Goal: Task Accomplishment & Management: Use online tool/utility

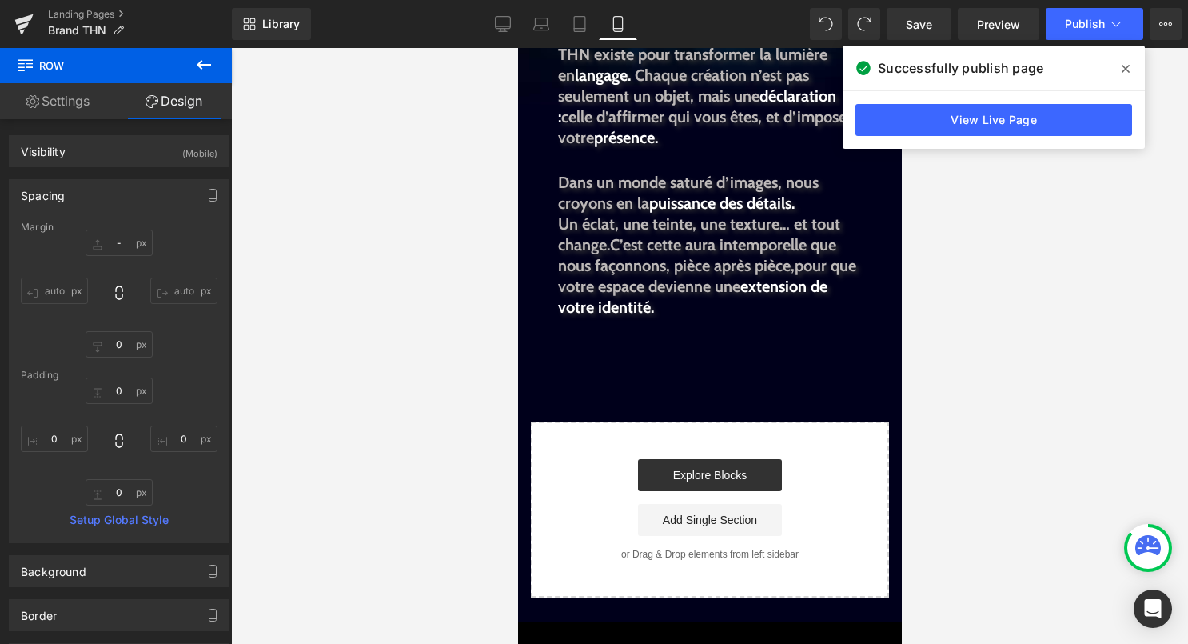
scroll to position [1229, 0]
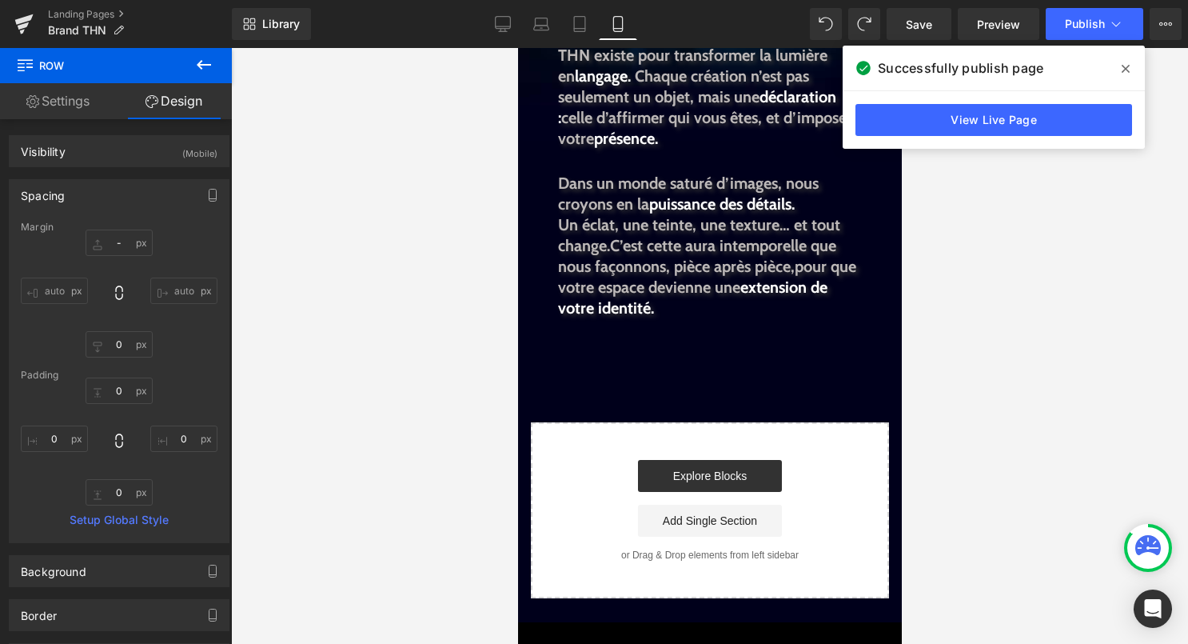
click at [1135, 70] on span at bounding box center [1126, 69] width 26 height 26
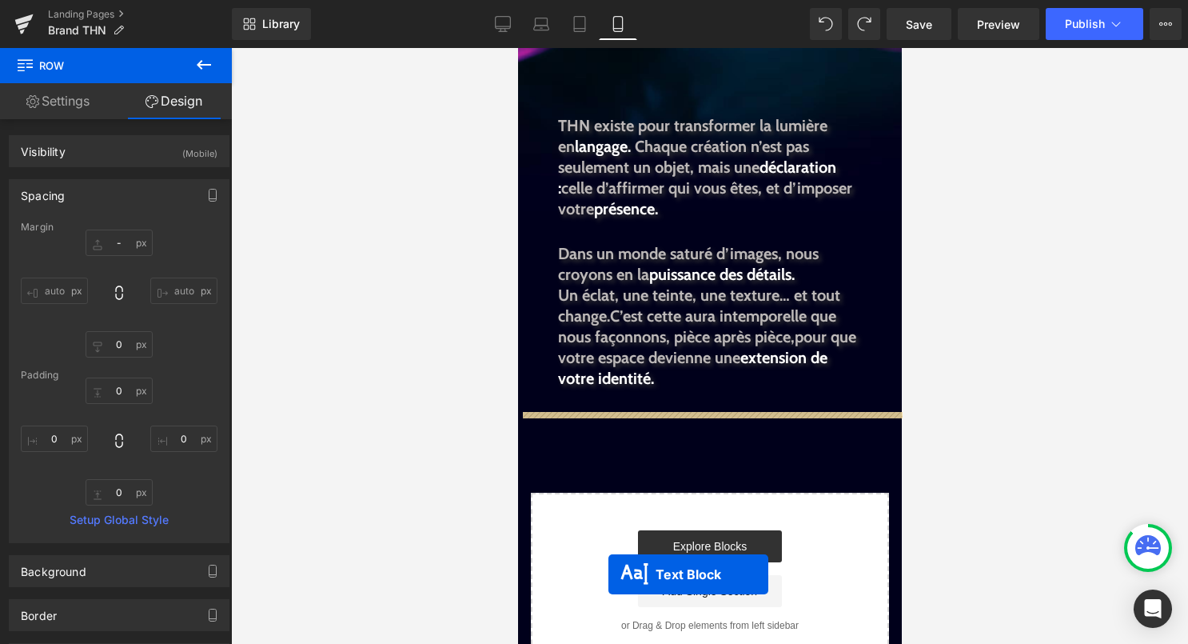
scroll to position [1279, 0]
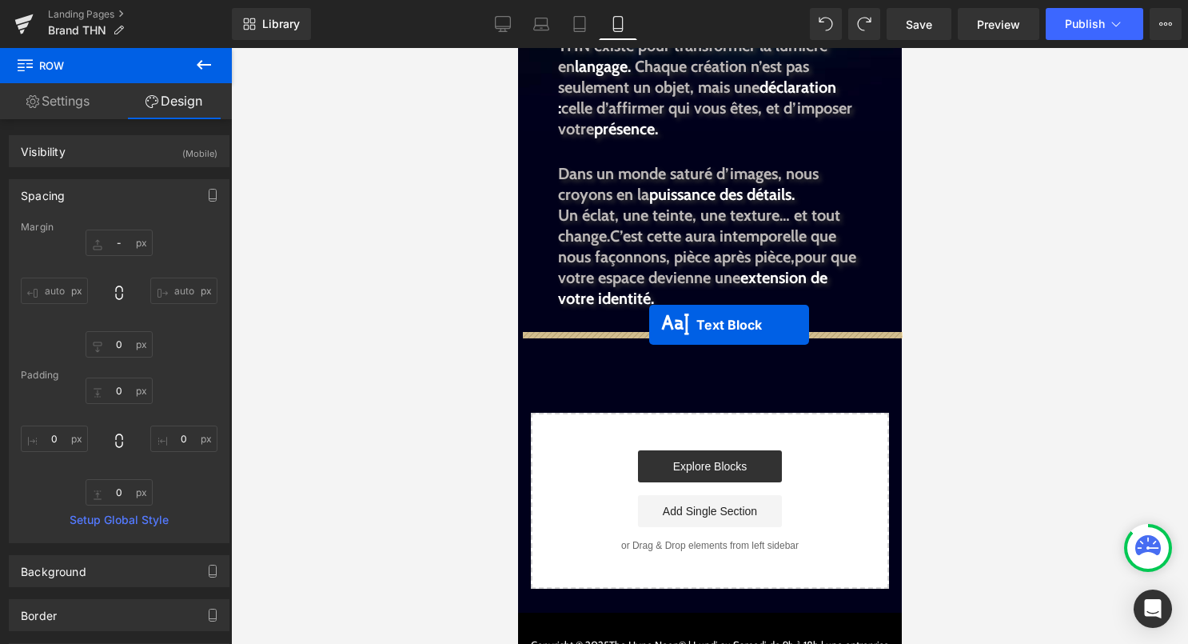
drag, startPoint x: 679, startPoint y: 241, endPoint x: 649, endPoint y: 325, distance: 89.3
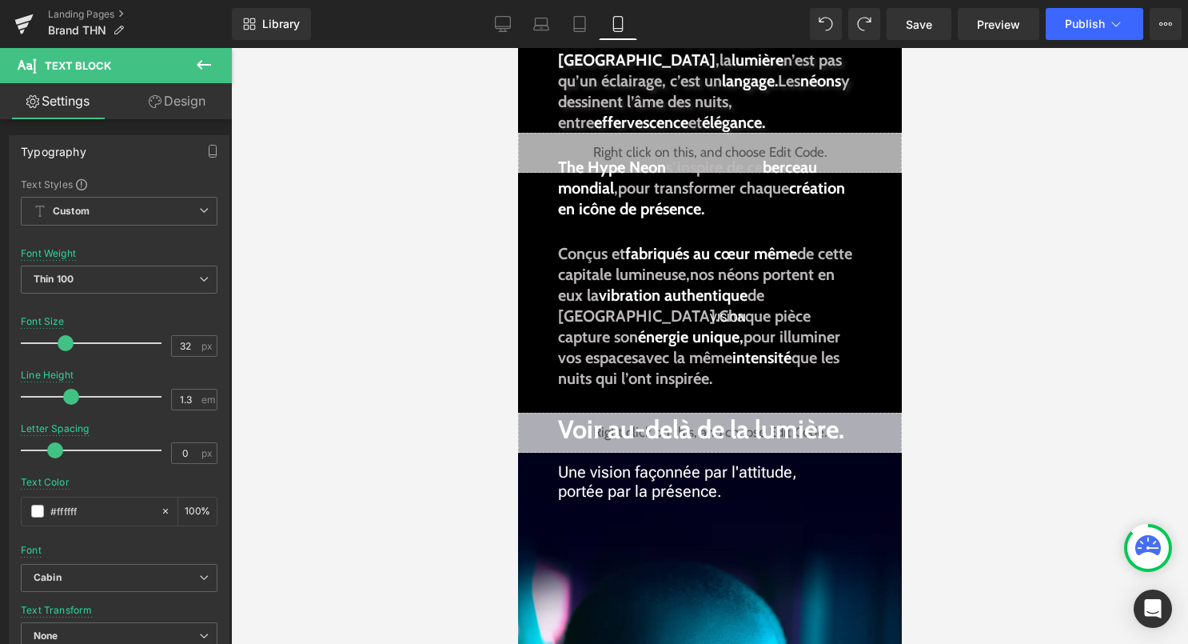
scroll to position [0, 0]
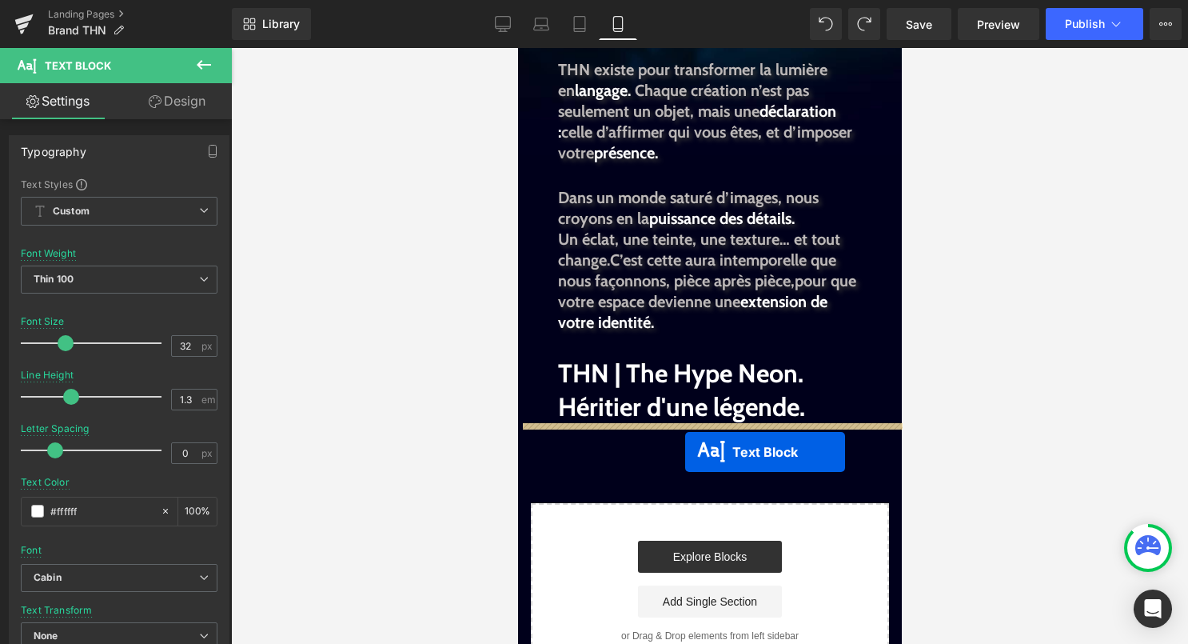
drag, startPoint x: 681, startPoint y: 317, endPoint x: 684, endPoint y: 452, distance: 134.3
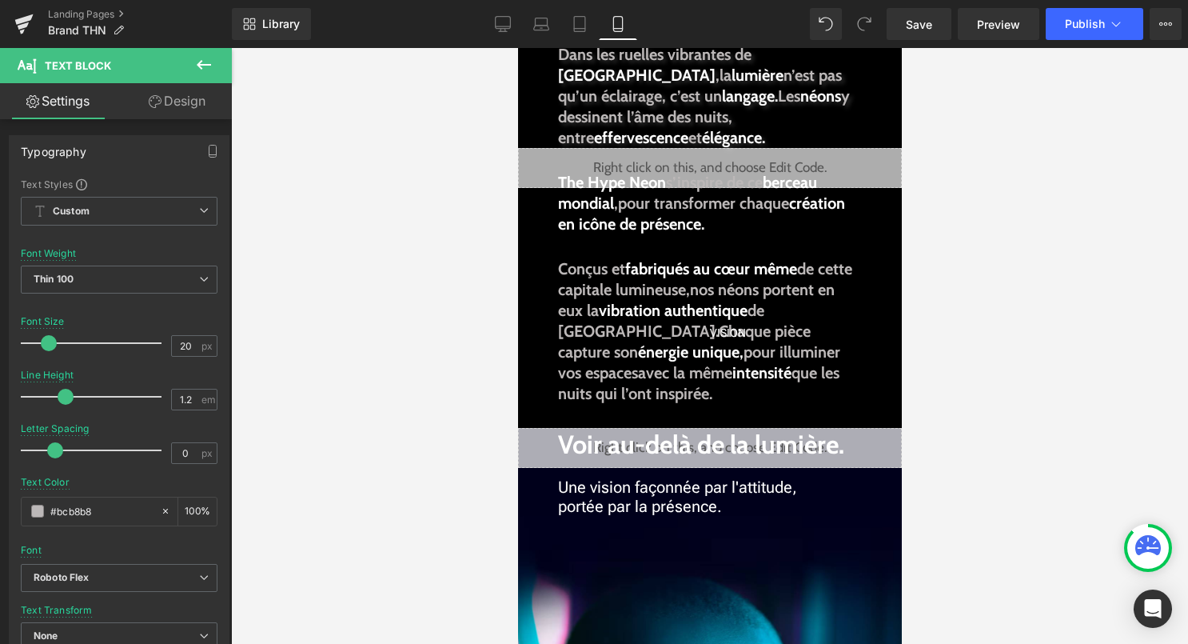
scroll to position [251, 0]
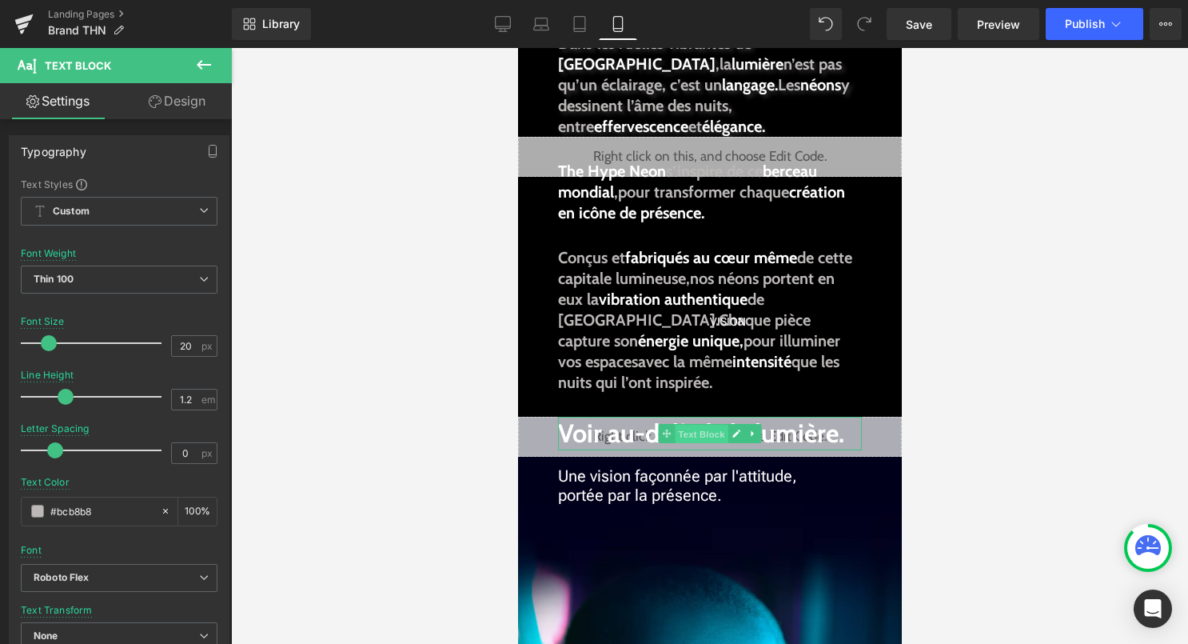
click at [717, 438] on span "Text Block" at bounding box center [700, 433] width 53 height 19
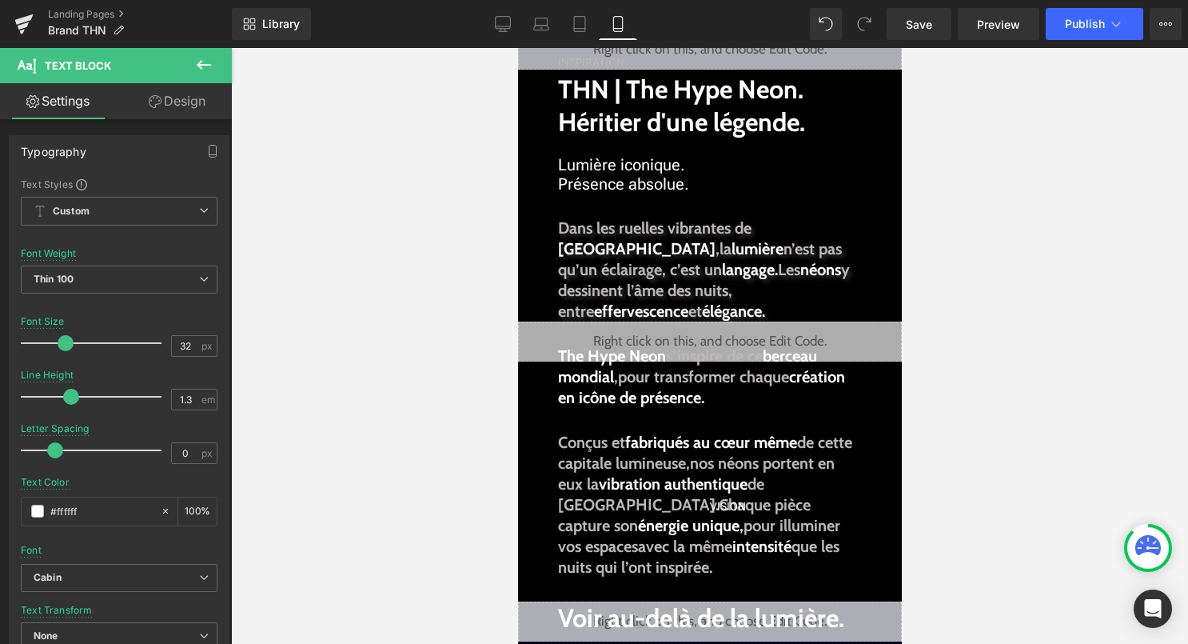
scroll to position [0, 0]
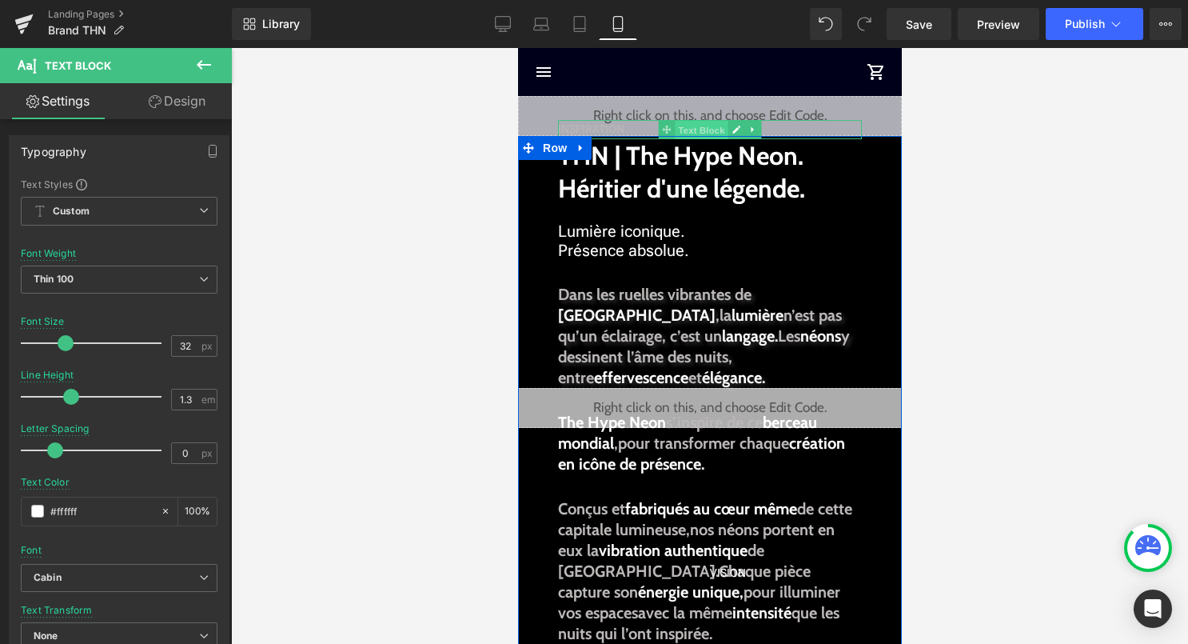
click at [676, 129] on span "Text Block" at bounding box center [700, 130] width 53 height 19
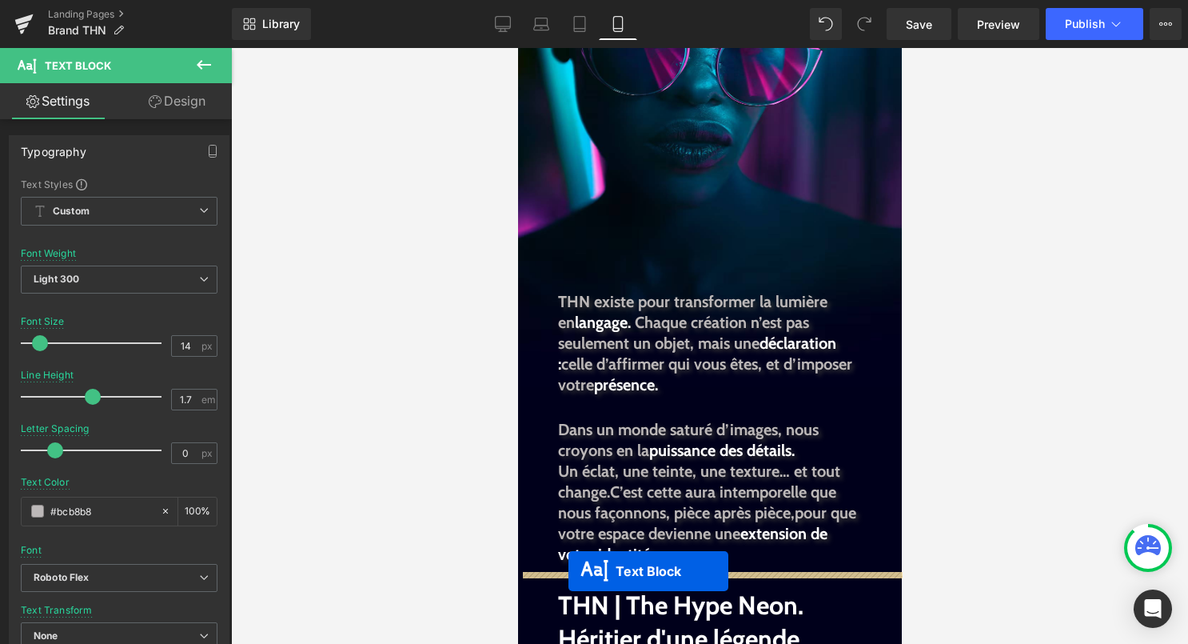
scroll to position [1071, 0]
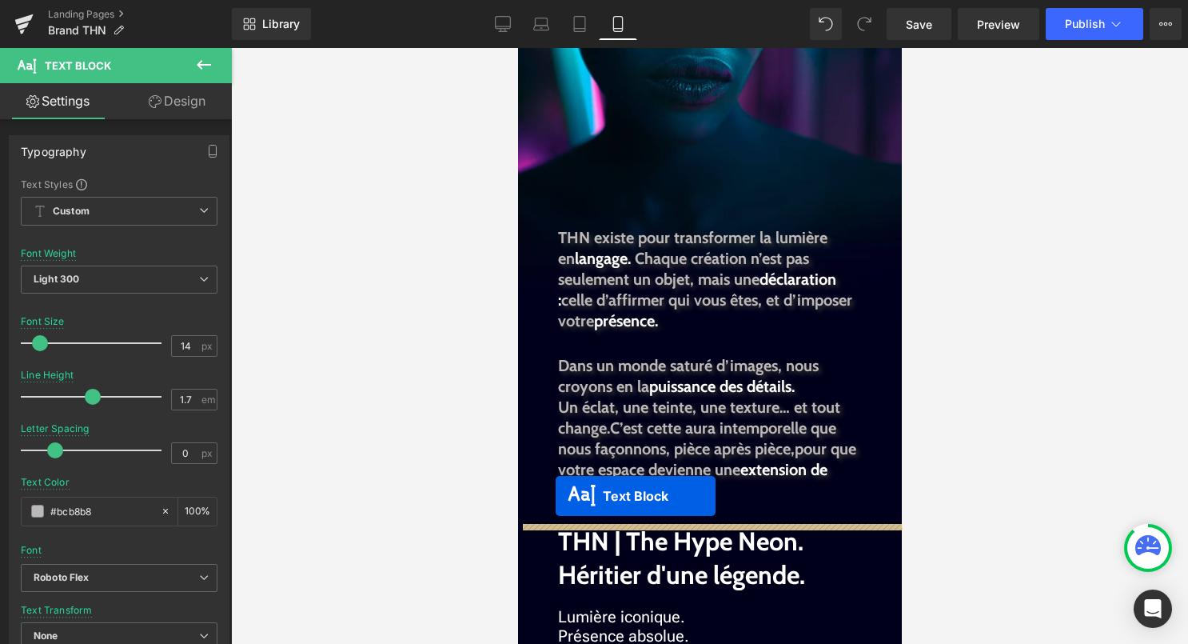
drag, startPoint x: 694, startPoint y: 126, endPoint x: 556, endPoint y: 502, distance: 400.1
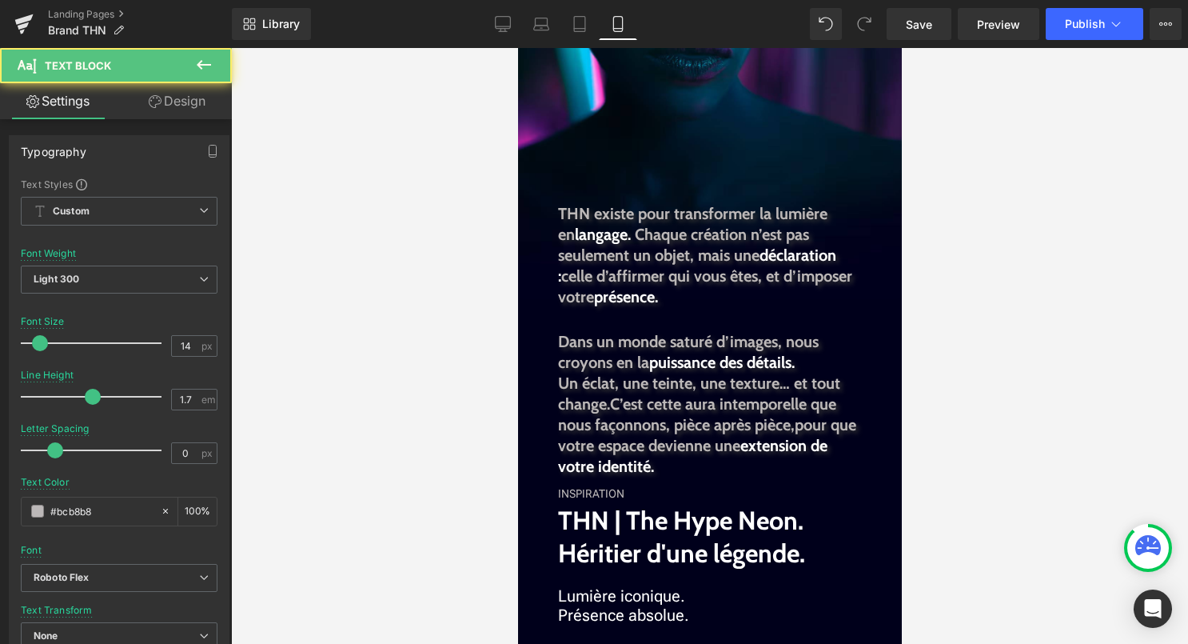
scroll to position [1047, 0]
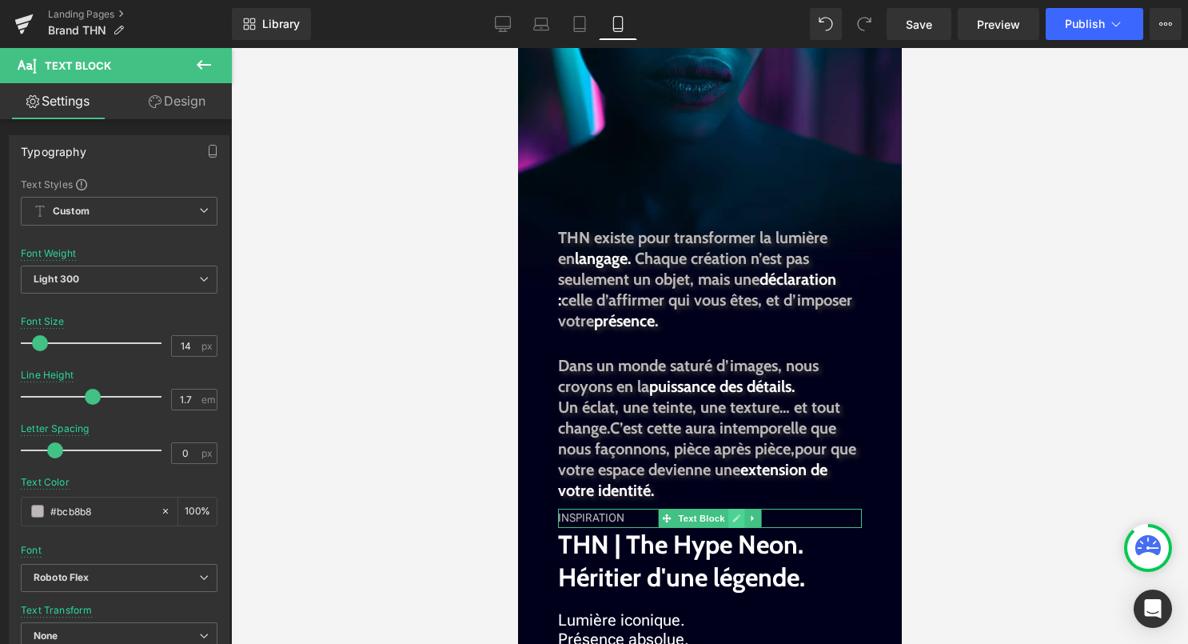
click at [733, 515] on icon at bounding box center [735, 518] width 9 height 10
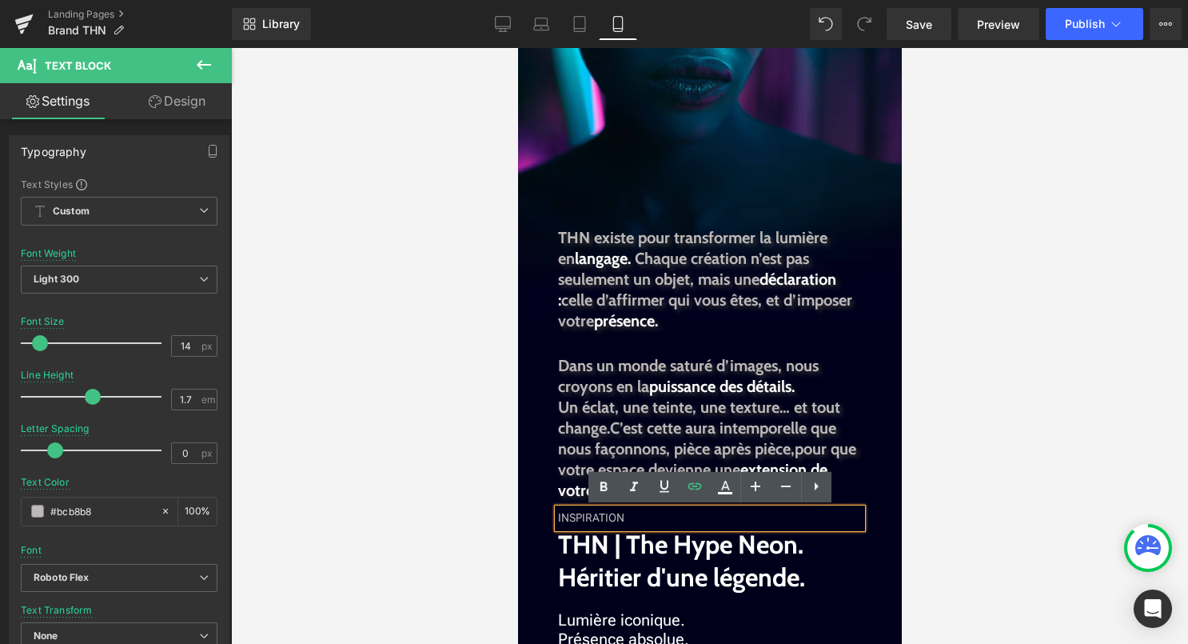
click at [678, 523] on div "INSPIRATION" at bounding box center [709, 517] width 304 height 19
click at [986, 492] on div at bounding box center [709, 346] width 957 height 596
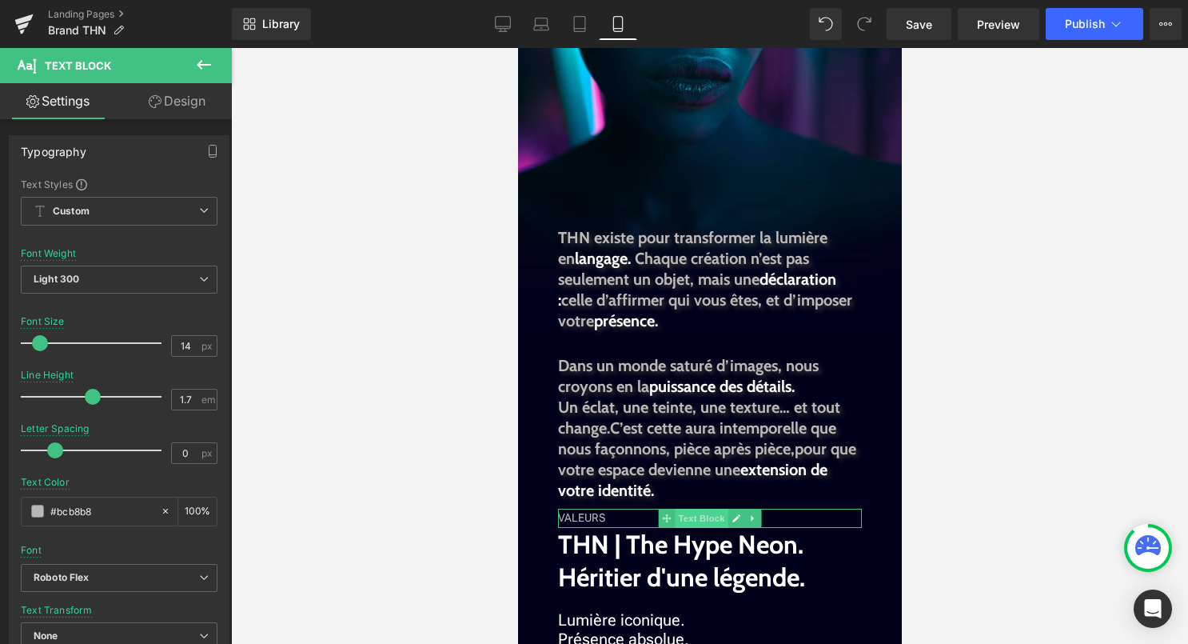
click at [696, 519] on span "Text Block" at bounding box center [700, 517] width 53 height 19
click at [190, 96] on link "Design" at bounding box center [177, 101] width 116 height 36
click at [0, 0] on div "Spacing" at bounding box center [0, 0] width 0 height 0
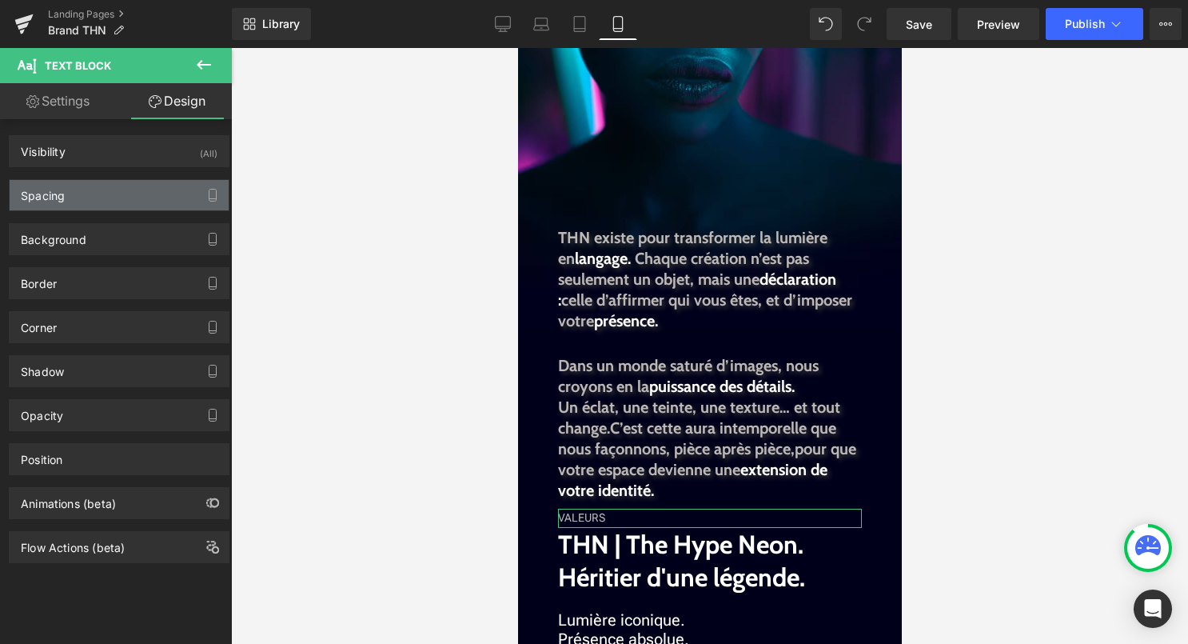
type input "-20"
type input "50"
type input "0"
type input "50"
type input "0"
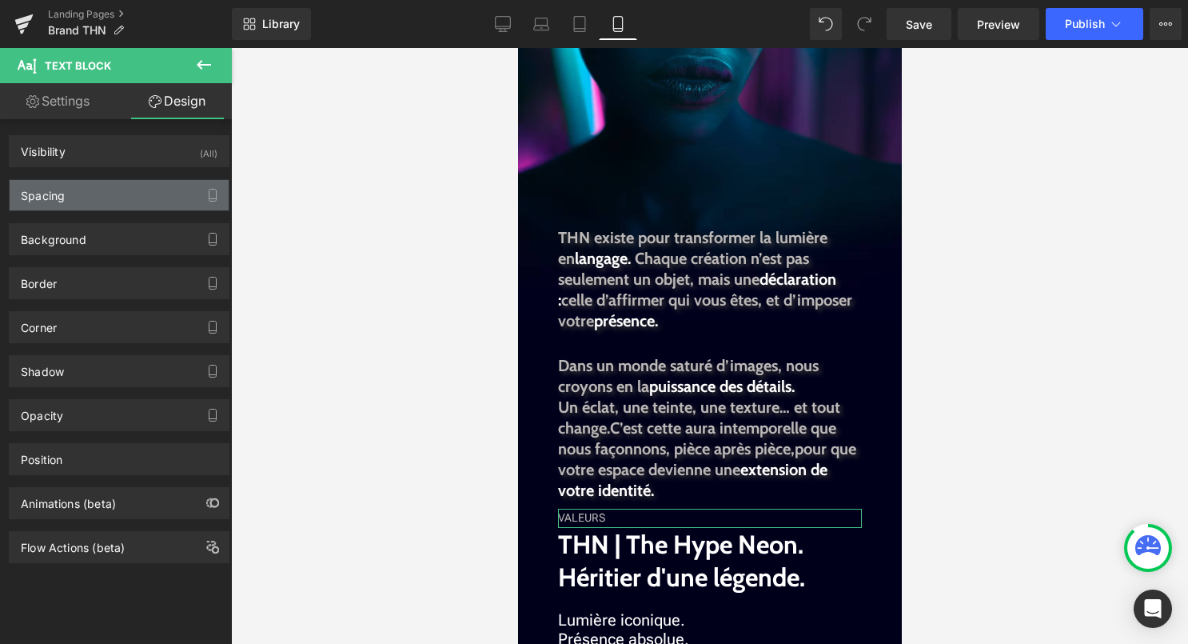
type input "0"
click at [153, 198] on div "Spacing" at bounding box center [119, 195] width 219 height 30
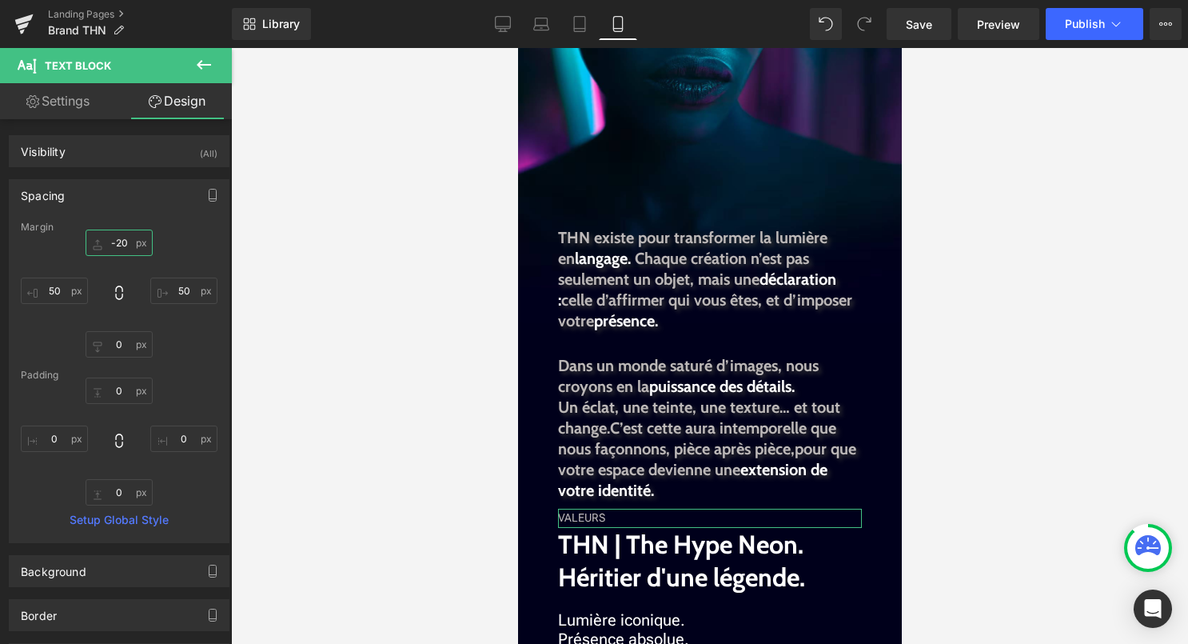
click at [114, 255] on input "-20" at bounding box center [119, 242] width 67 height 26
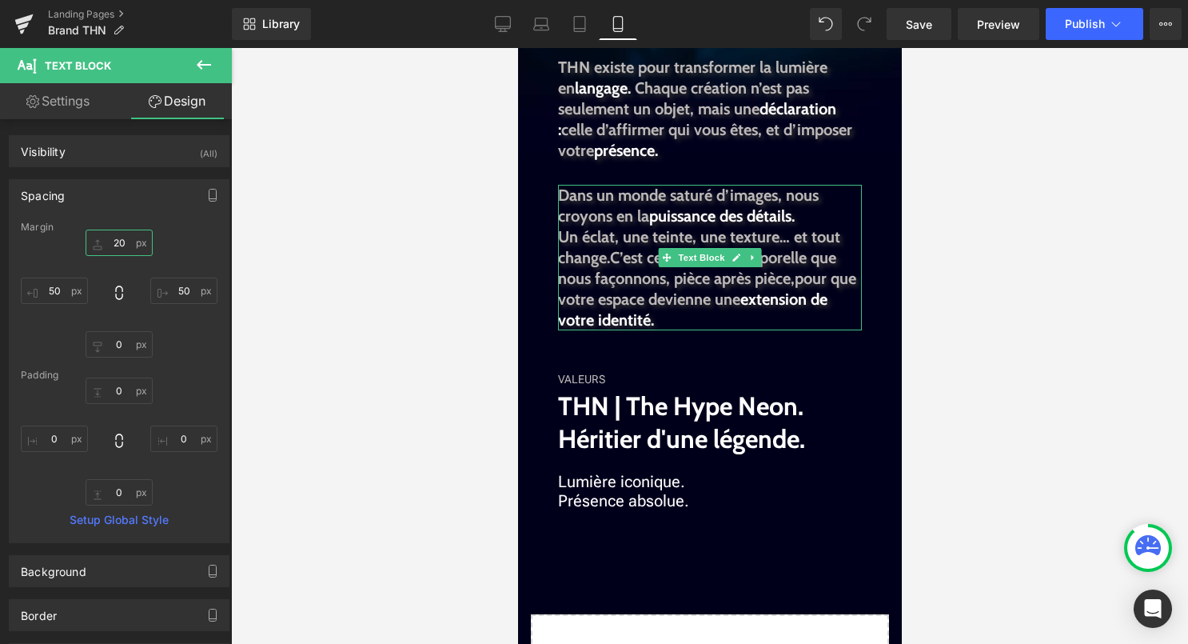
scroll to position [1229, 0]
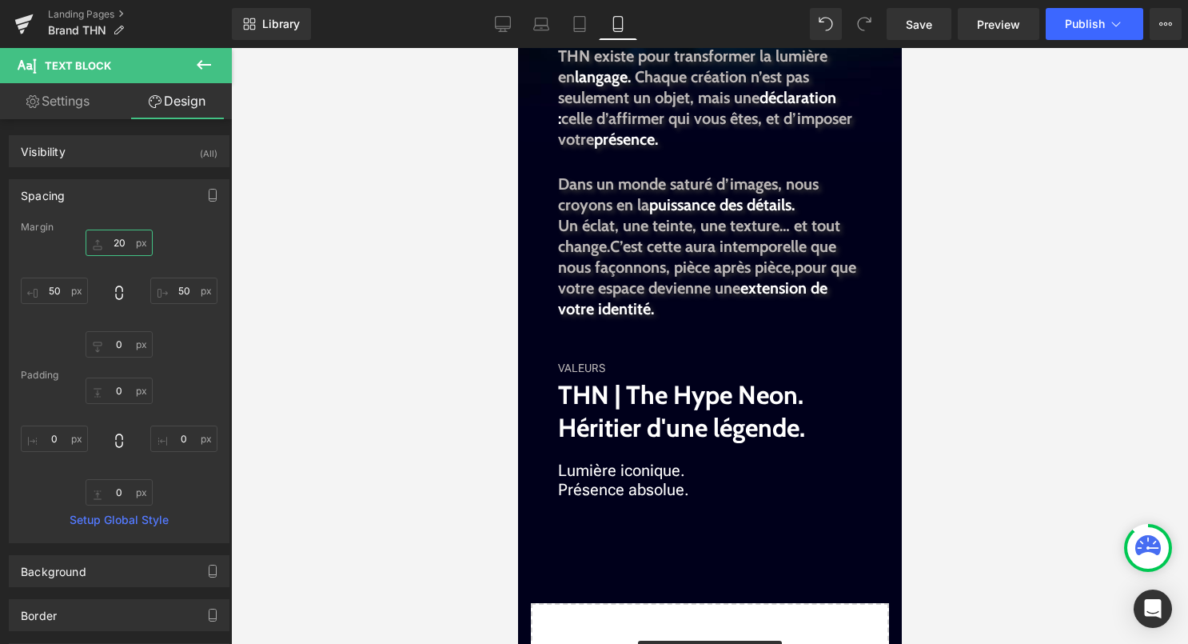
type input "20"
click at [210, 66] on icon at bounding box center [203, 64] width 19 height 19
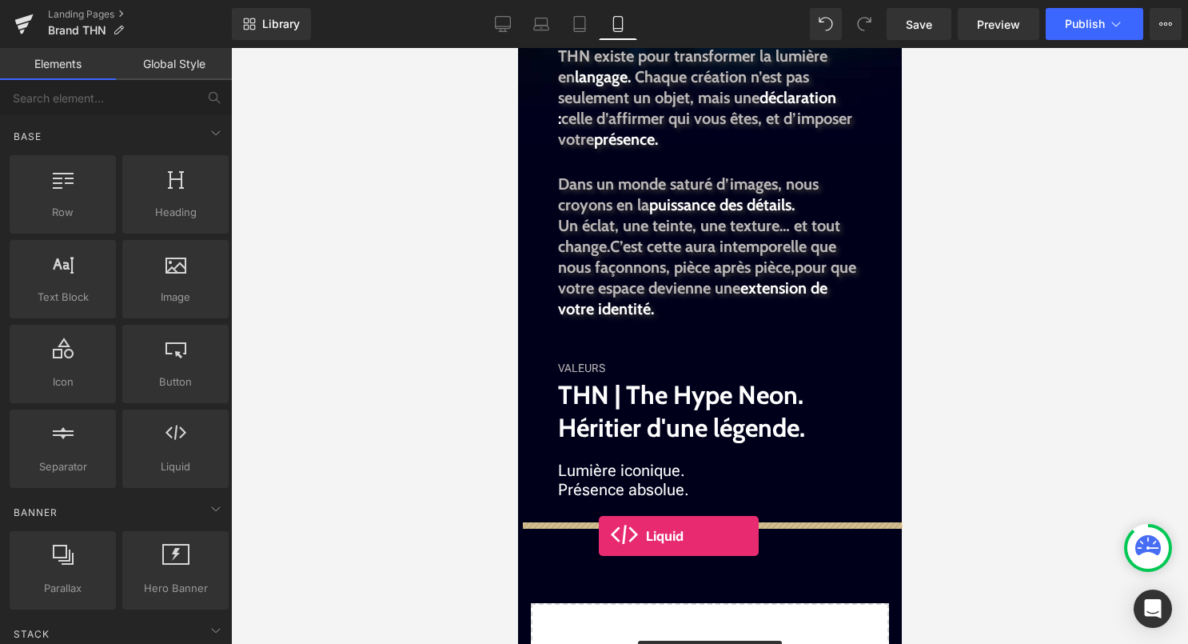
drag, startPoint x: 672, startPoint y: 493, endPoint x: 598, endPoint y: 536, distance: 85.6
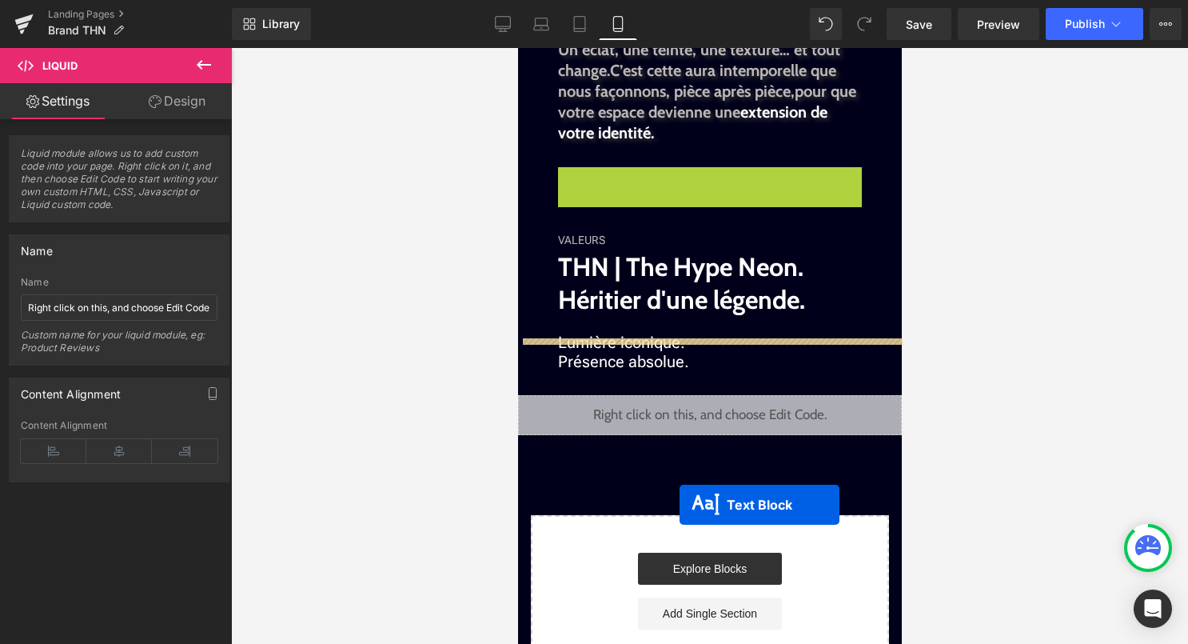
scroll to position [1500, 0]
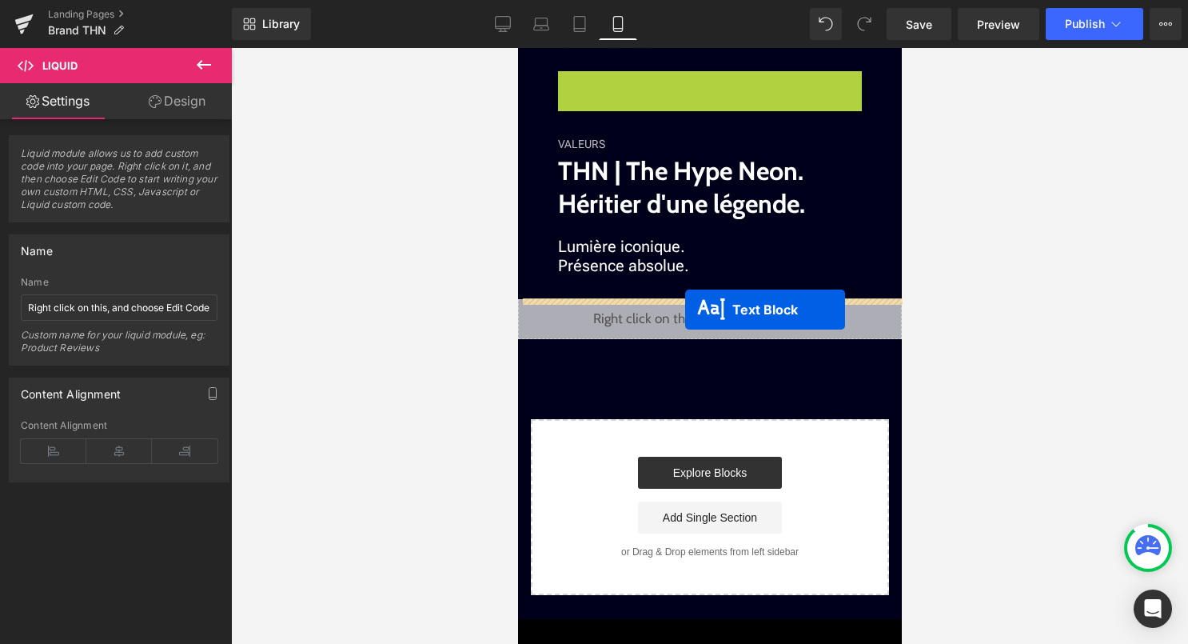
drag, startPoint x: 692, startPoint y: 415, endPoint x: 684, endPoint y: 309, distance: 105.8
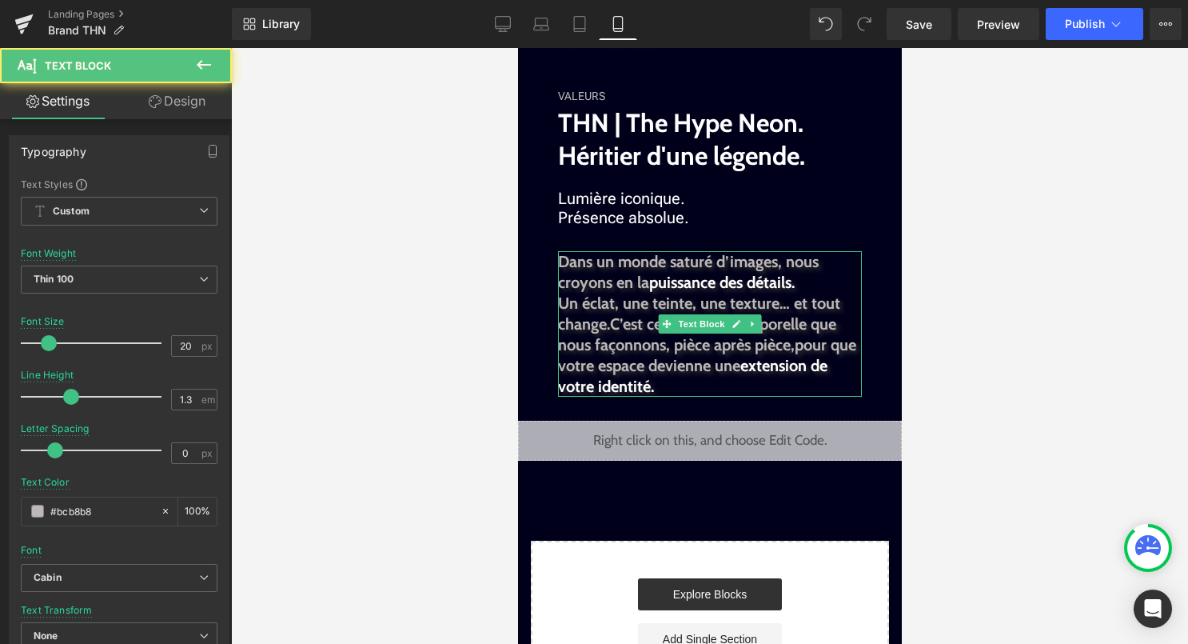
scroll to position [1453, 0]
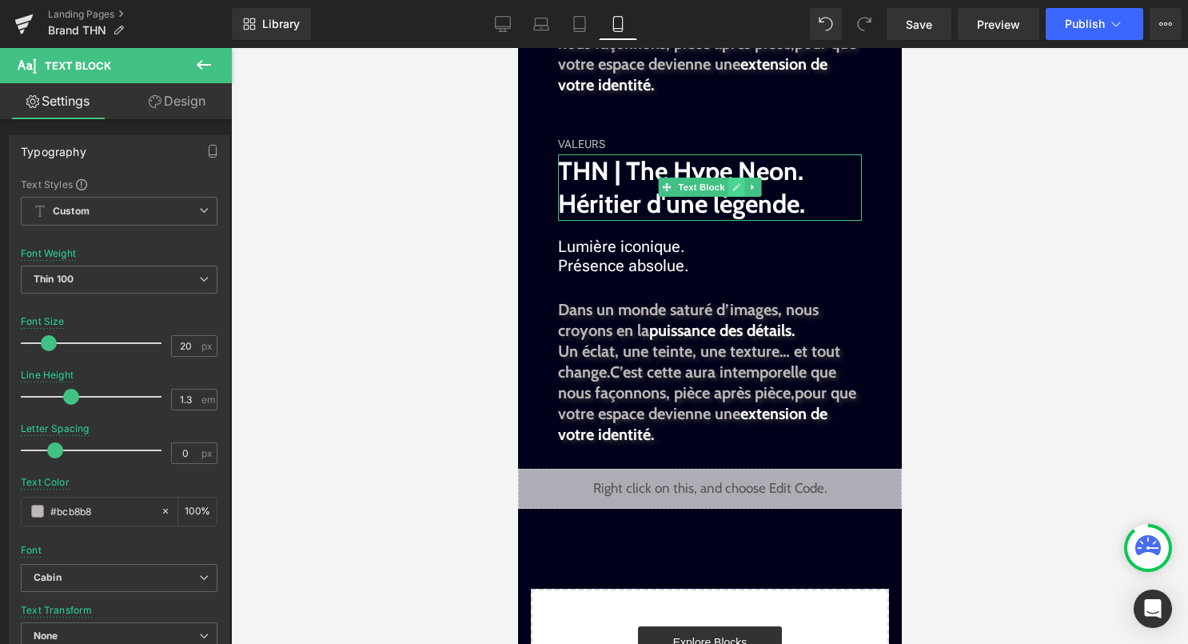
click at [729, 187] on link at bounding box center [735, 186] width 17 height 19
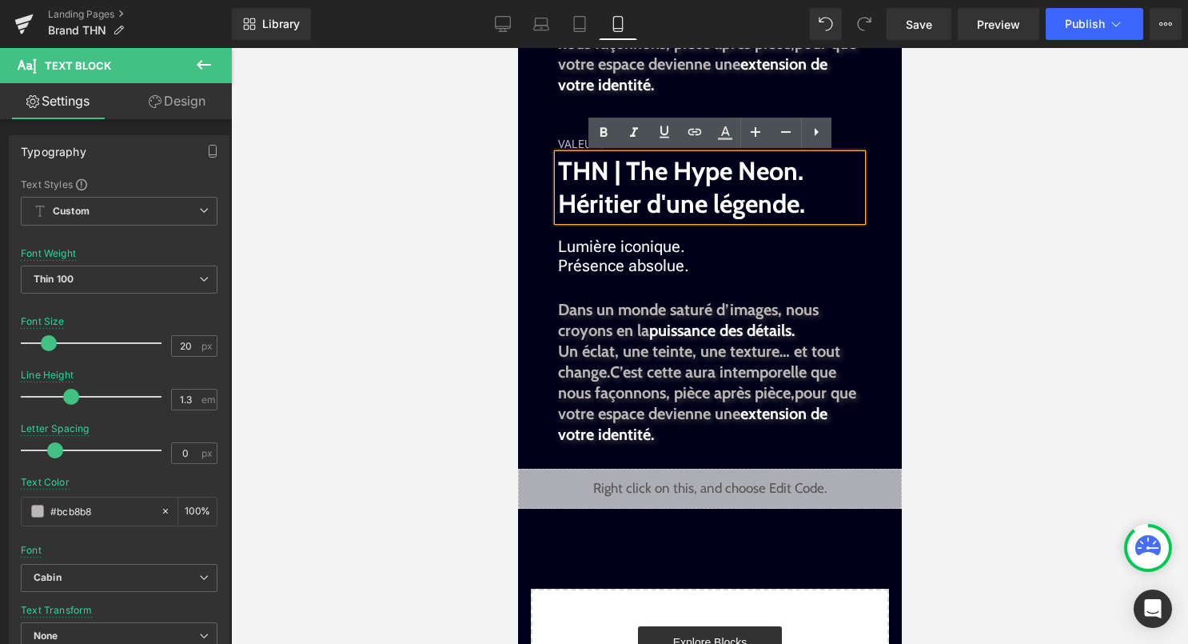
click at [726, 201] on strong "THN | The Hype Neon. Héritier d'une légende." at bounding box center [680, 187] width 247 height 65
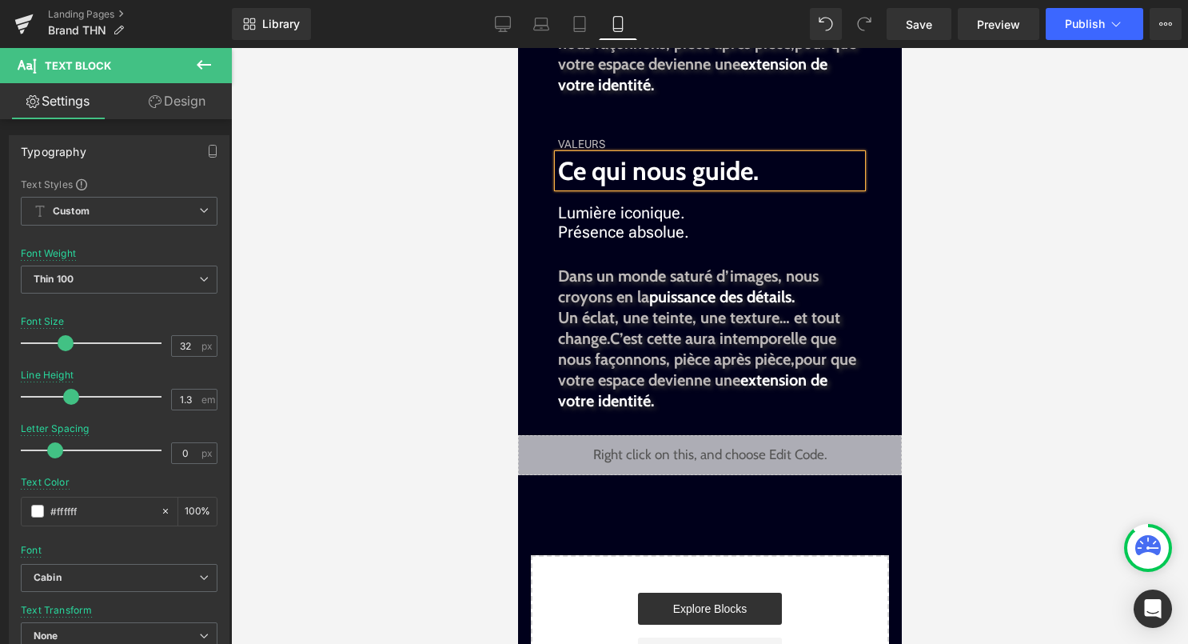
click at [934, 285] on div at bounding box center [709, 346] width 957 height 596
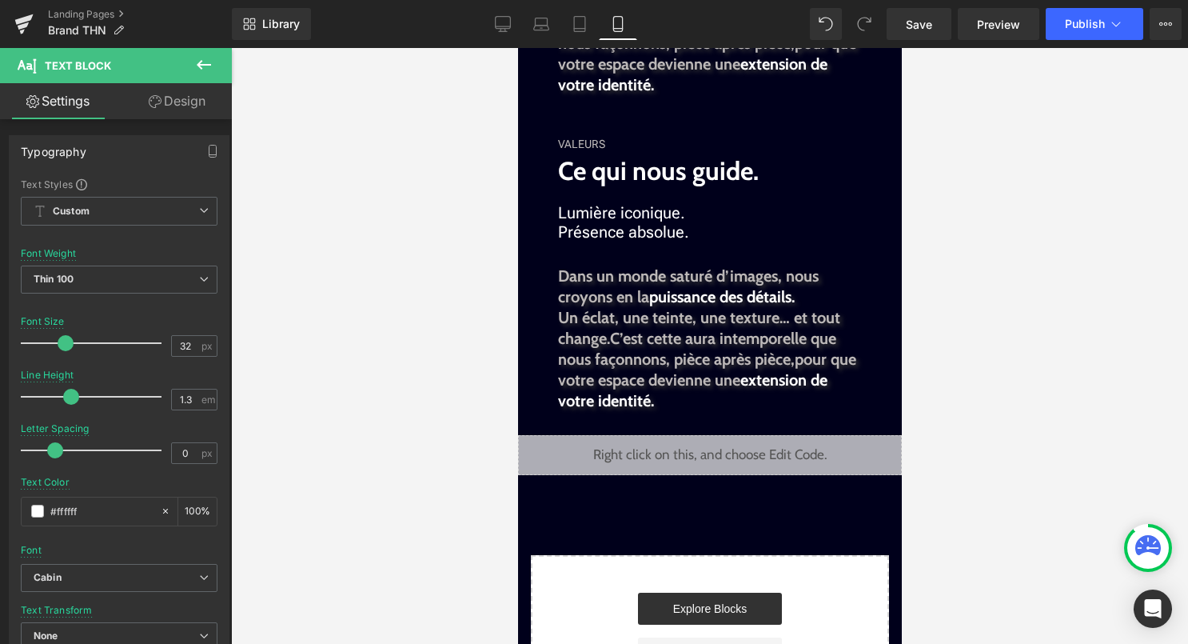
click at [675, 215] on div "Lumière iconique. Présence absolue. Text Block" at bounding box center [709, 222] width 304 height 38
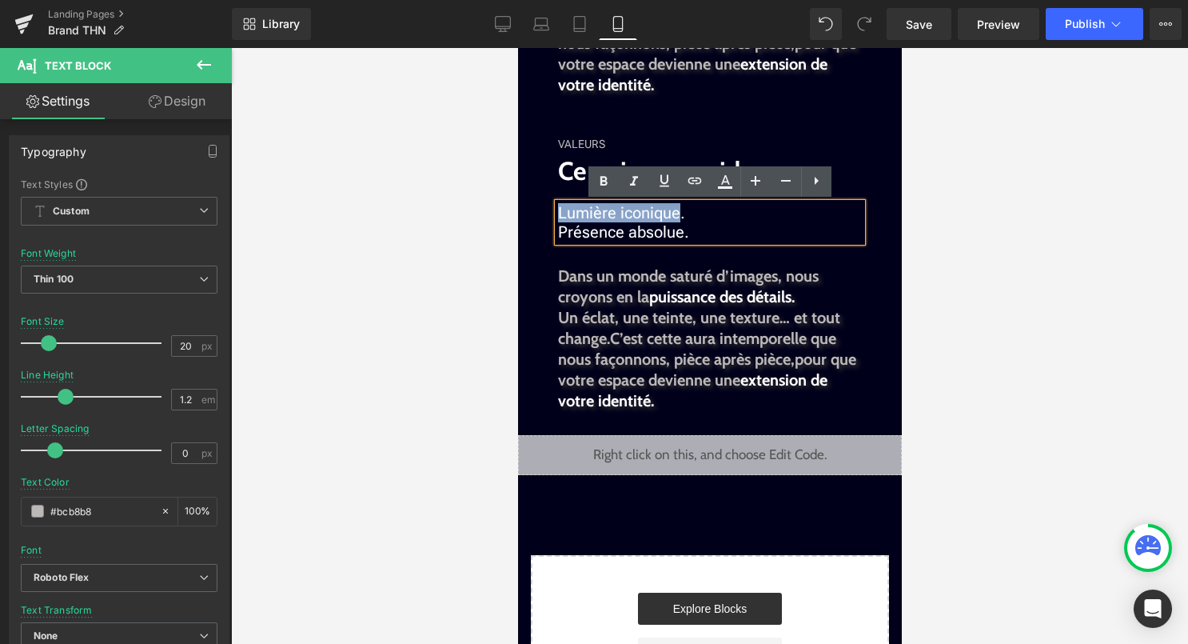
drag, startPoint x: 675, startPoint y: 215, endPoint x: 558, endPoint y: 208, distance: 117.7
click at [557, 207] on span "Lumière iconique." at bounding box center [620, 212] width 127 height 19
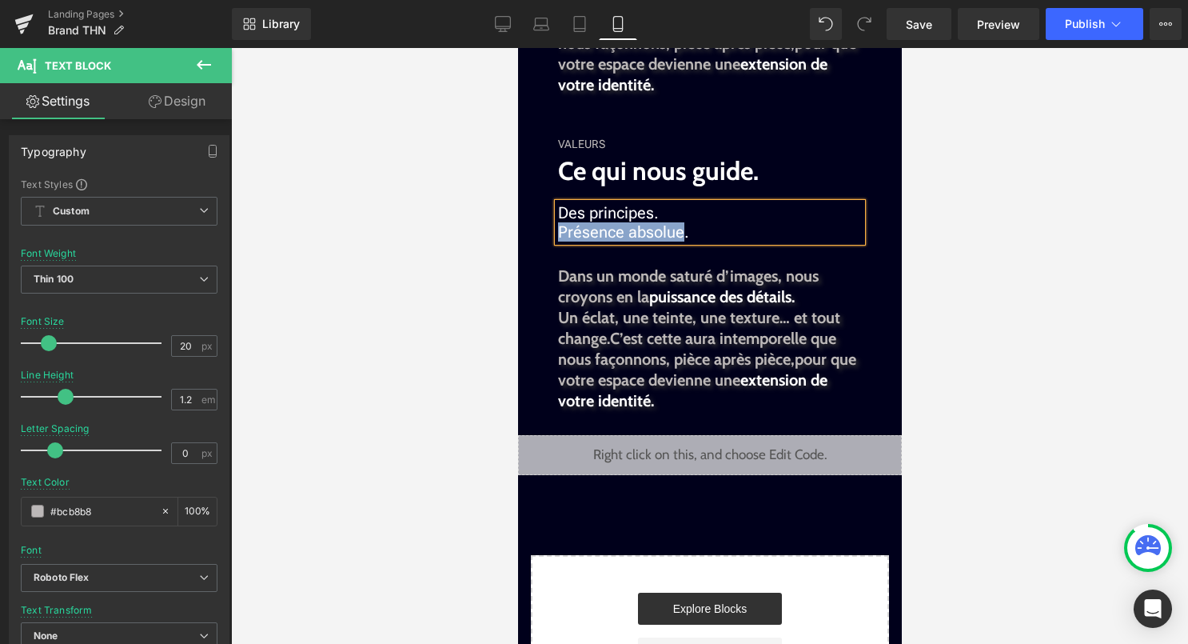
drag, startPoint x: 560, startPoint y: 233, endPoint x: 676, endPoint y: 236, distance: 116.8
click at [676, 236] on span "Présence absolue." at bounding box center [622, 231] width 131 height 19
click at [665, 239] on span "Qui façonnent chaque ." at bounding box center [640, 231] width 167 height 19
click at [735, 236] on p "Qui façonnent chaque ." at bounding box center [709, 231] width 304 height 19
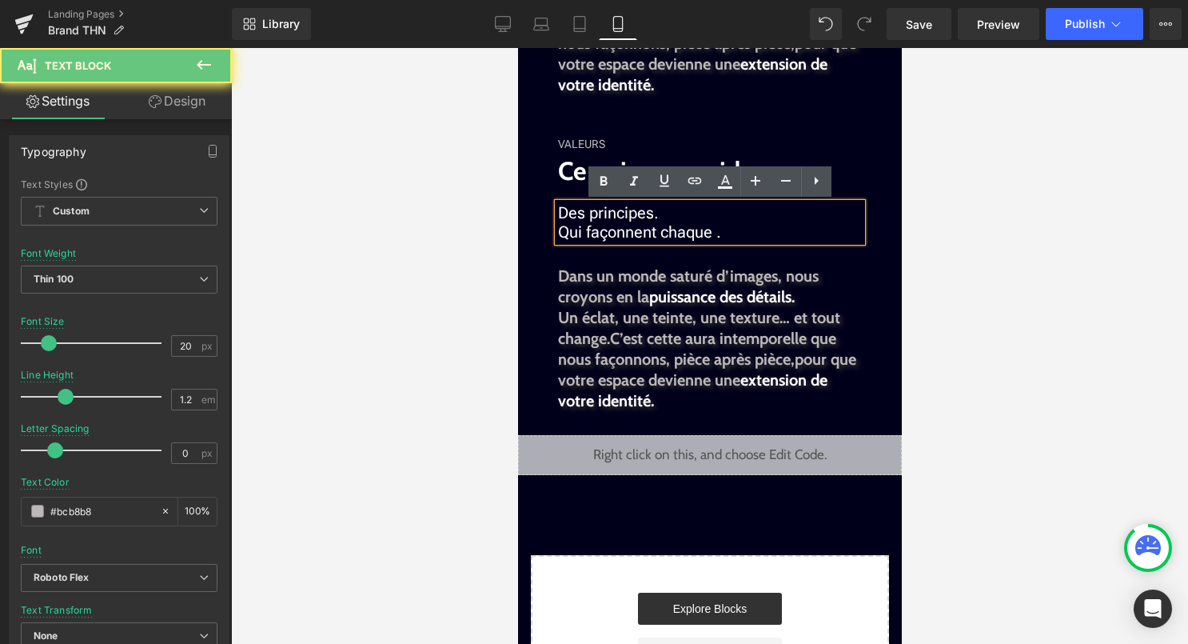
click at [711, 236] on span "Qui façonnent chaque ." at bounding box center [638, 231] width 163 height 19
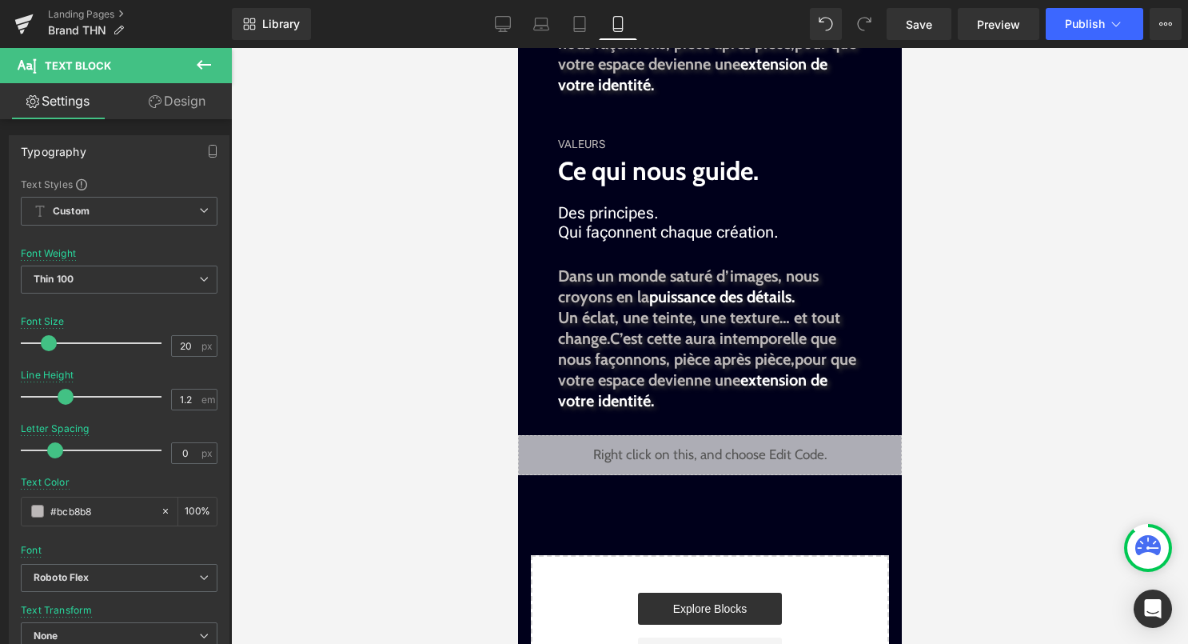
click at [915, 249] on div at bounding box center [709, 346] width 957 height 596
click at [733, 452] on div "Liquid" at bounding box center [709, 455] width 384 height 40
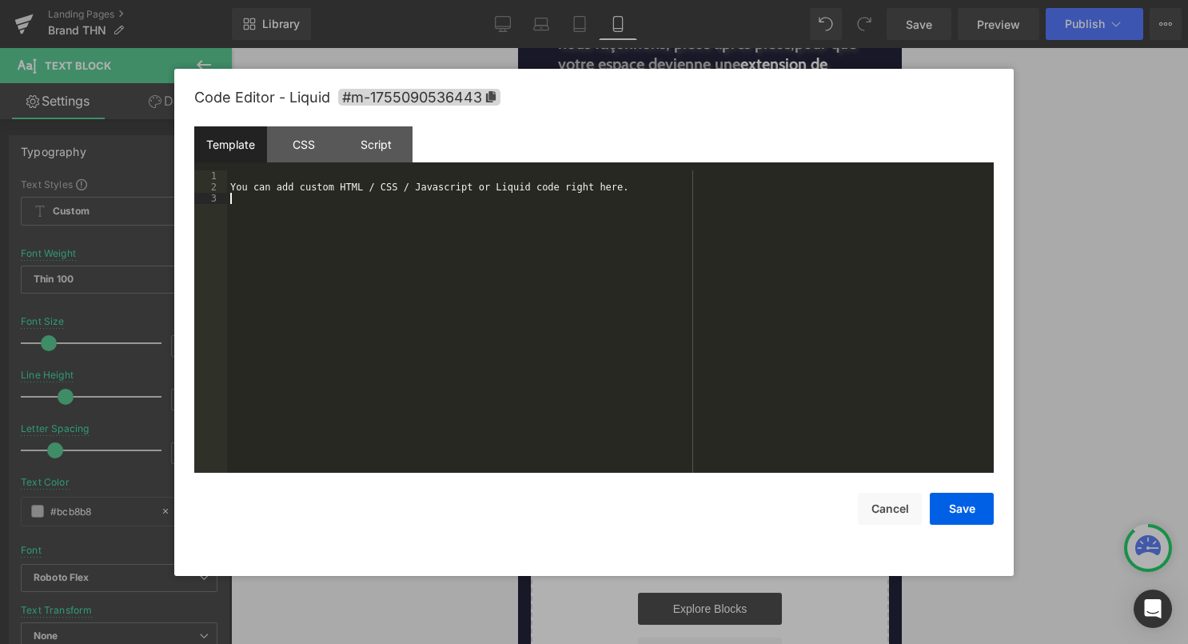
click at [671, 460] on div "You can add custom HTML / CSS / Javascript or Liquid code right here." at bounding box center [610, 332] width 767 height 325
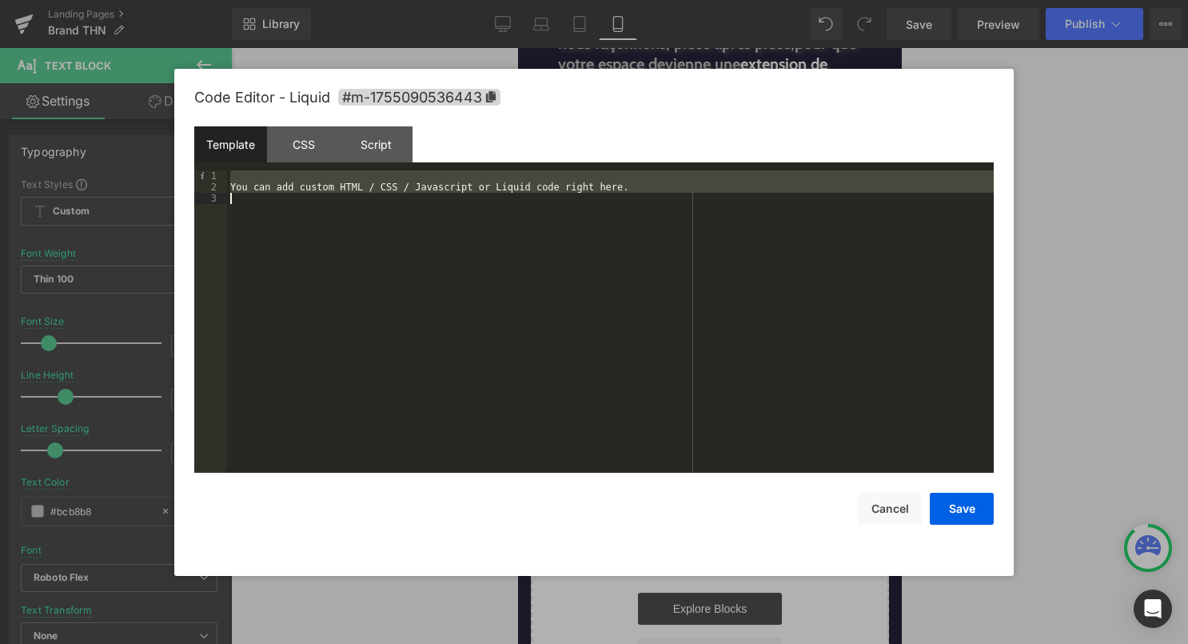
scroll to position [1365, 0]
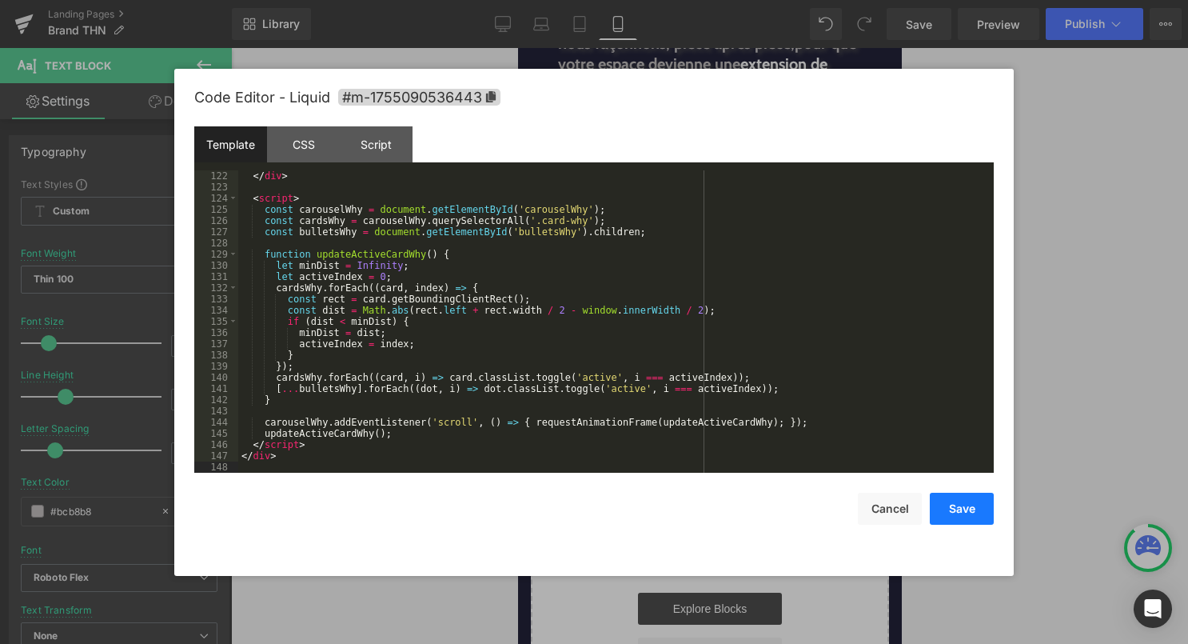
click at [945, 493] on button "Save" at bounding box center [962, 508] width 64 height 32
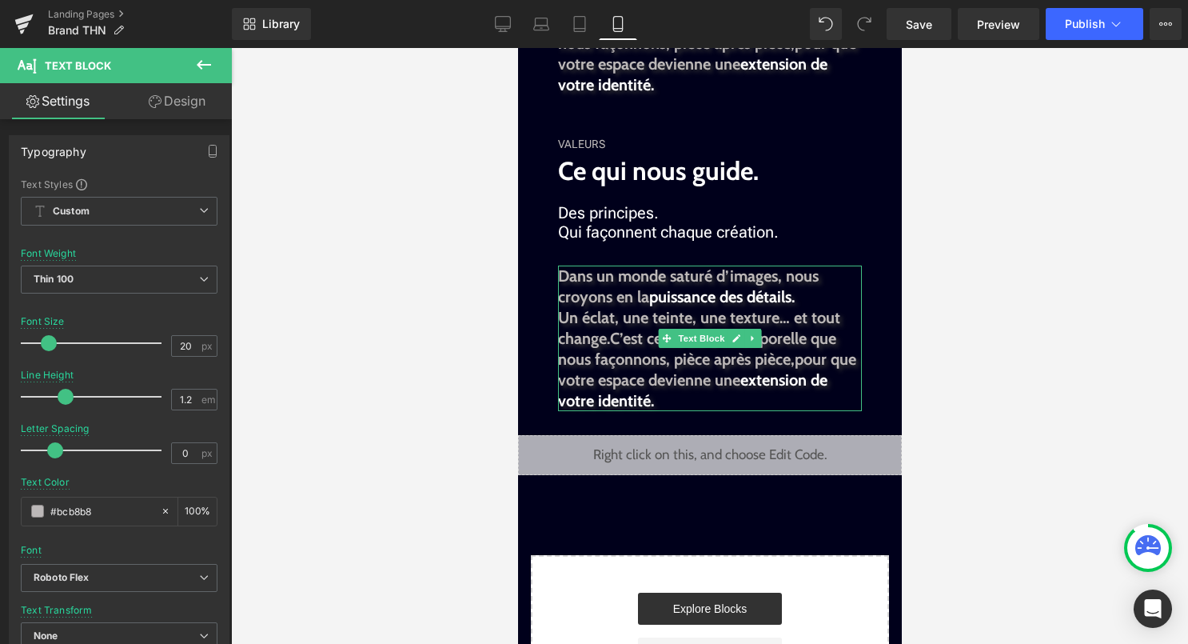
click at [755, 393] on p "Un éclat, une teinte, une texture… et tout change. C’est cette aura intemporell…" at bounding box center [709, 359] width 304 height 104
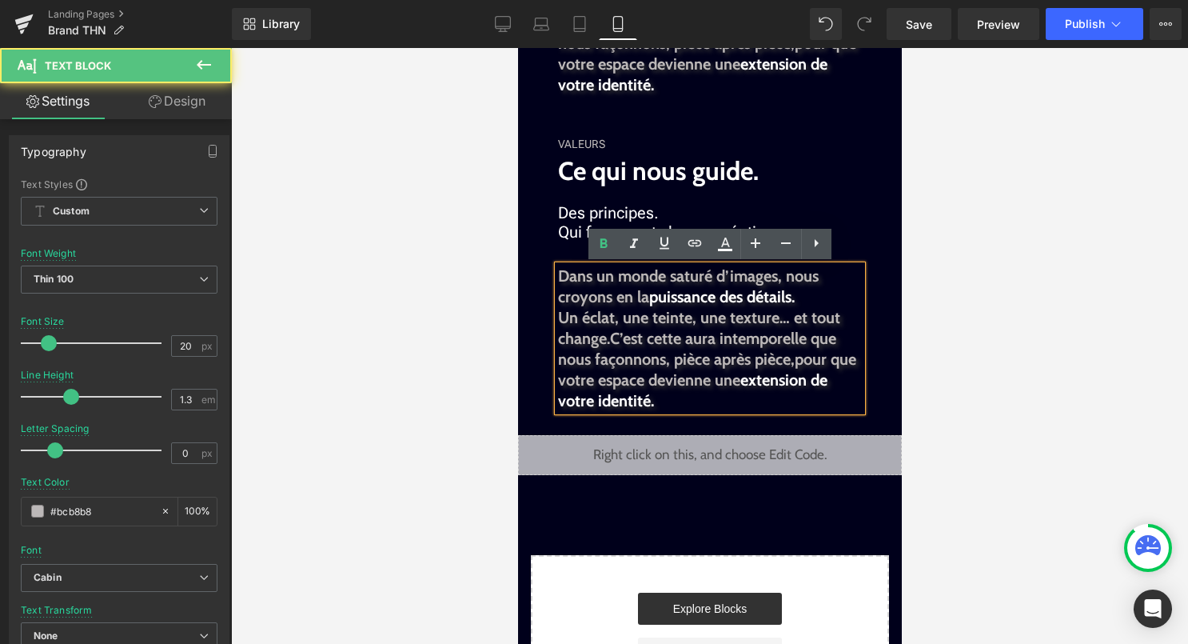
click at [748, 395] on p "Un éclat, une teinte, une texture… et tout change. C’est cette aura intemporell…" at bounding box center [709, 359] width 304 height 104
click at [708, 381] on span "pour que votre espace devienne une" at bounding box center [706, 369] width 298 height 40
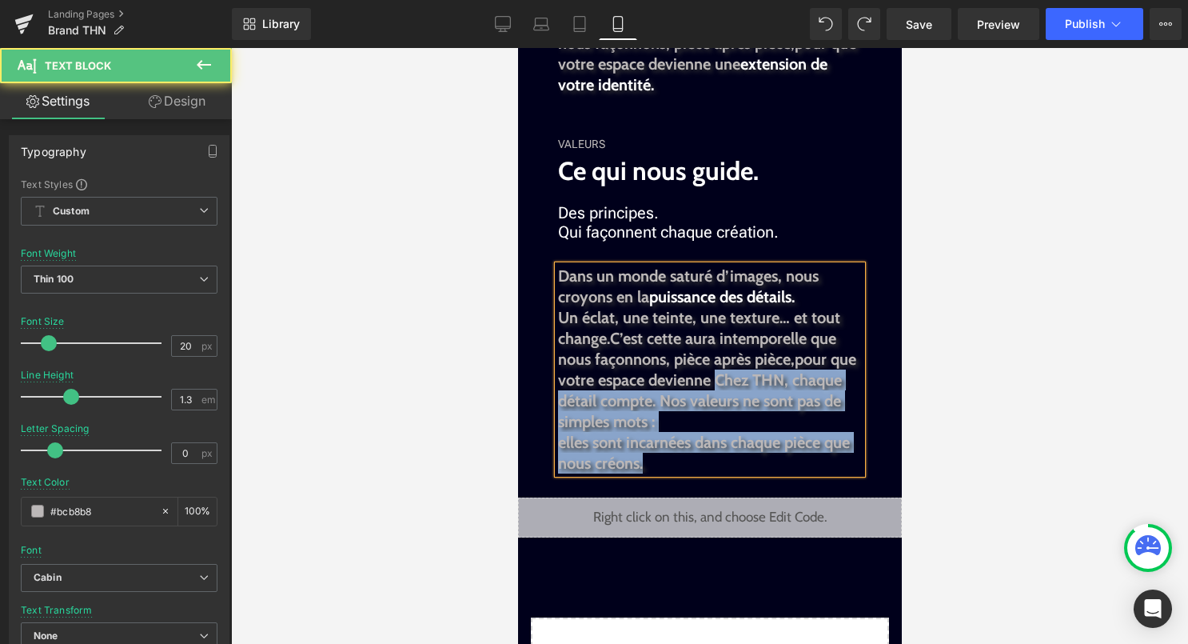
drag, startPoint x: 713, startPoint y: 377, endPoint x: 554, endPoint y: 266, distance: 193.6
click at [557, 266] on div "Dans un monde saturé d’images, nous croyons en la puissance des détails. Un écl…" at bounding box center [709, 369] width 304 height 208
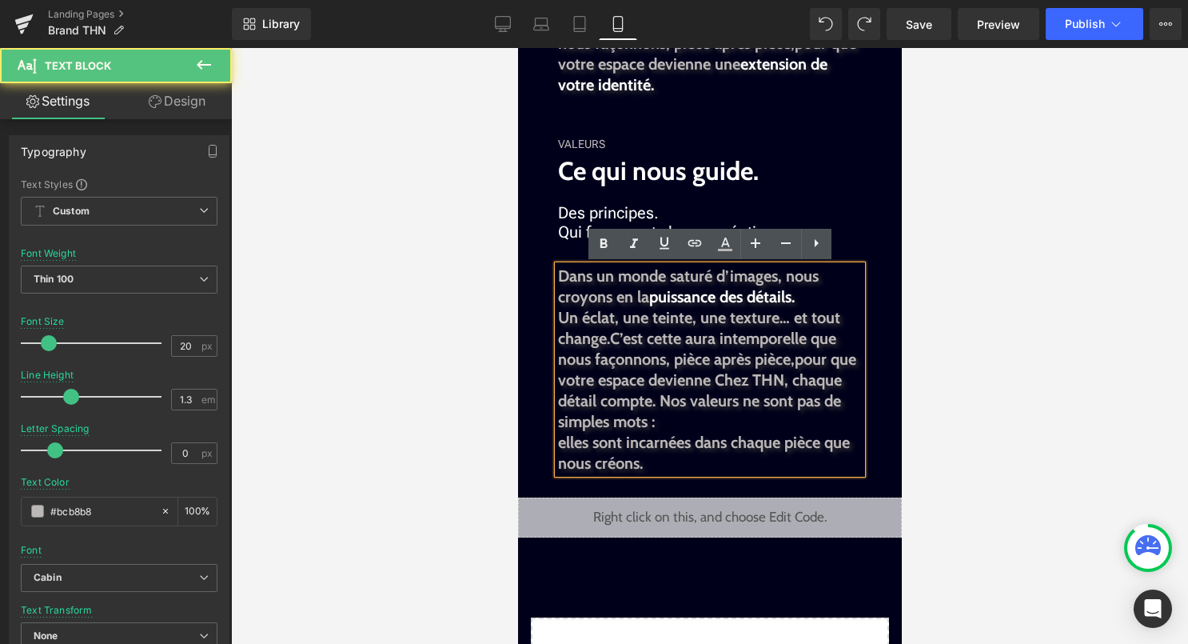
click at [671, 338] on span "C’est cette aura intemporelle que nous façonnons, pièce après pièce," at bounding box center [696, 349] width 278 height 40
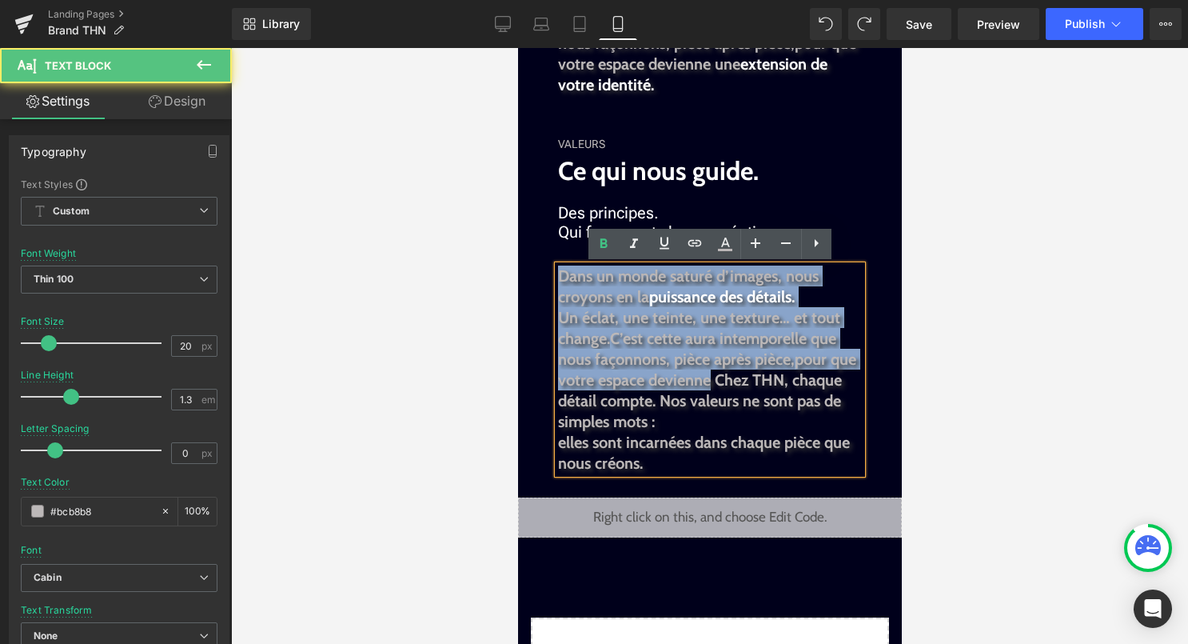
drag, startPoint x: 708, startPoint y: 378, endPoint x: 559, endPoint y: 268, distance: 185.8
click at [559, 268] on div "Dans un monde saturé d’images, nous croyons en la puissance des détails. Un écl…" at bounding box center [709, 369] width 304 height 208
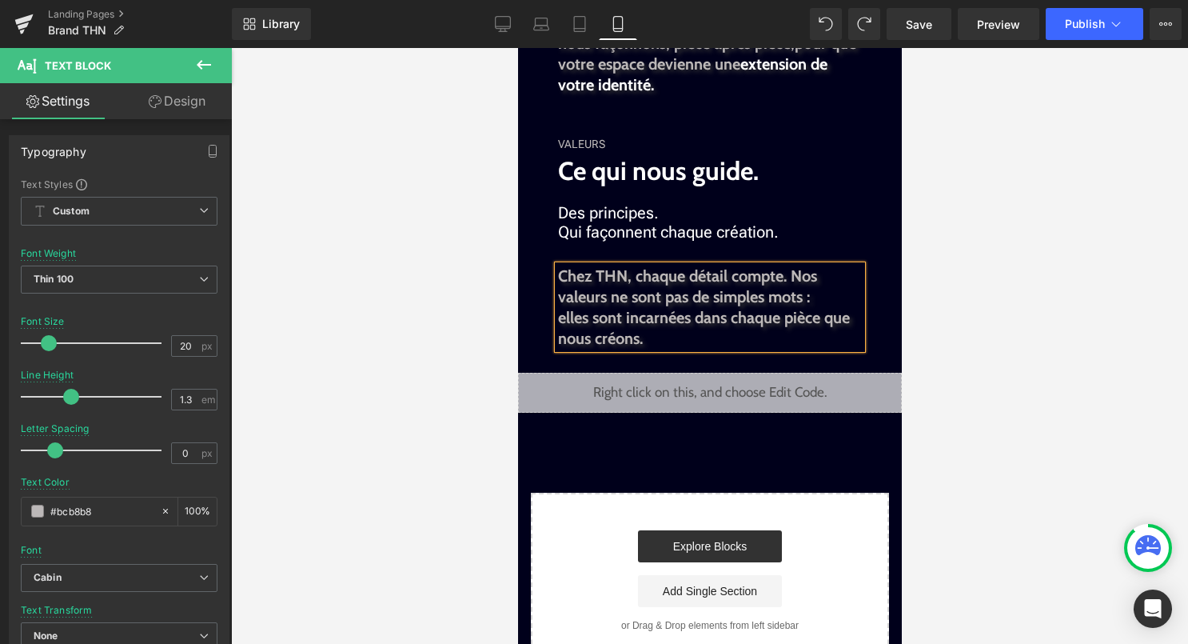
click at [994, 281] on div at bounding box center [709, 346] width 957 height 596
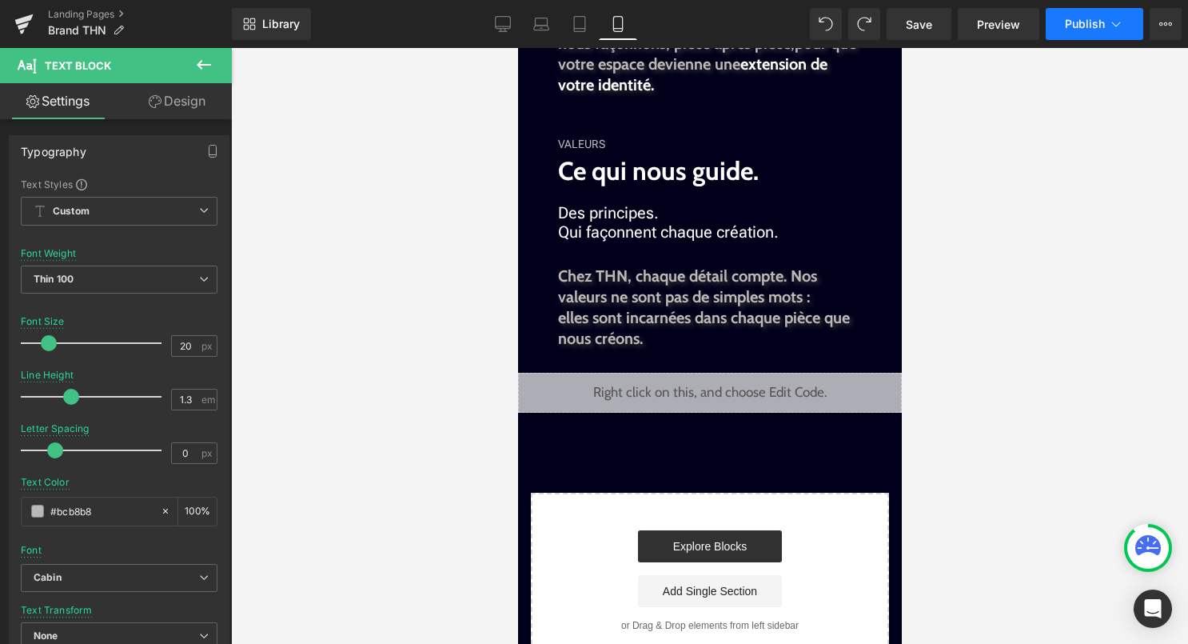
click at [1082, 30] on span "Publish" at bounding box center [1085, 24] width 40 height 13
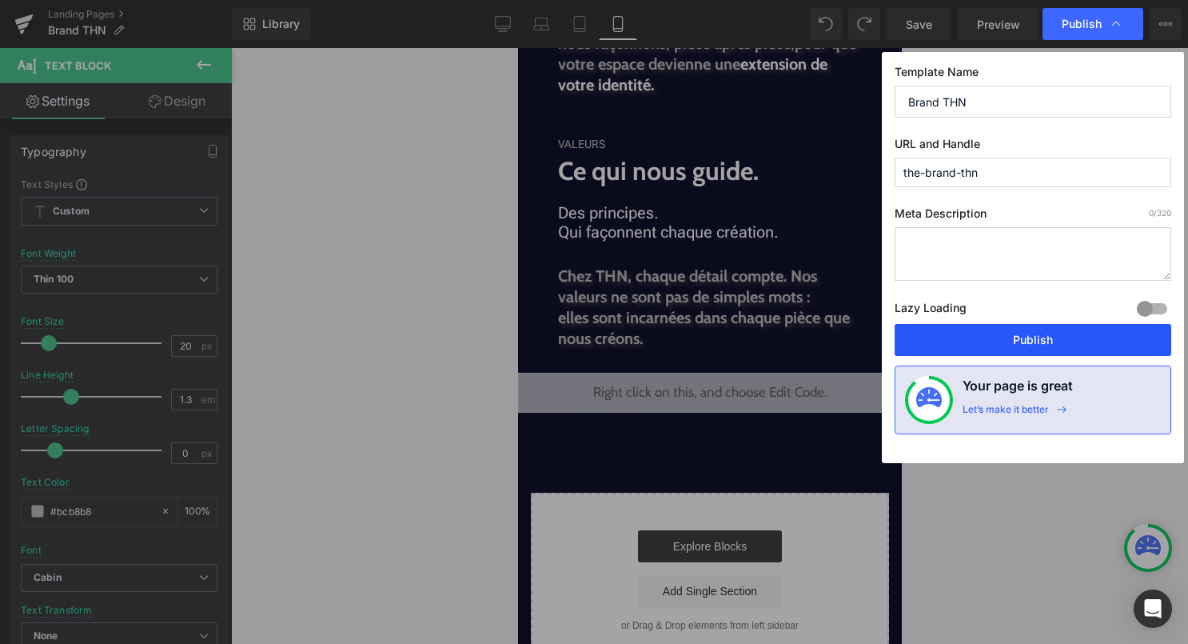
click at [1056, 336] on button "Publish" at bounding box center [1033, 340] width 277 height 32
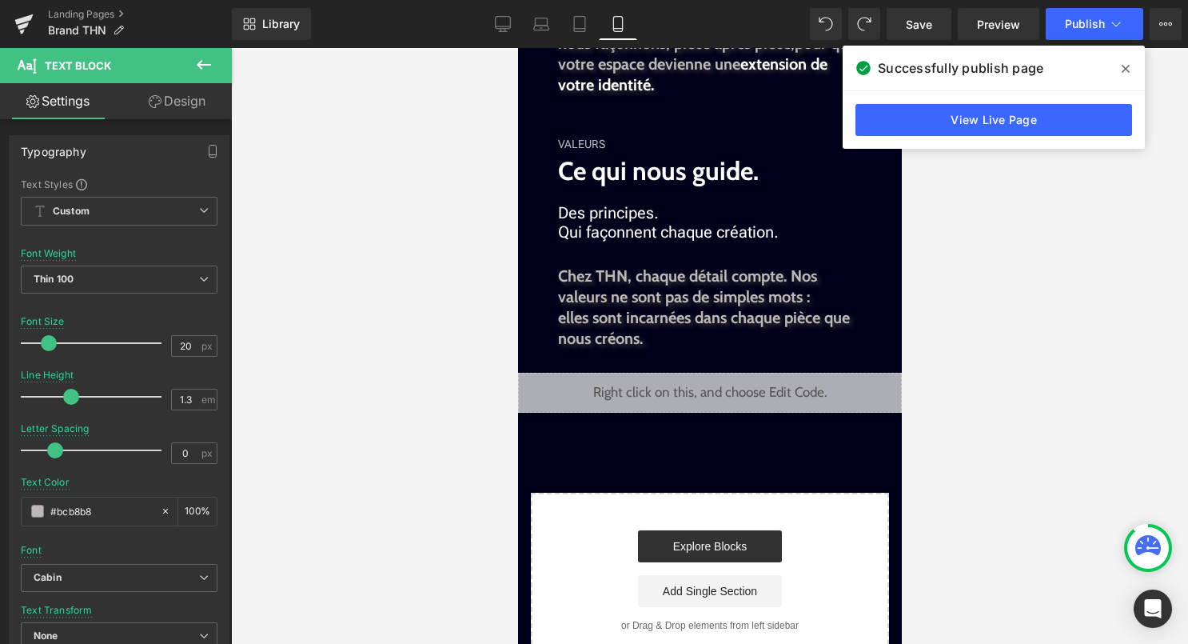
click at [679, 160] on span "Ce qui nous guide." at bounding box center [657, 170] width 201 height 31
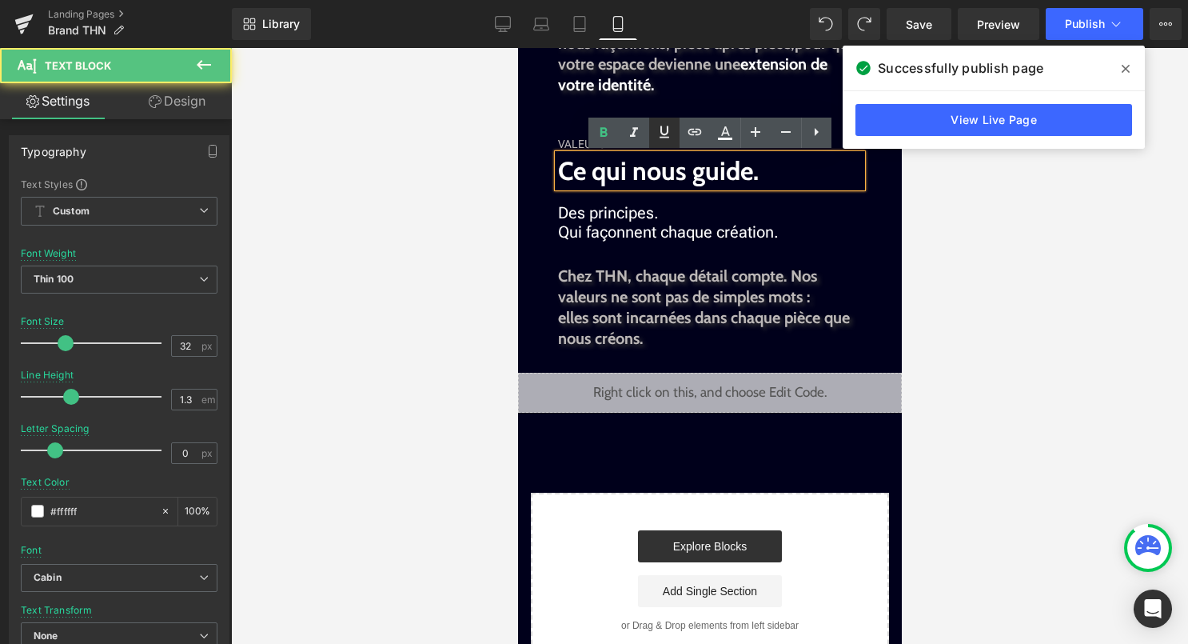
click at [678, 137] on link at bounding box center [664, 133] width 30 height 30
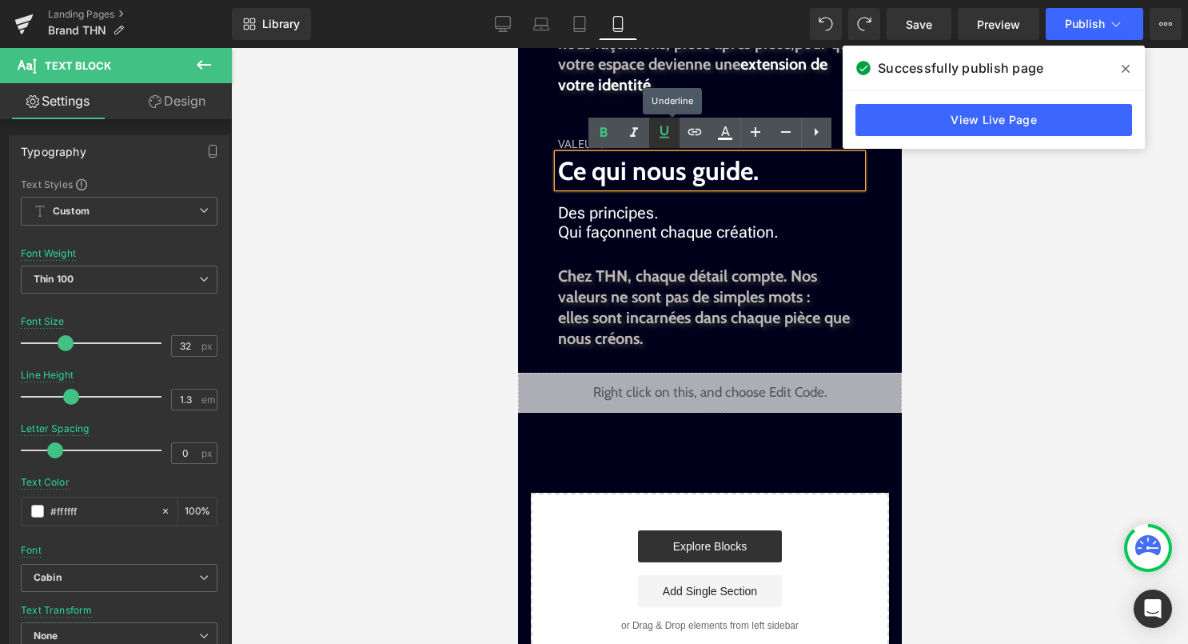
click at [665, 131] on icon at bounding box center [664, 131] width 19 height 19
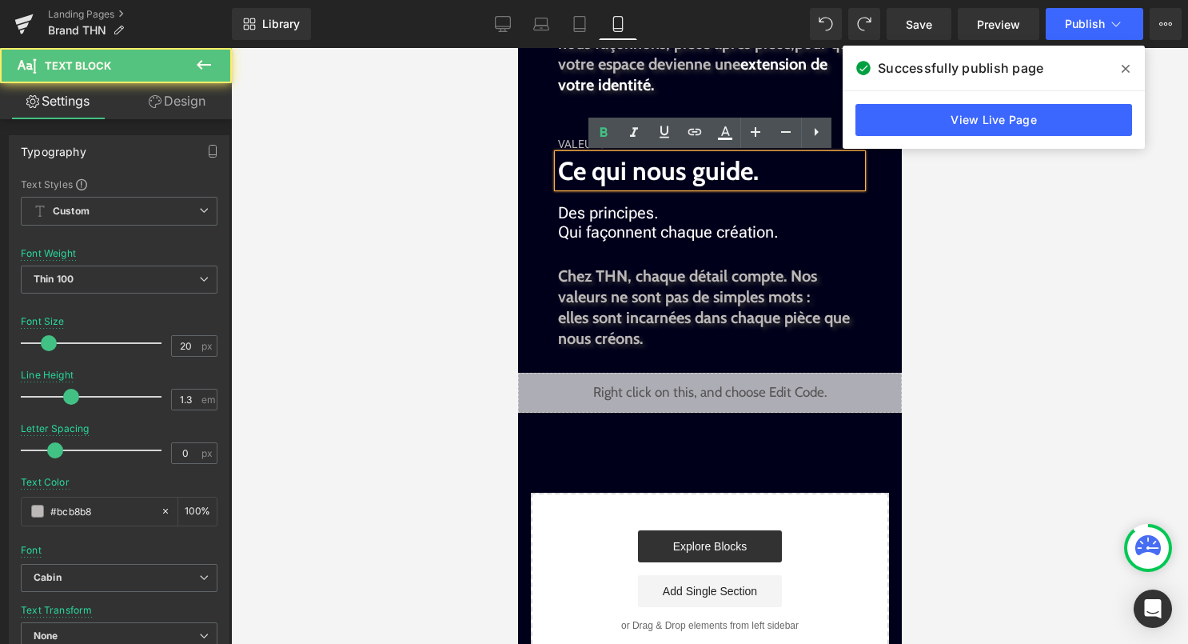
click at [650, 78] on span "extension de votre identité." at bounding box center [691, 74] width 269 height 40
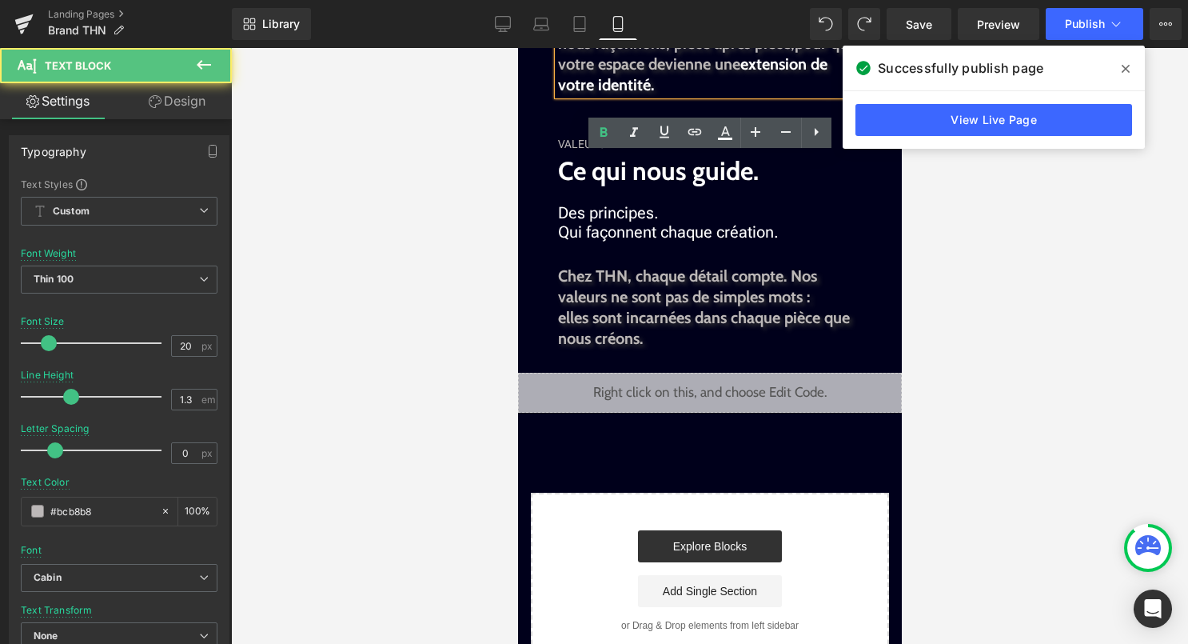
click at [591, 143] on div "VALEURS" at bounding box center [709, 144] width 304 height 19
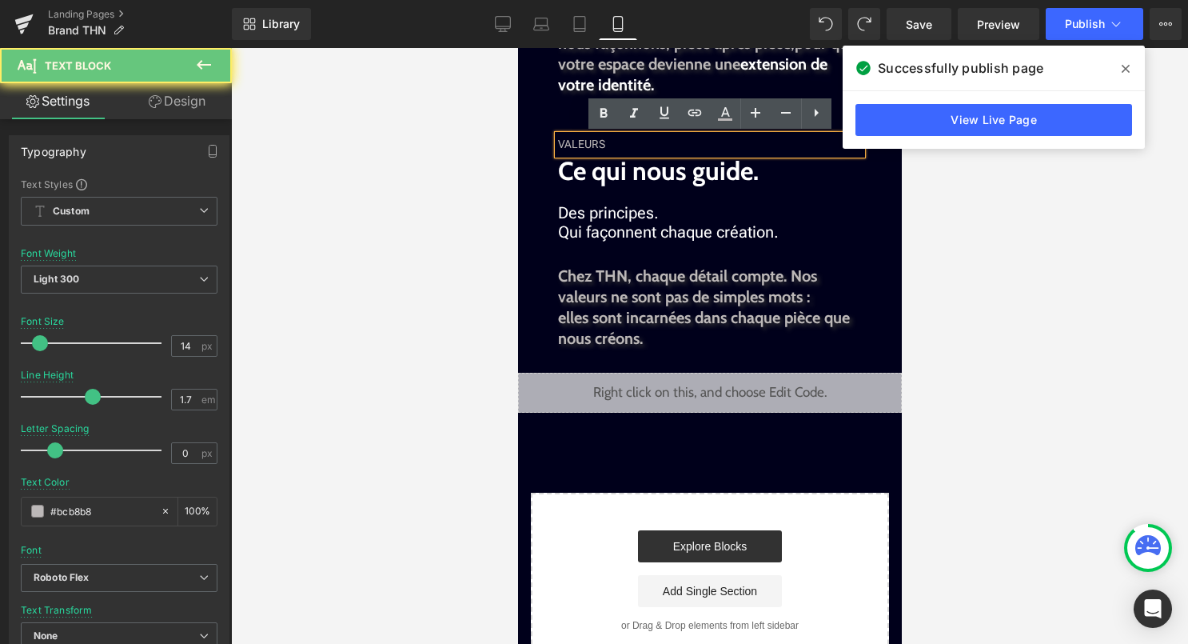
click at [486, 176] on div at bounding box center [709, 346] width 957 height 596
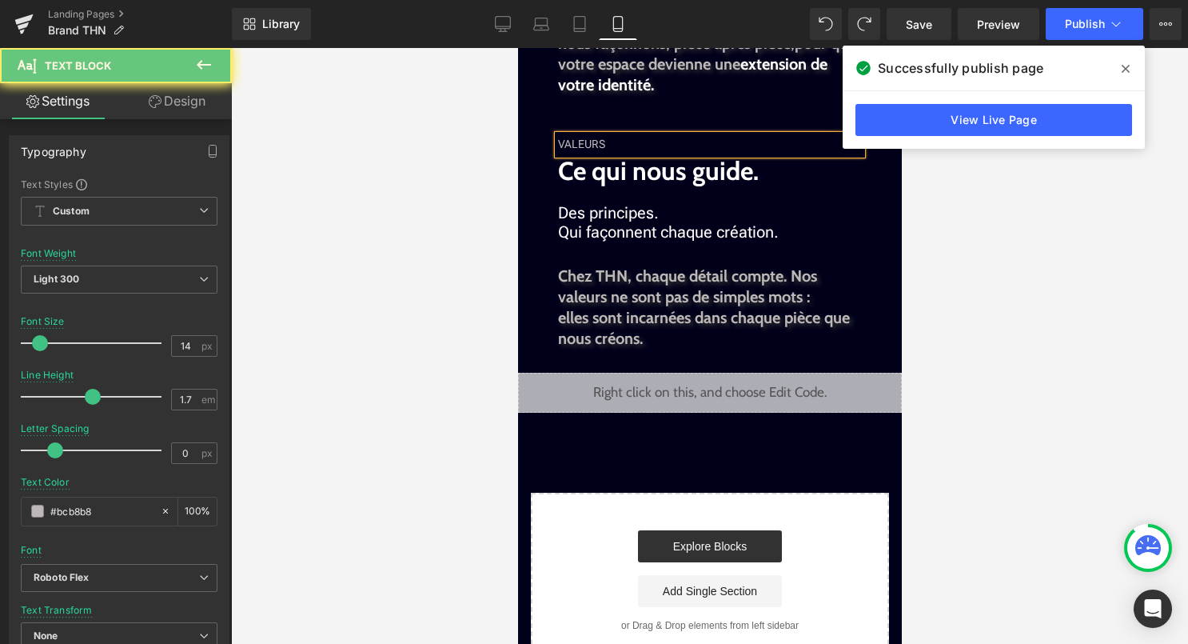
drag, startPoint x: 881, startPoint y: 221, endPoint x: 1448, endPoint y: 289, distance: 570.7
click at [179, 106] on link "Design" at bounding box center [177, 101] width 116 height 36
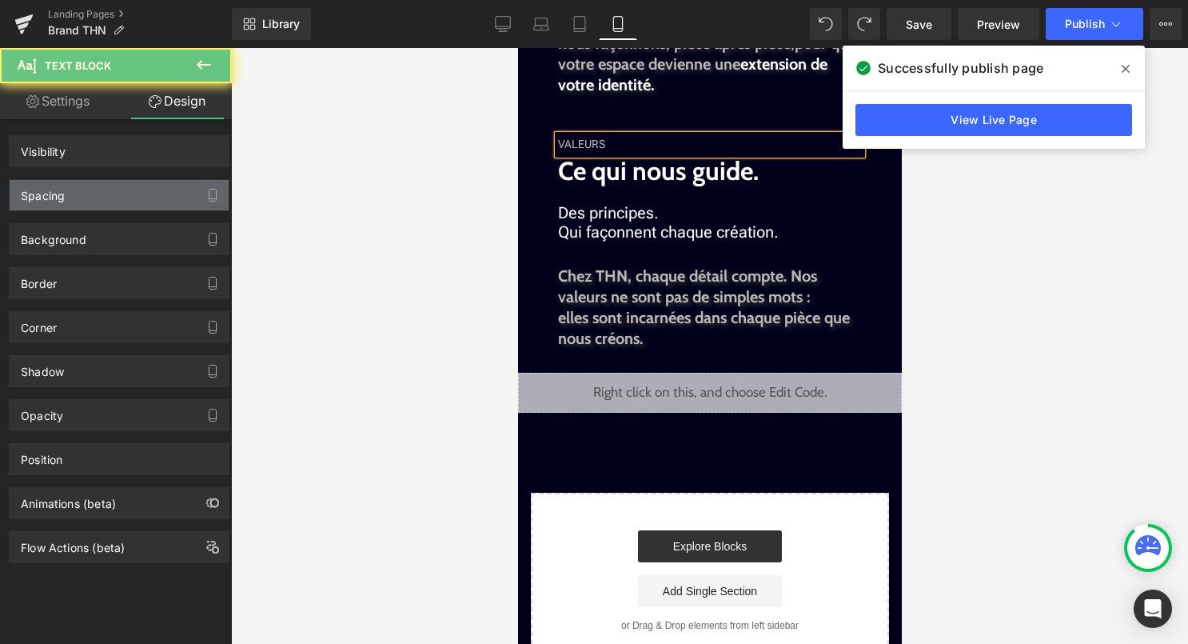
click at [131, 205] on div "Spacing" at bounding box center [119, 195] width 219 height 30
click at [127, 203] on div "Spacing" at bounding box center [119, 195] width 219 height 30
click at [116, 203] on div "Spacing" at bounding box center [119, 195] width 219 height 30
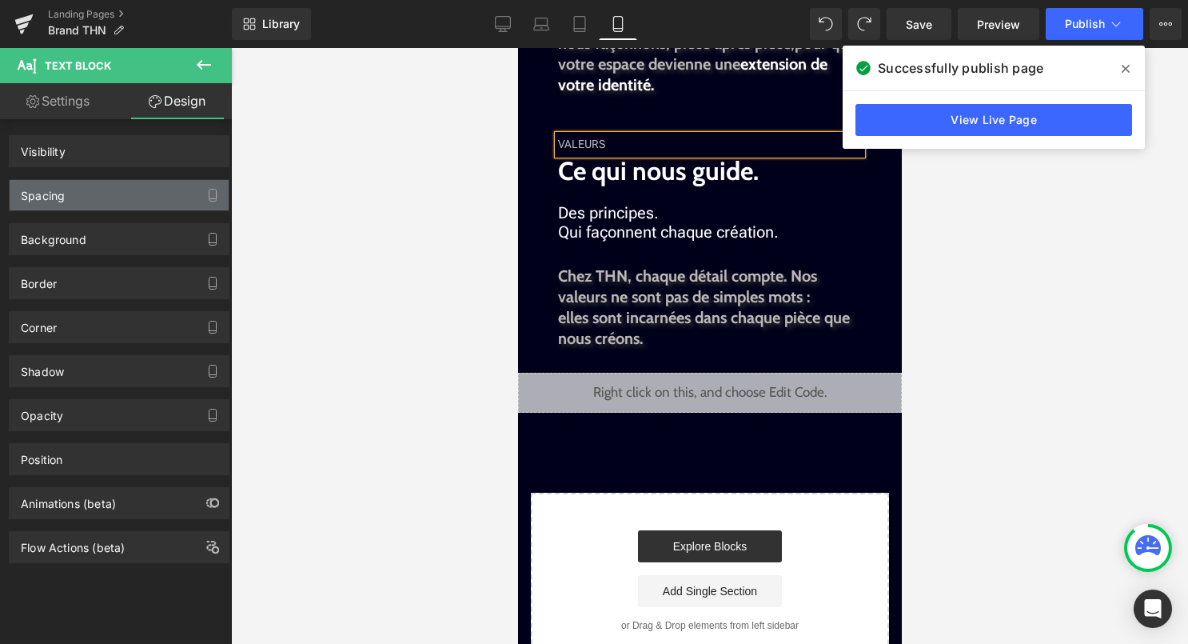
click at [116, 203] on div "Spacing" at bounding box center [119, 195] width 219 height 30
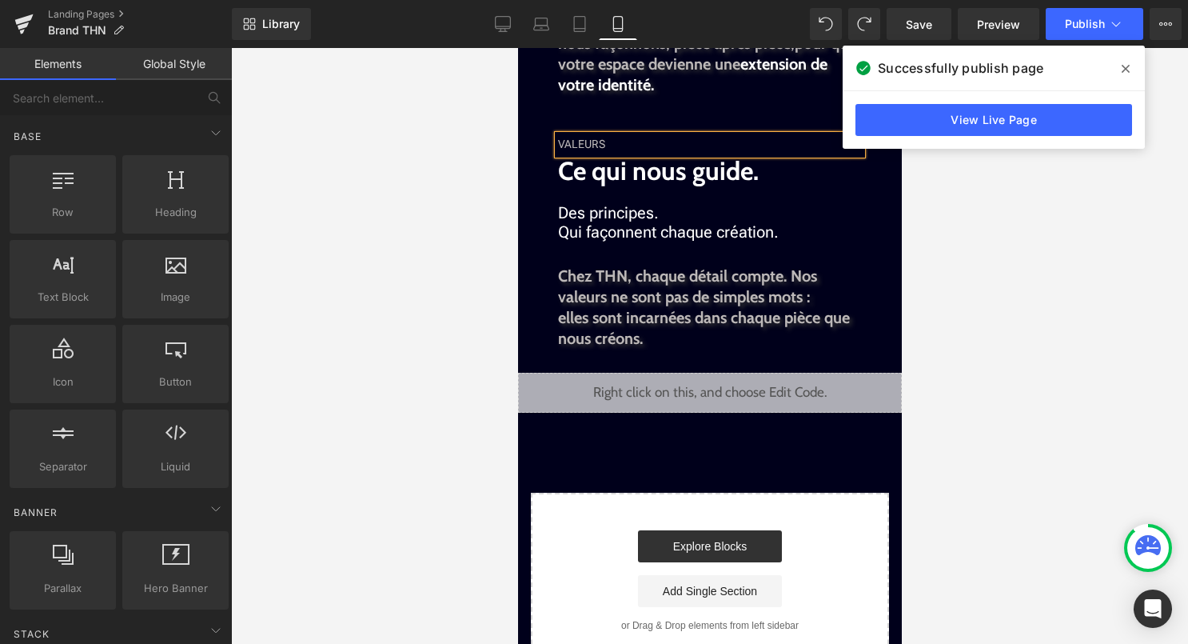
click at [1126, 62] on icon at bounding box center [1126, 68] width 8 height 13
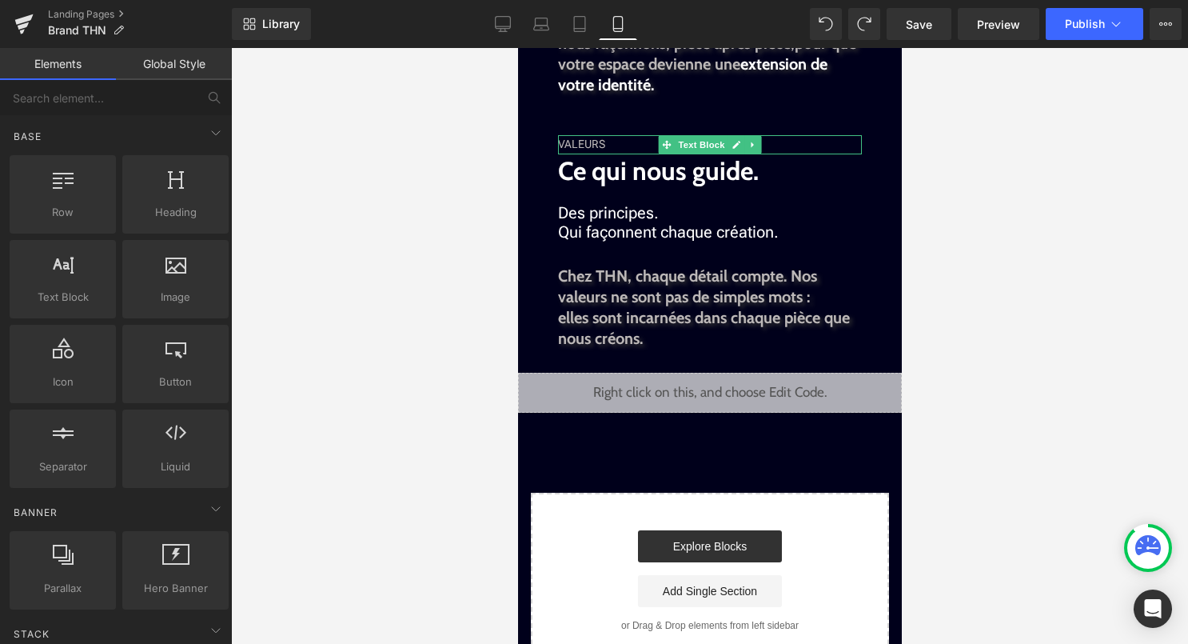
click at [603, 141] on div "VALEURS" at bounding box center [709, 144] width 304 height 19
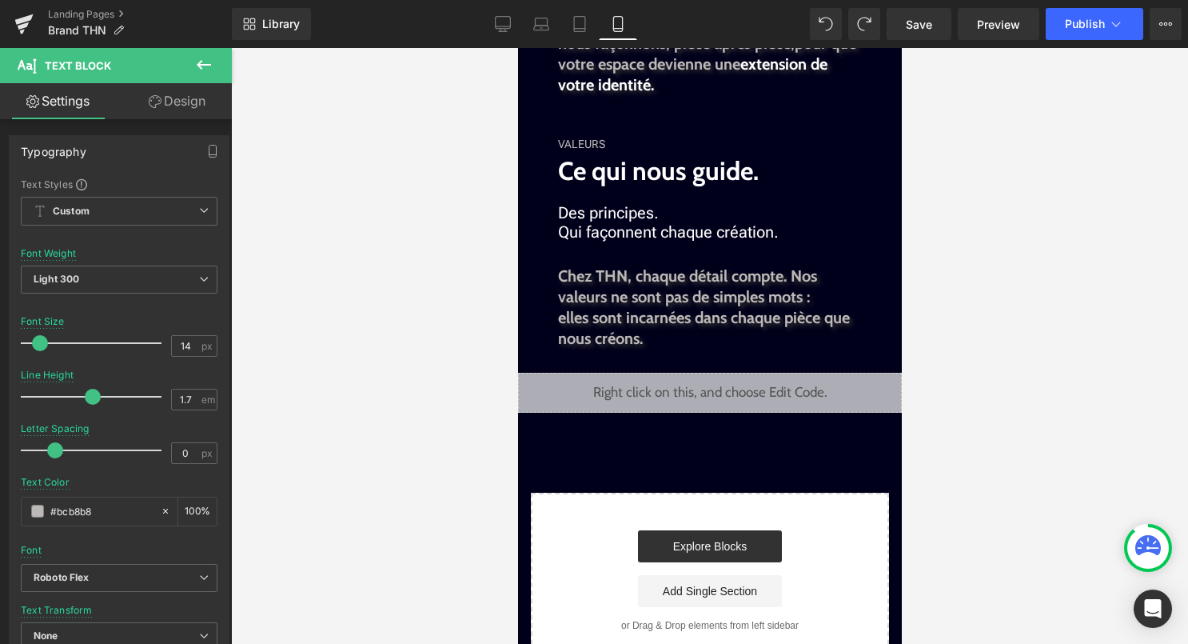
click at [204, 98] on link "Design" at bounding box center [177, 101] width 116 height 36
click at [0, 0] on div "Spacing" at bounding box center [0, 0] width 0 height 0
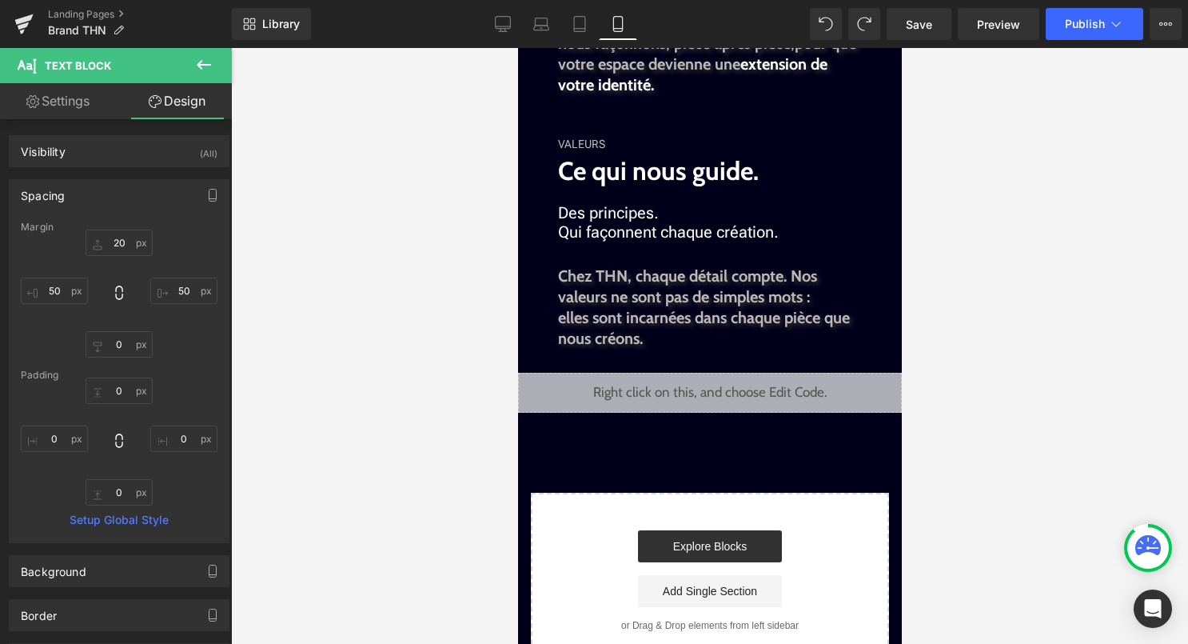
type input "20"
type input "50"
type input "0"
type input "50"
type input "0"
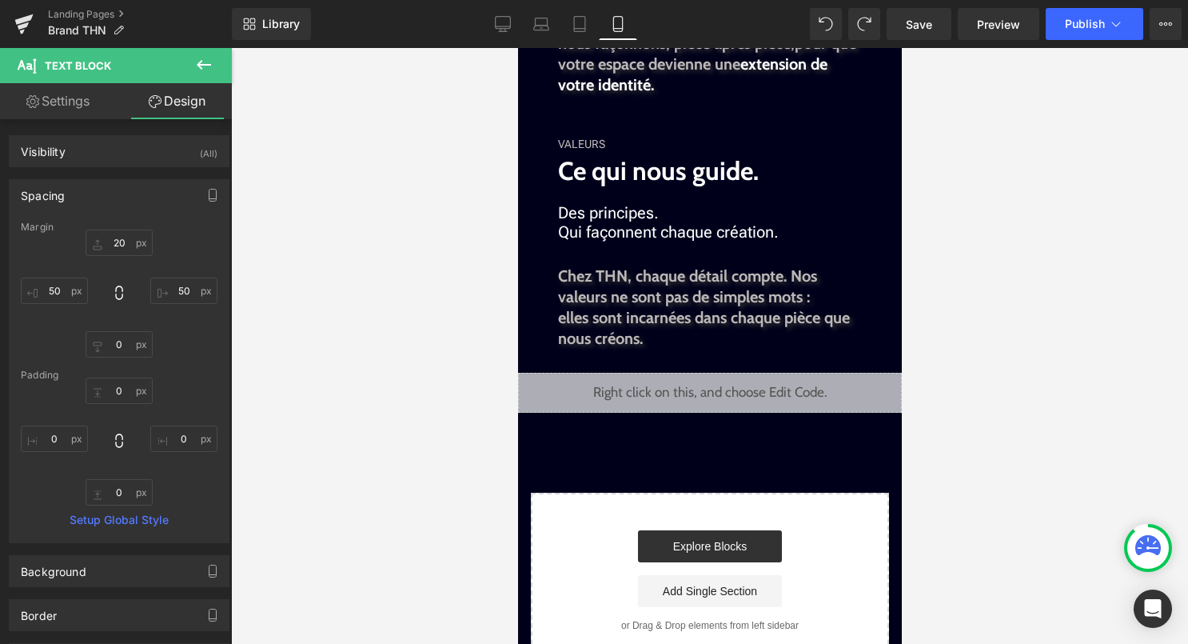
type input "0"
click at [113, 242] on input "20" at bounding box center [119, 242] width 67 height 26
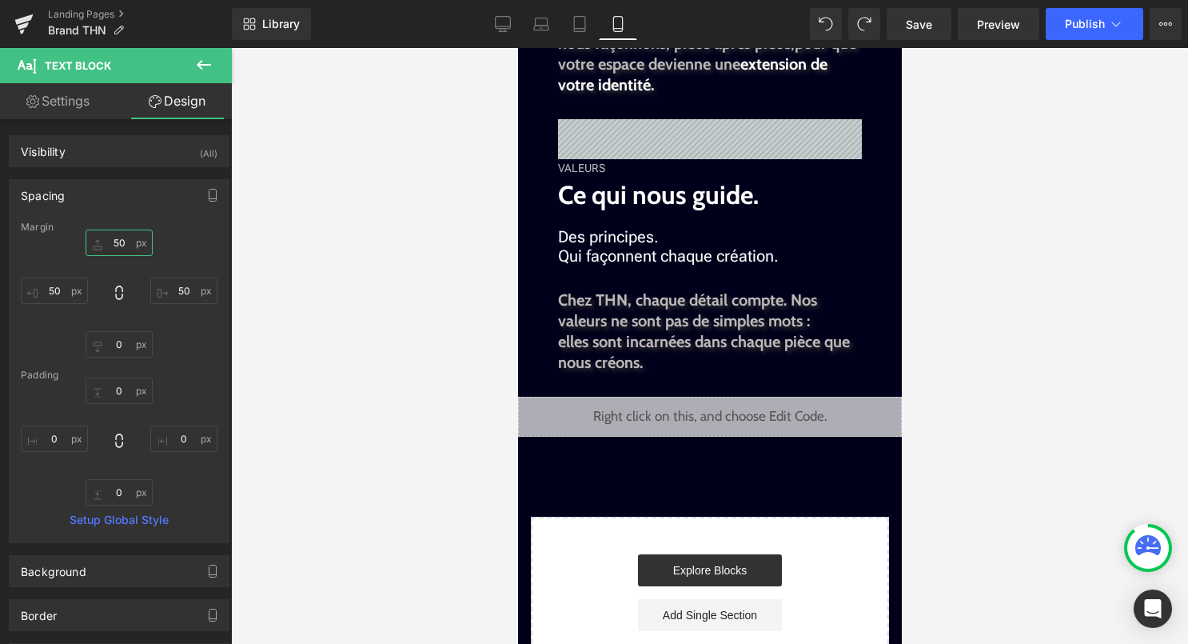
type input "5"
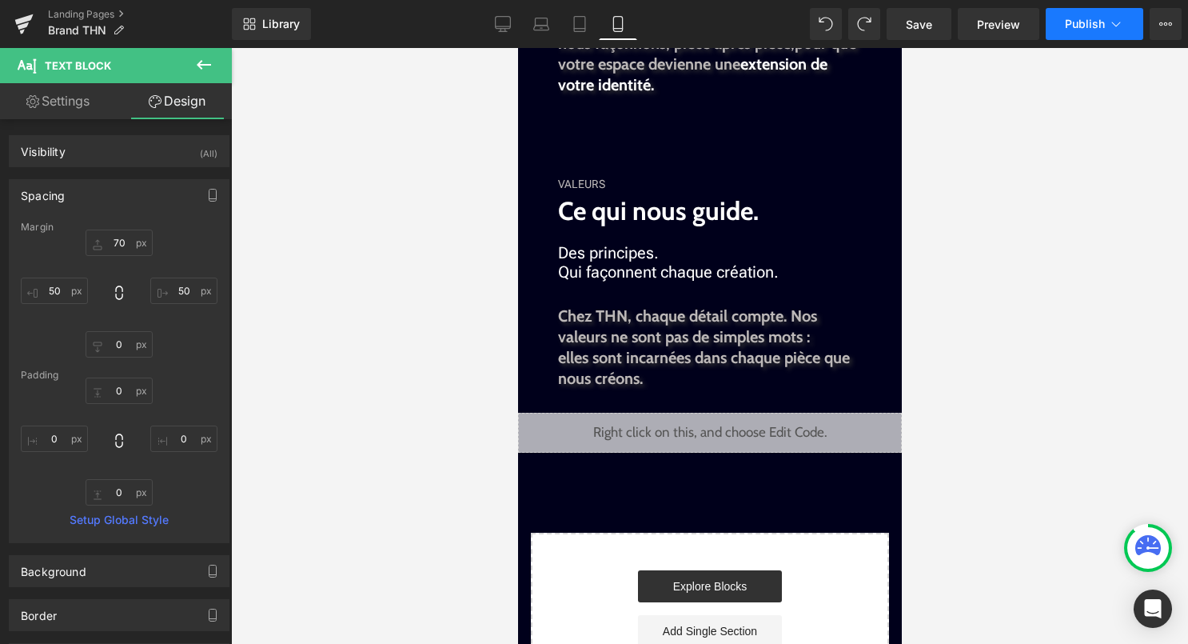
click at [1072, 34] on button "Publish" at bounding box center [1095, 24] width 98 height 32
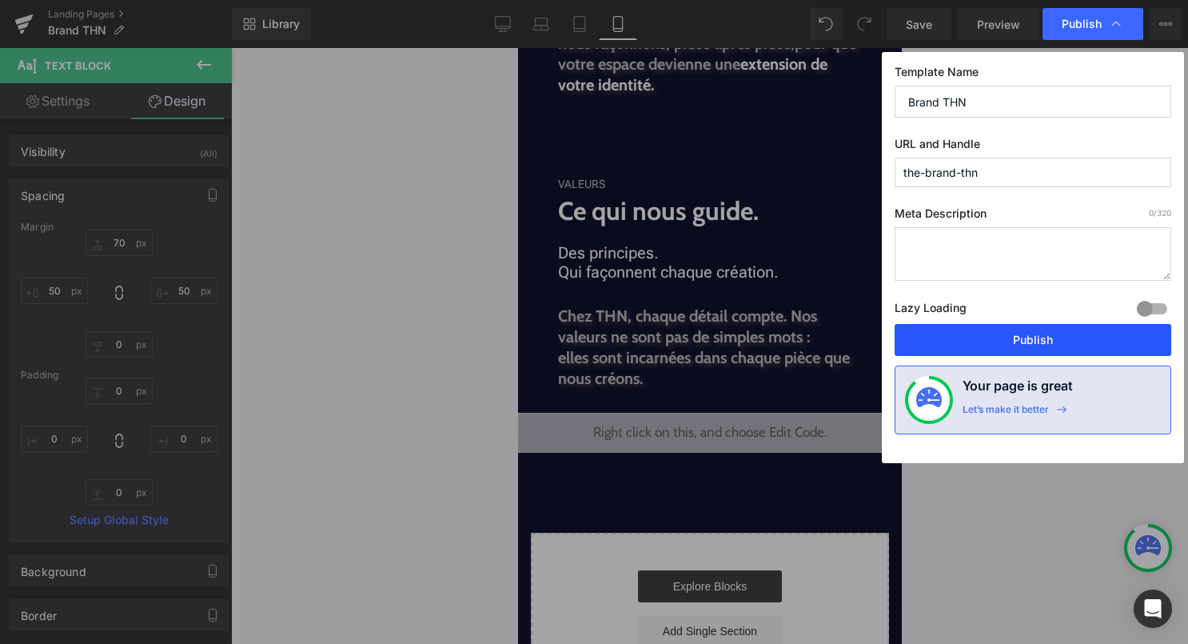
click at [1017, 348] on button "Publish" at bounding box center [1033, 340] width 277 height 32
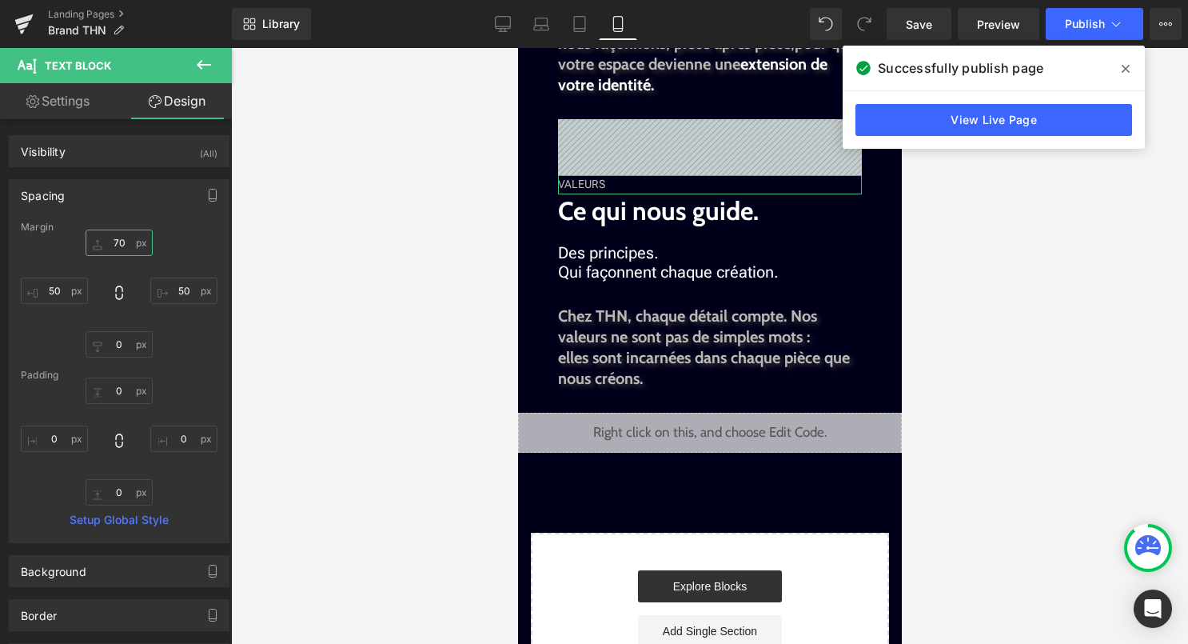
click at [121, 243] on input "70" at bounding box center [119, 242] width 67 height 26
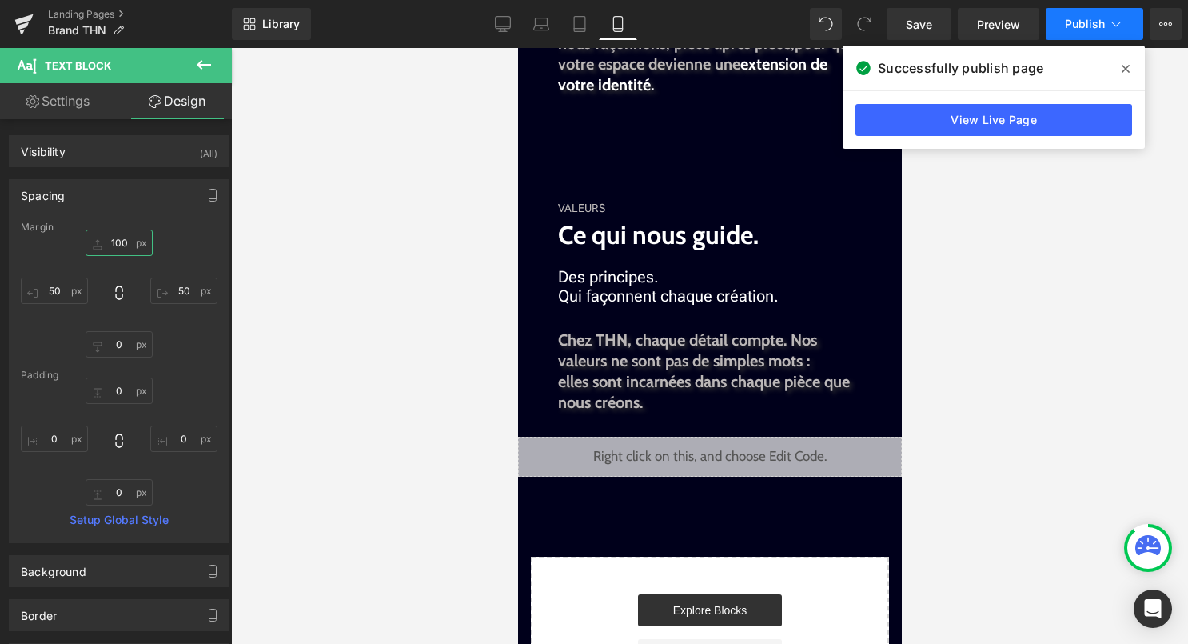
type input "100"
click at [1131, 13] on button "Publish" at bounding box center [1095, 24] width 98 height 32
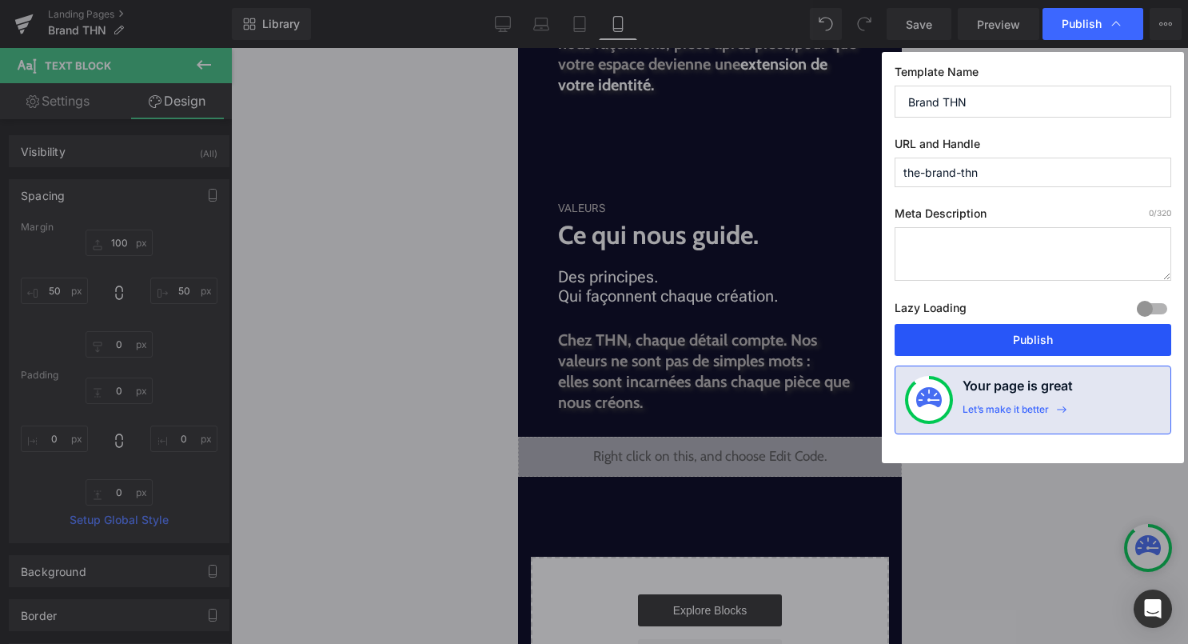
click at [1020, 339] on button "Publish" at bounding box center [1033, 340] width 277 height 32
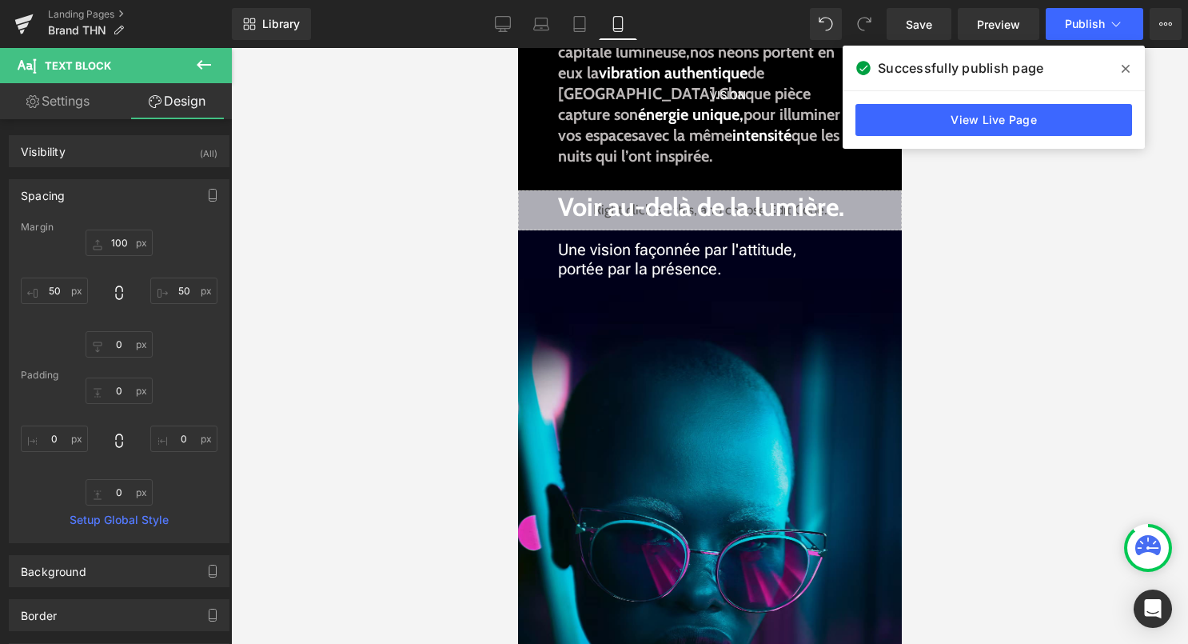
scroll to position [462, 0]
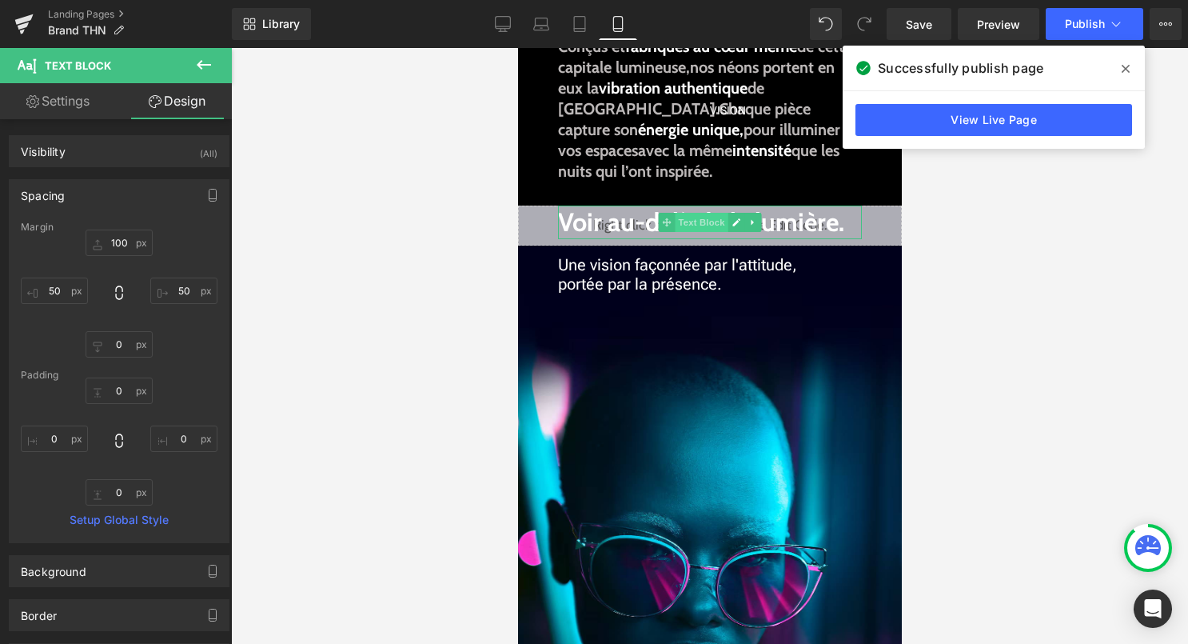
click at [708, 229] on span "Text Block" at bounding box center [700, 222] width 53 height 19
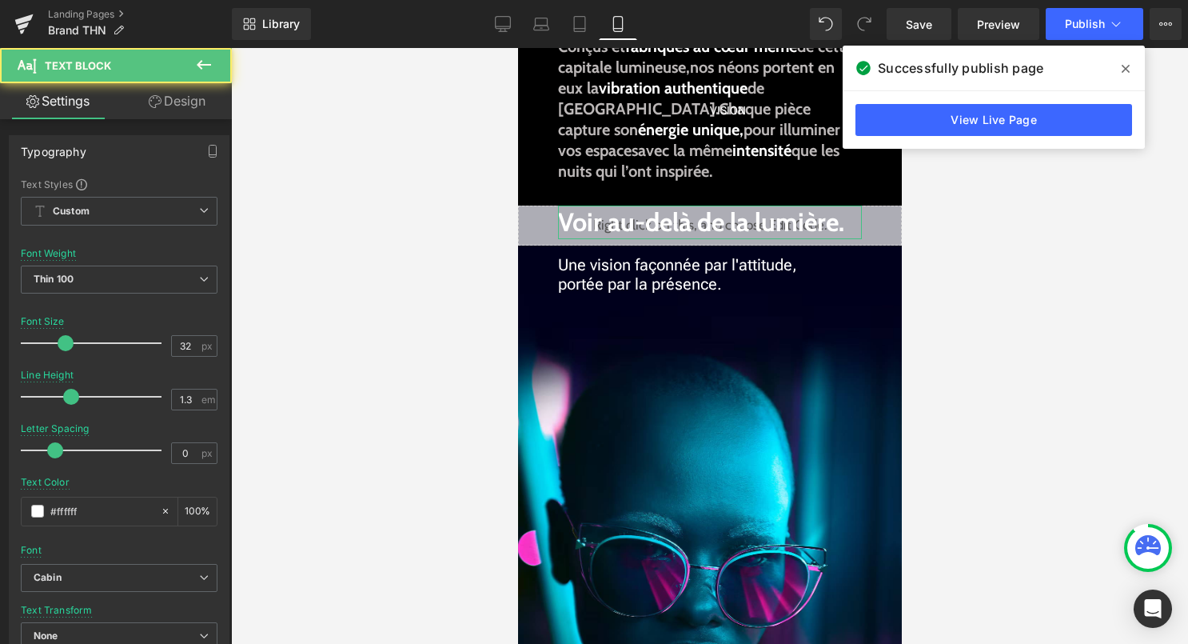
click at [179, 111] on link "Design" at bounding box center [177, 101] width 116 height 36
click at [0, 0] on div "Spacing" at bounding box center [0, 0] width 0 height 0
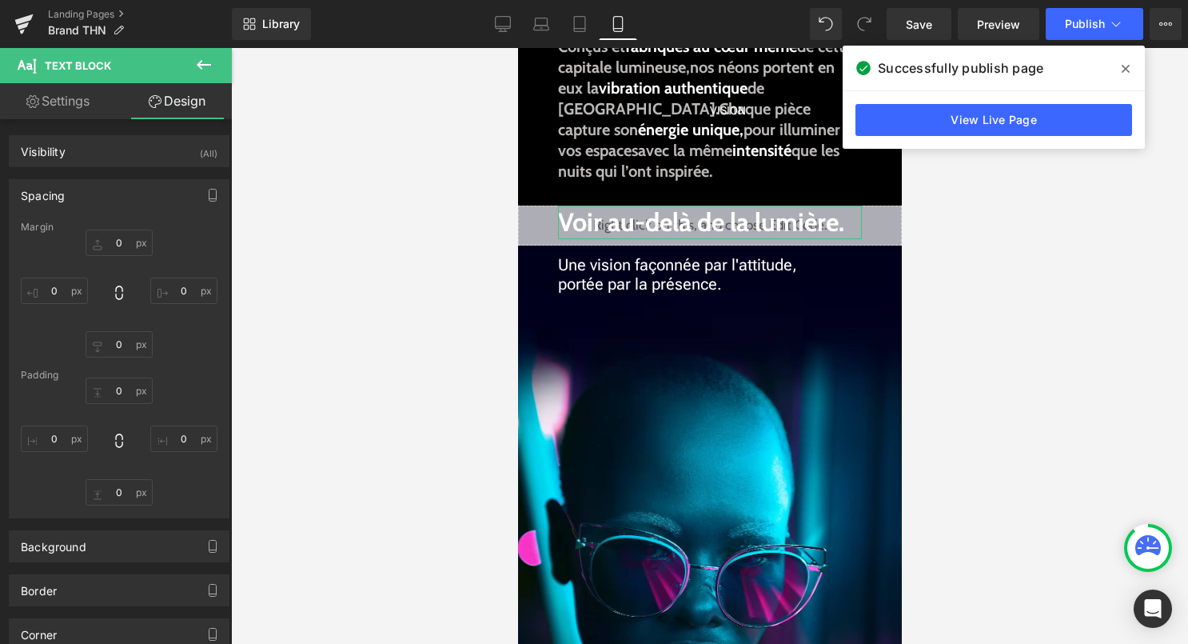
type input "0"
type input "50"
type input "0"
type input "50"
type input "0"
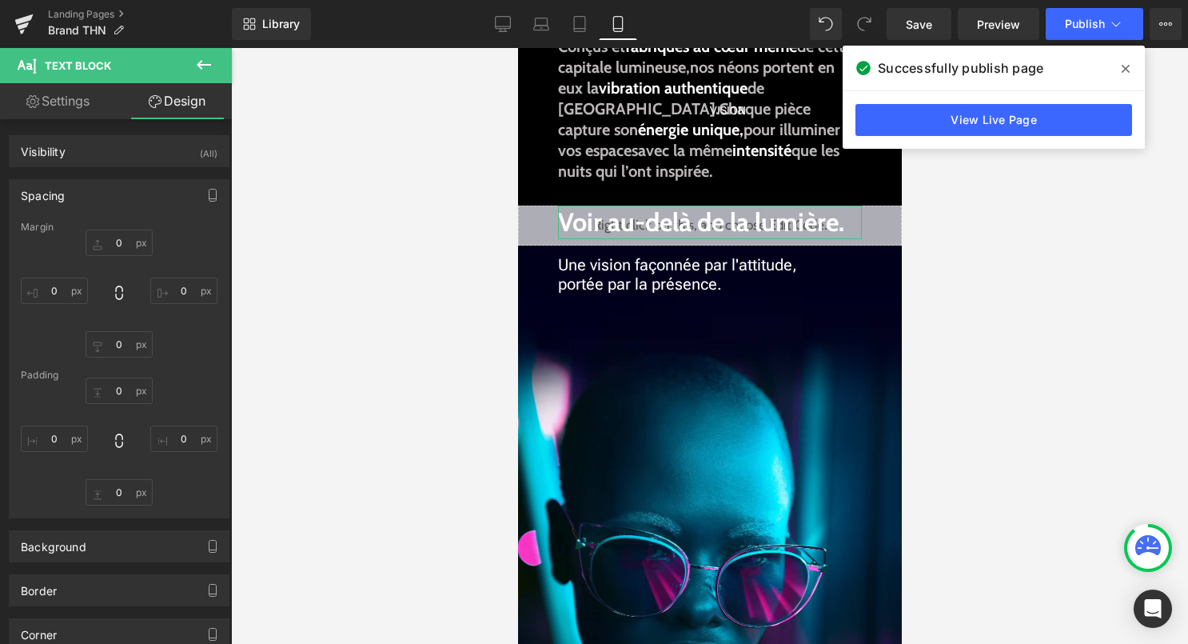
type input "0"
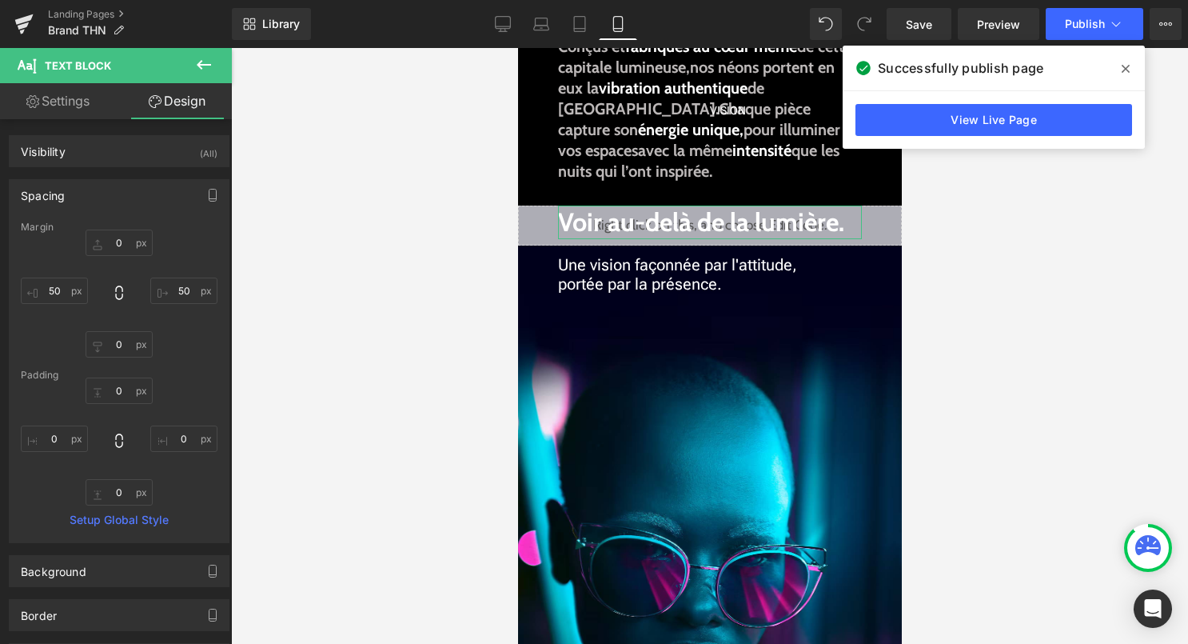
click at [134, 194] on div "Spacing" at bounding box center [119, 195] width 219 height 30
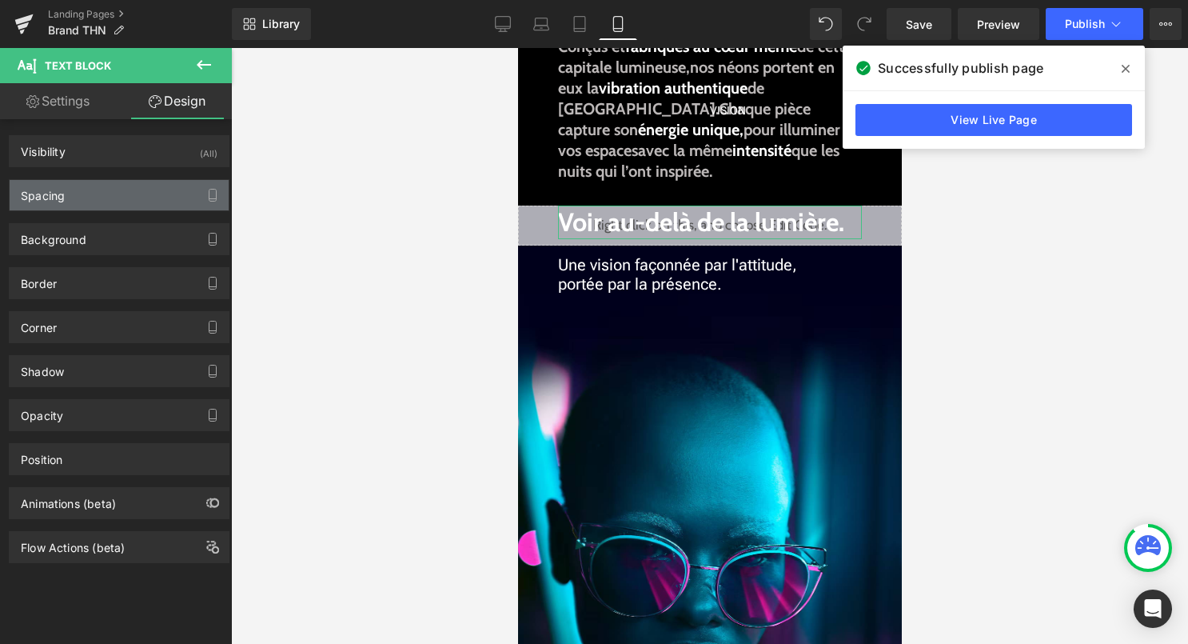
click at [134, 194] on div "Spacing" at bounding box center [119, 195] width 219 height 30
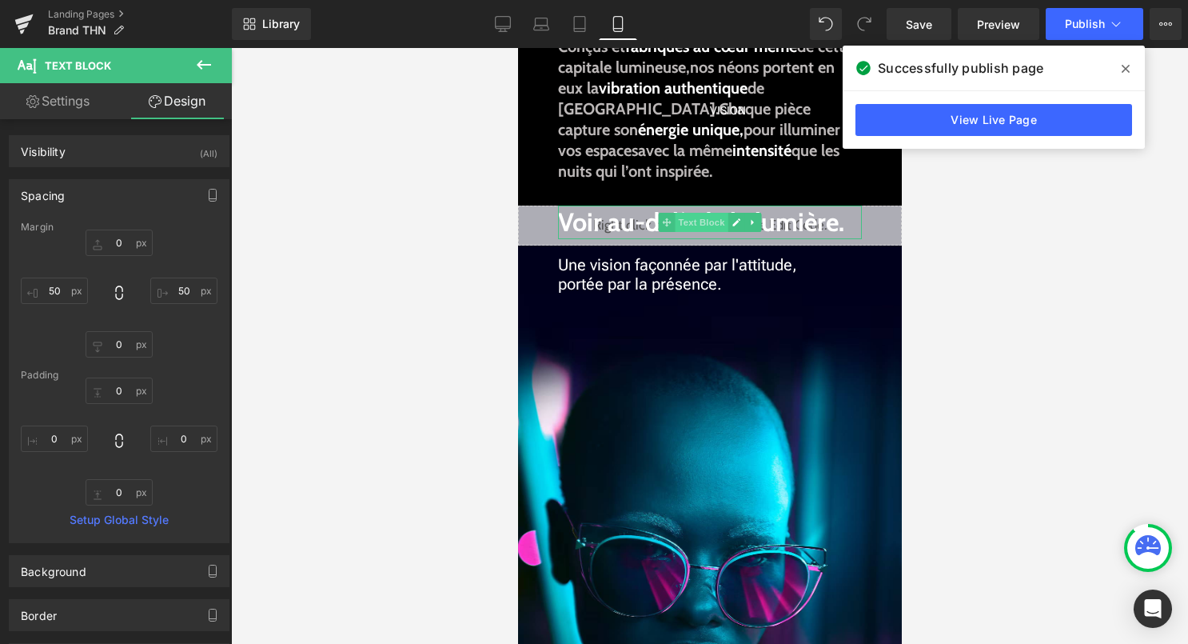
click at [681, 221] on span "Text Block" at bounding box center [700, 222] width 53 height 19
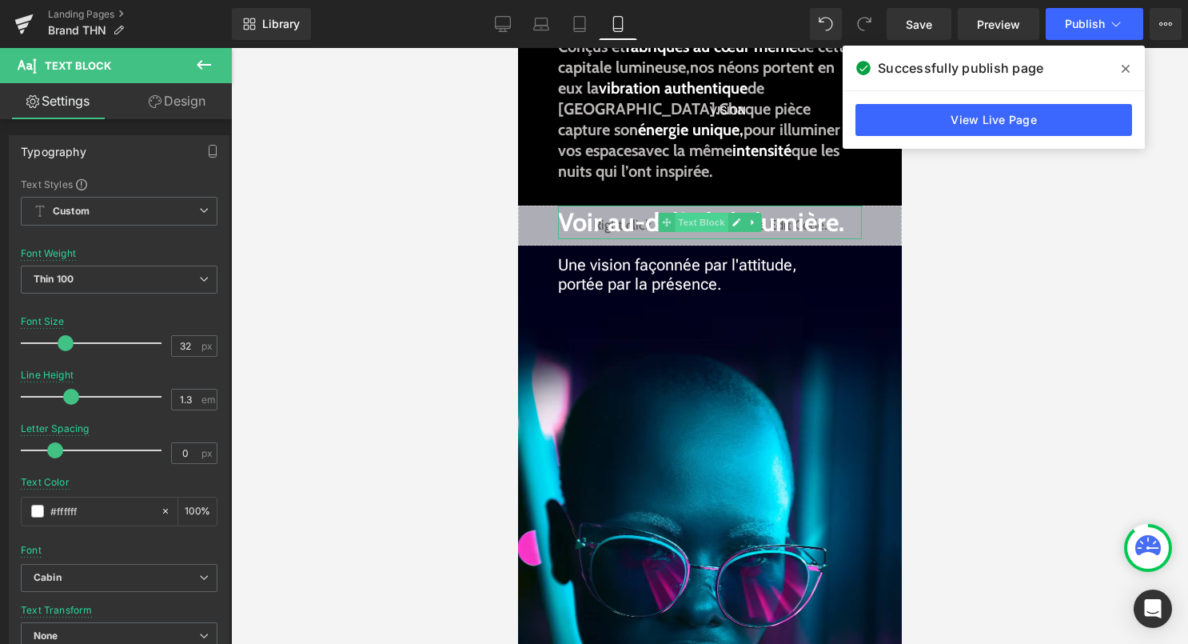
click at [699, 218] on span "Text Block" at bounding box center [700, 222] width 53 height 19
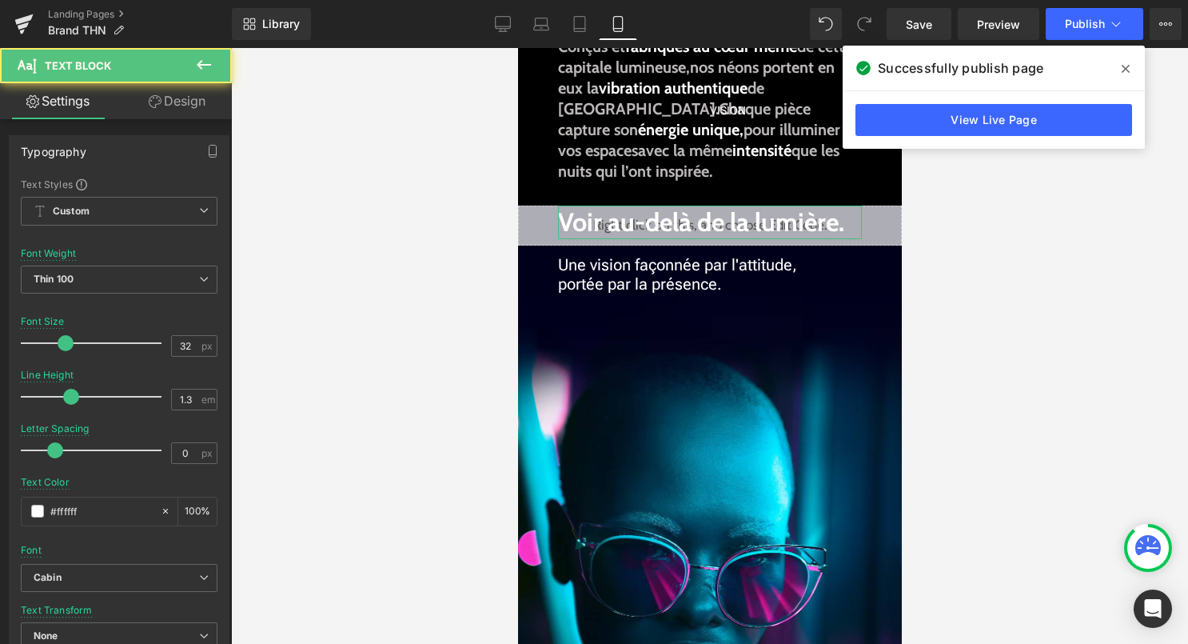
click at [151, 101] on icon at bounding box center [155, 101] width 13 height 13
click at [0, 0] on div "Spacing" at bounding box center [0, 0] width 0 height 0
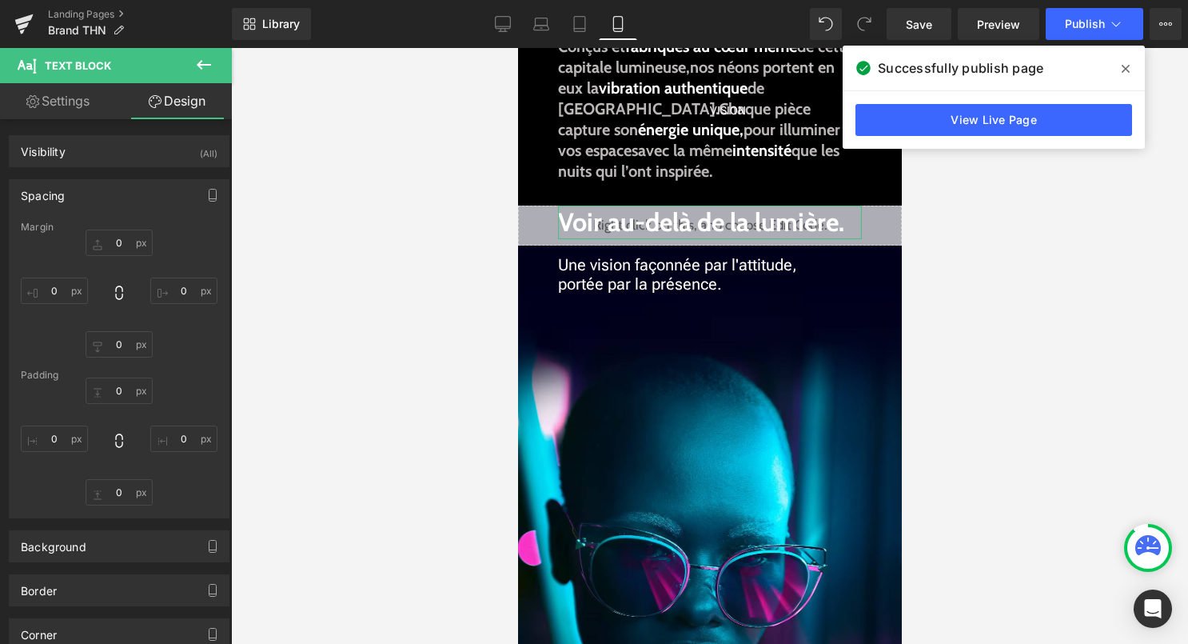
type input "0"
type input "50"
type input "0"
type input "50"
type input "0"
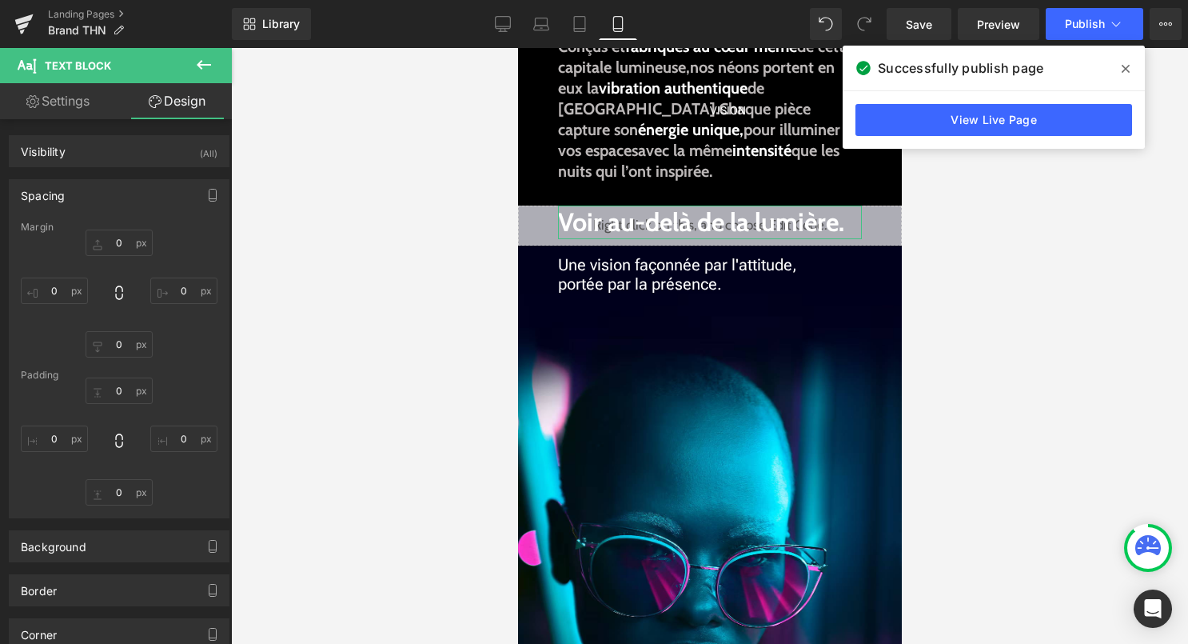
type input "0"
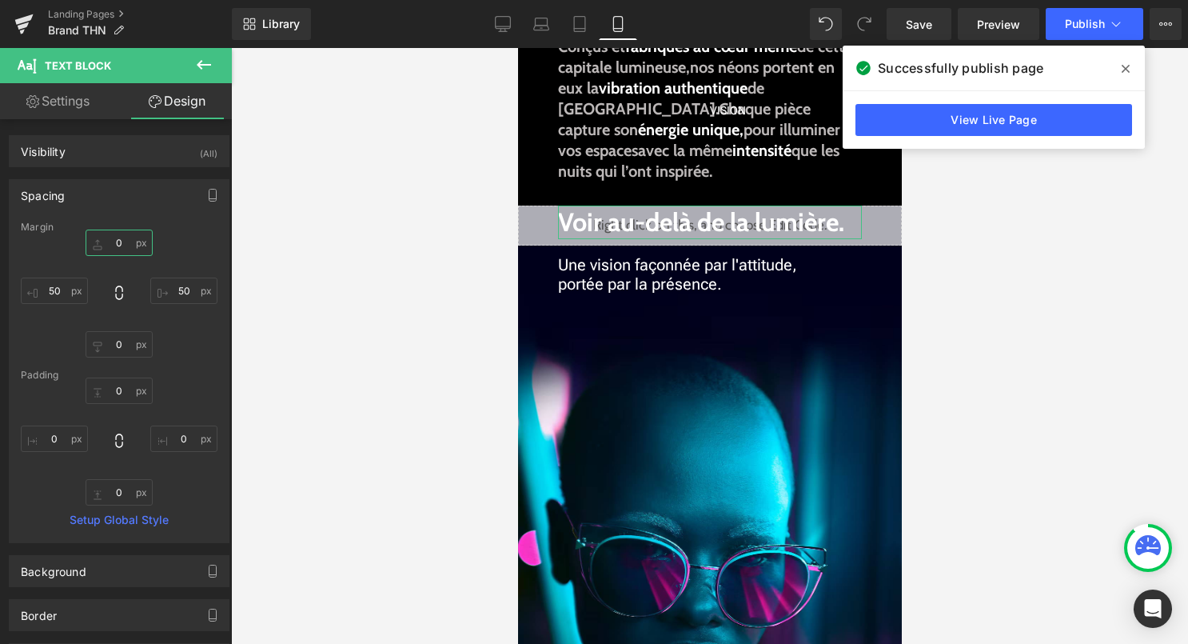
click at [110, 249] on input "0" at bounding box center [119, 242] width 67 height 26
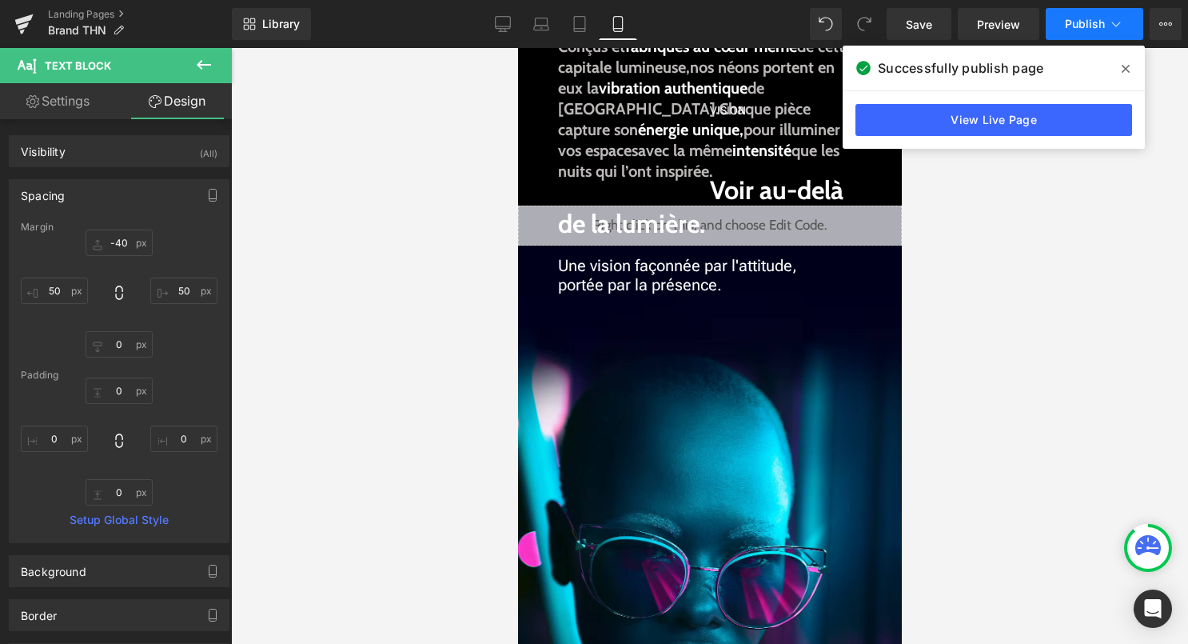
click at [1076, 31] on button "Publish" at bounding box center [1095, 24] width 98 height 32
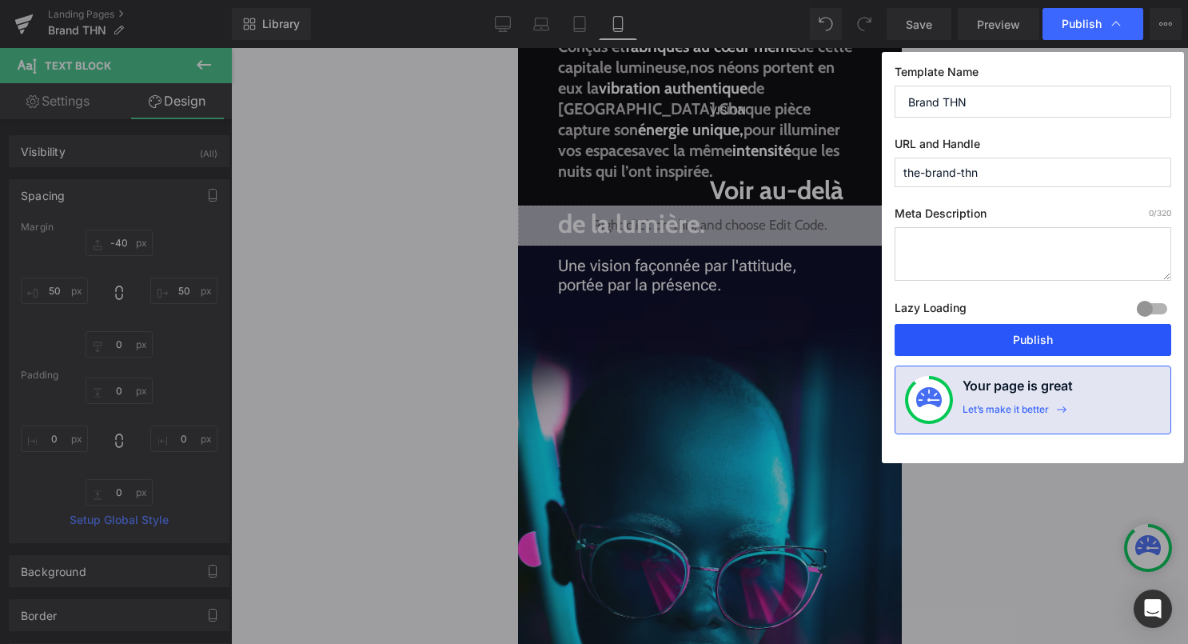
click at [971, 347] on button "Publish" at bounding box center [1033, 340] width 277 height 32
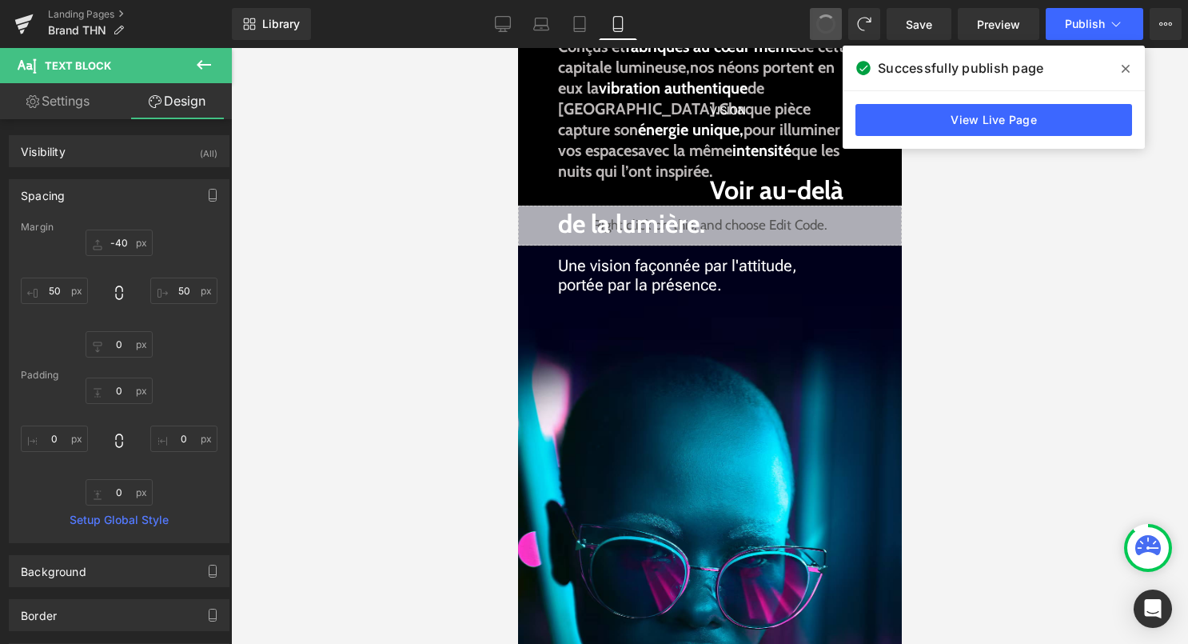
type input "0"
type input "50"
type input "0"
type input "50"
type input "0"
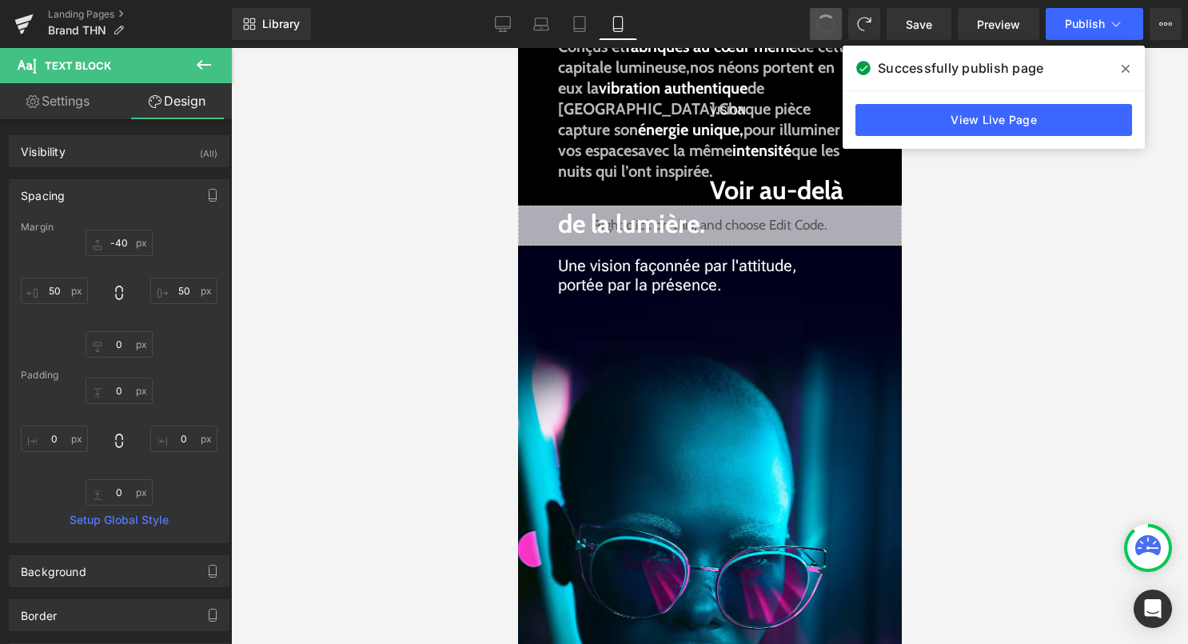
type input "0"
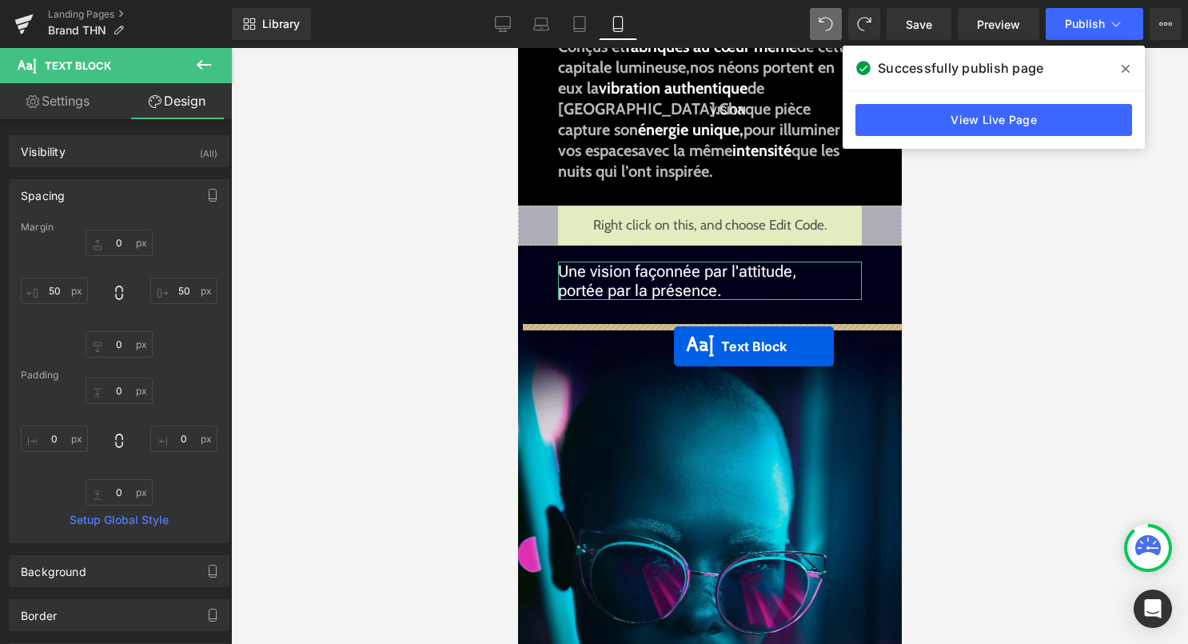
drag, startPoint x: 671, startPoint y: 221, endPoint x: 673, endPoint y: 346, distance: 124.7
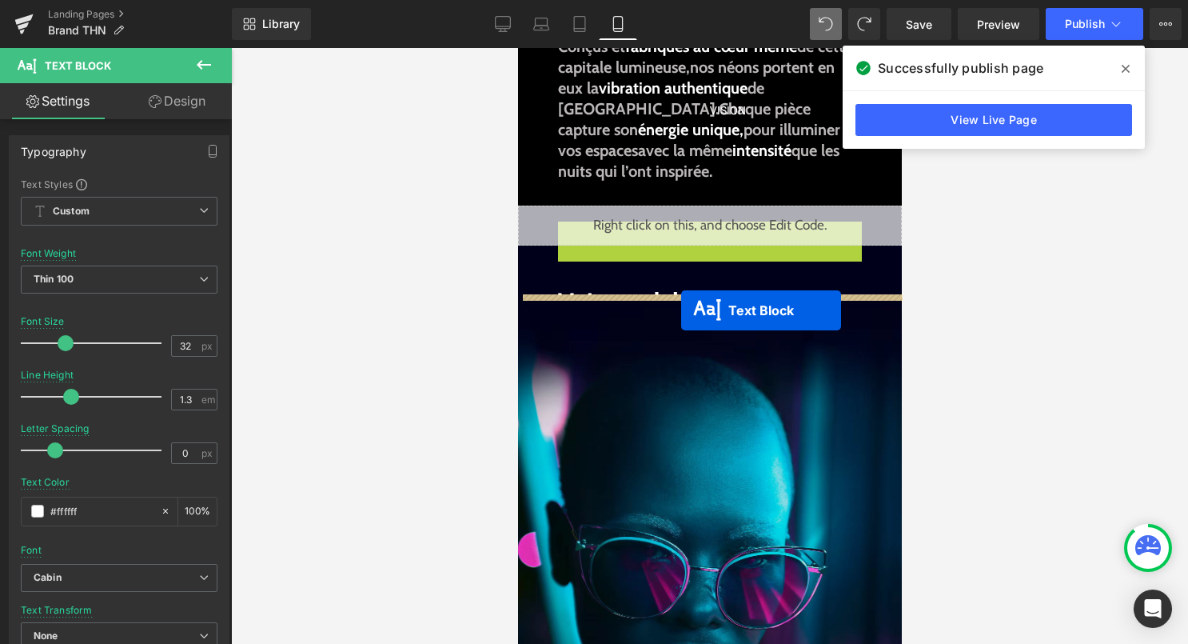
drag, startPoint x: 679, startPoint y: 241, endPoint x: 680, endPoint y: 310, distance: 69.6
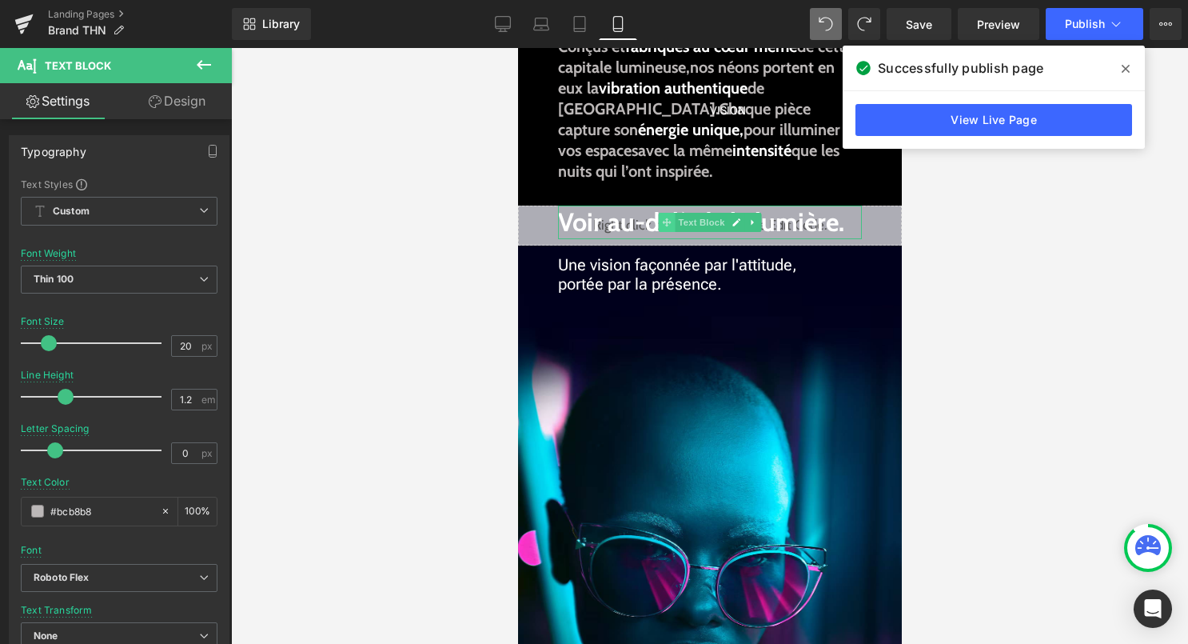
click at [666, 224] on icon at bounding box center [665, 221] width 9 height 9
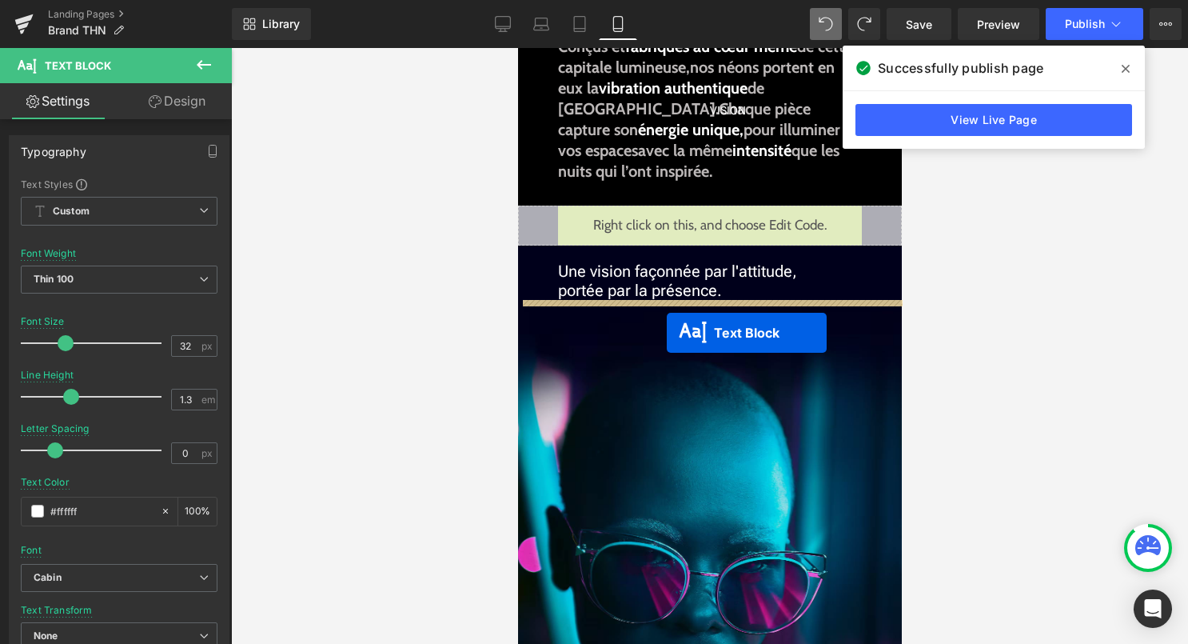
drag, startPoint x: 666, startPoint y: 224, endPoint x: 666, endPoint y: 333, distance: 108.7
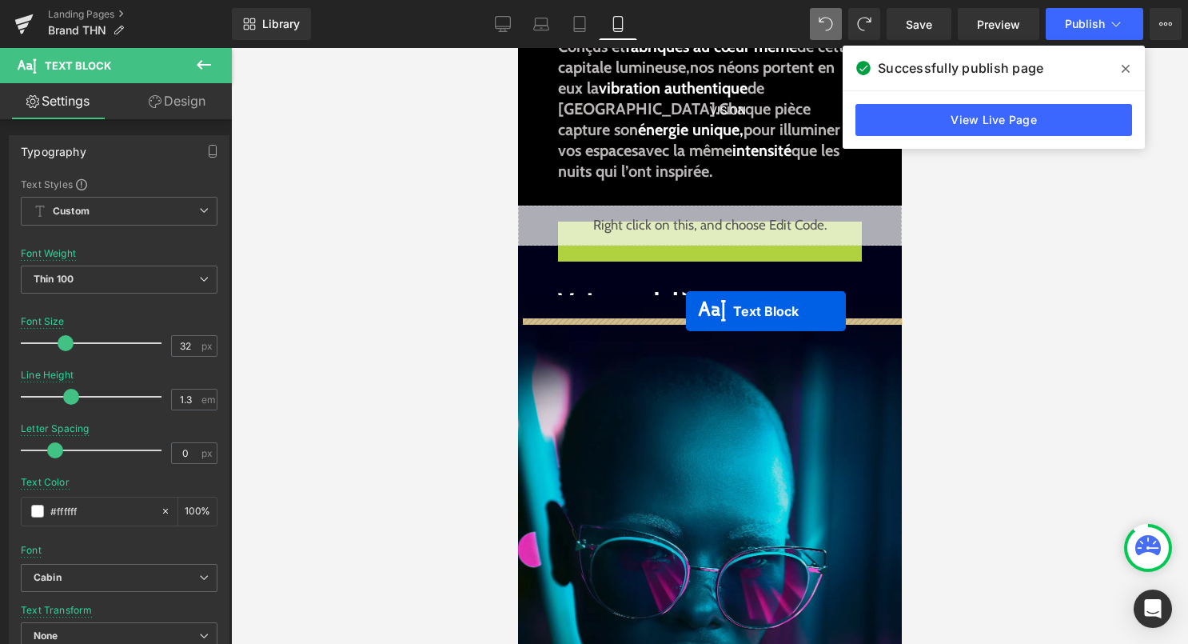
drag, startPoint x: 685, startPoint y: 239, endPoint x: 685, endPoint y: 311, distance: 71.9
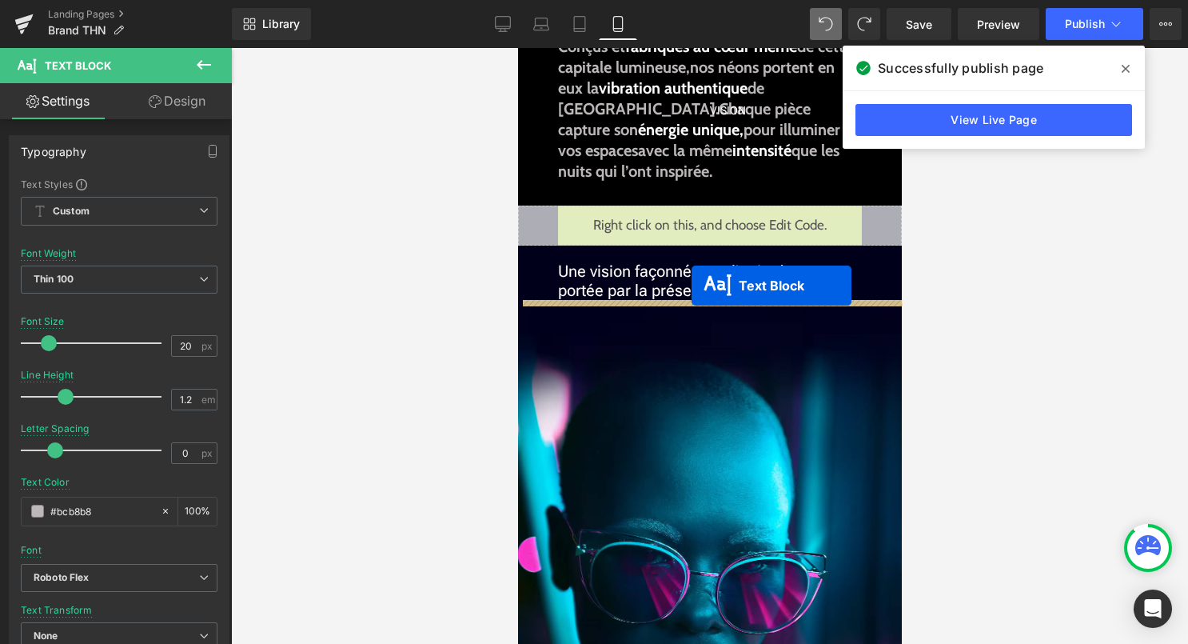
drag, startPoint x: 691, startPoint y: 225, endPoint x: 691, endPoint y: 288, distance: 62.4
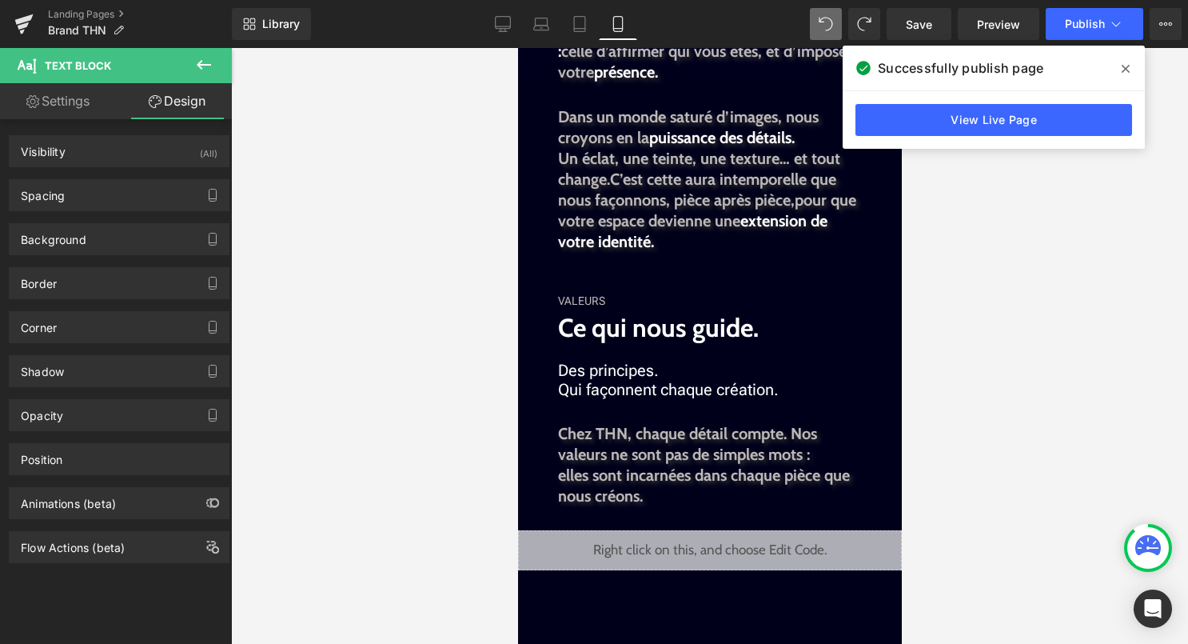
scroll to position [1305, 0]
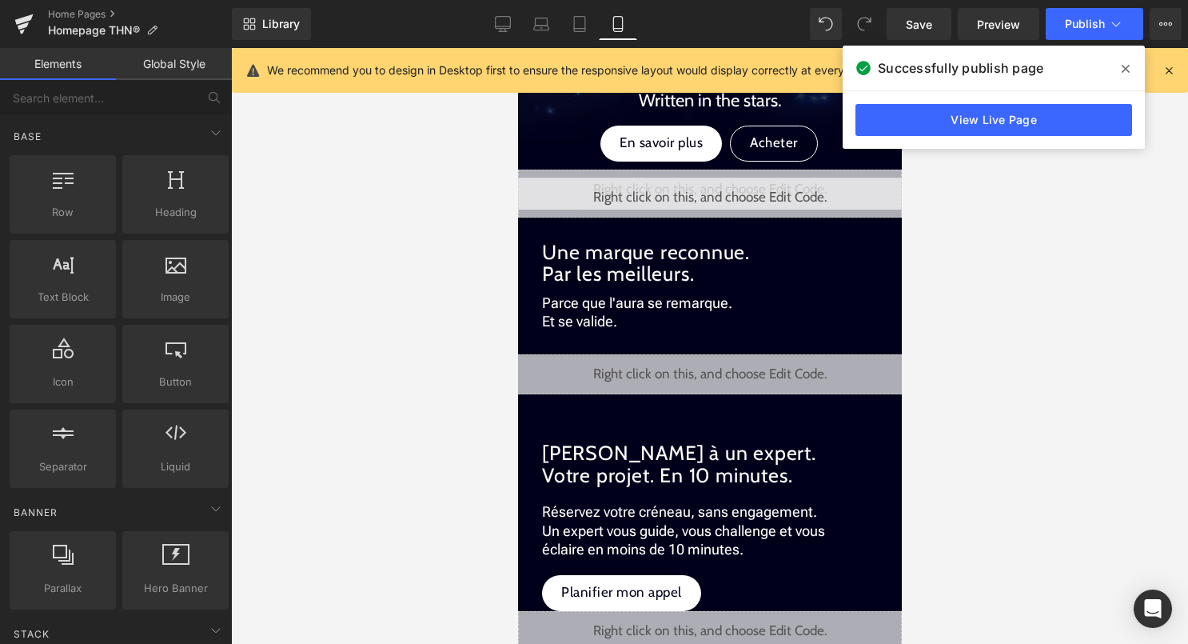
scroll to position [1382, 0]
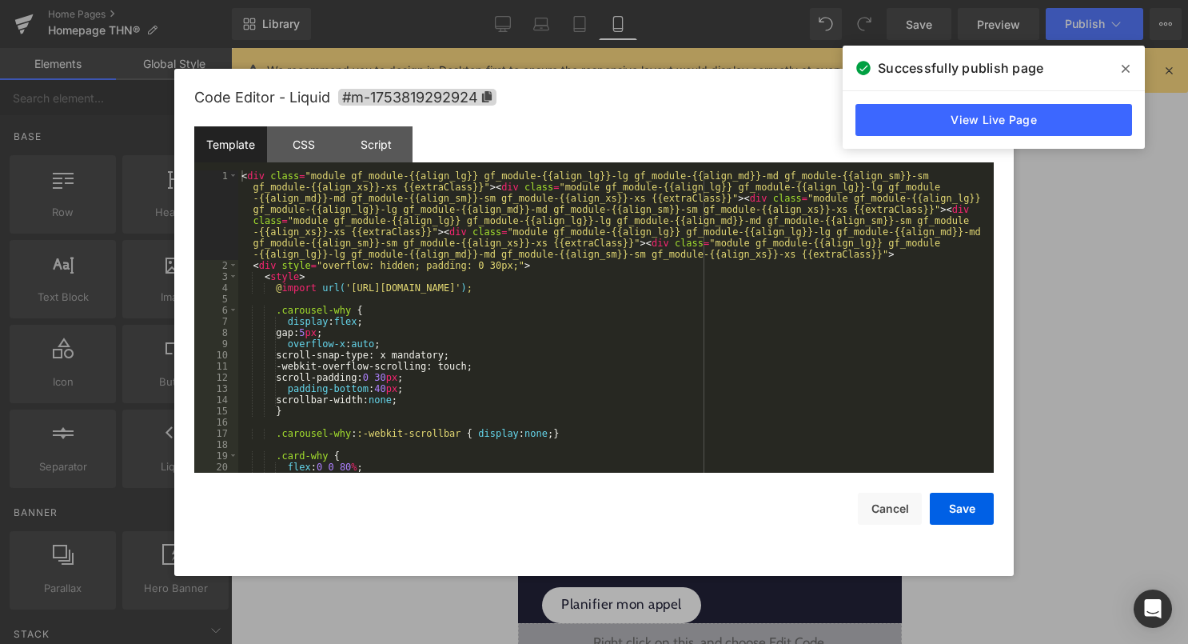
click at [731, 379] on div "Liquid" at bounding box center [709, 386] width 400 height 40
click at [637, 392] on div "< div class = "module gf_module-{{align_lg}} gf_module-{{align_lg}}-lg gf_modul…" at bounding box center [612, 371] width 749 height 403
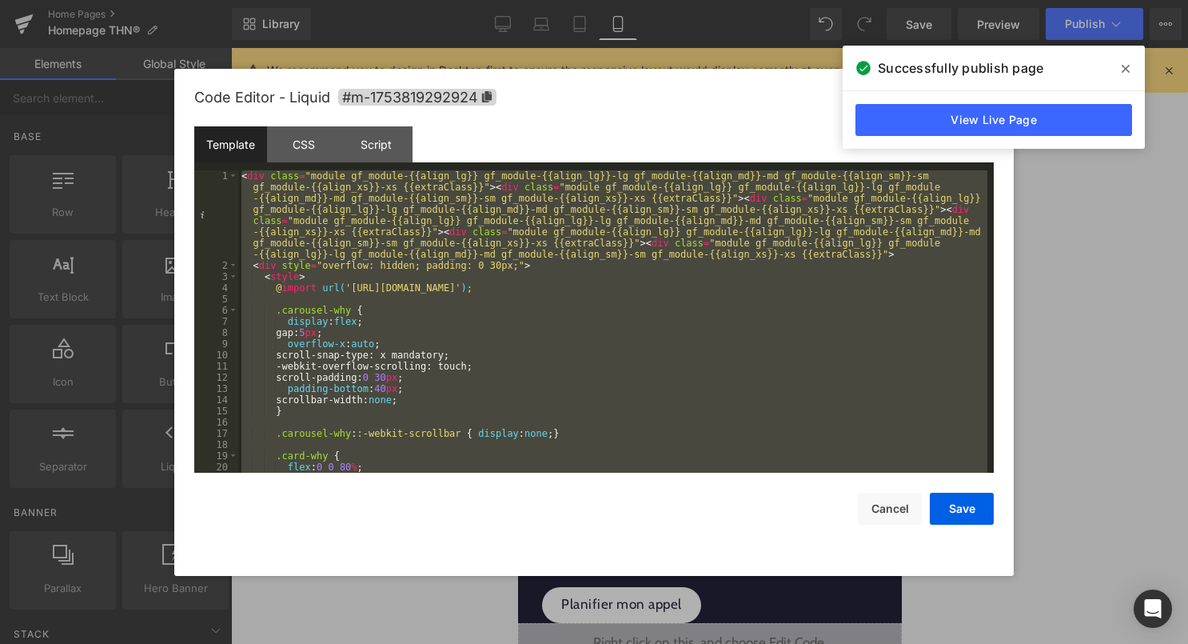
click at [1047, 342] on div at bounding box center [594, 322] width 1188 height 644
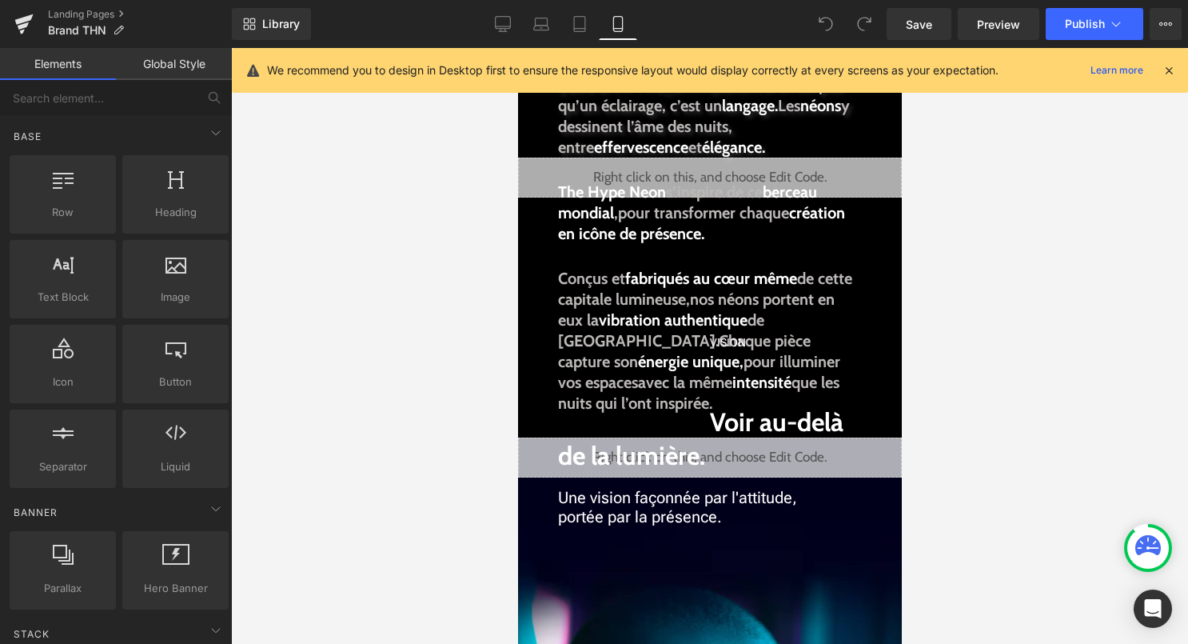
scroll to position [238, 0]
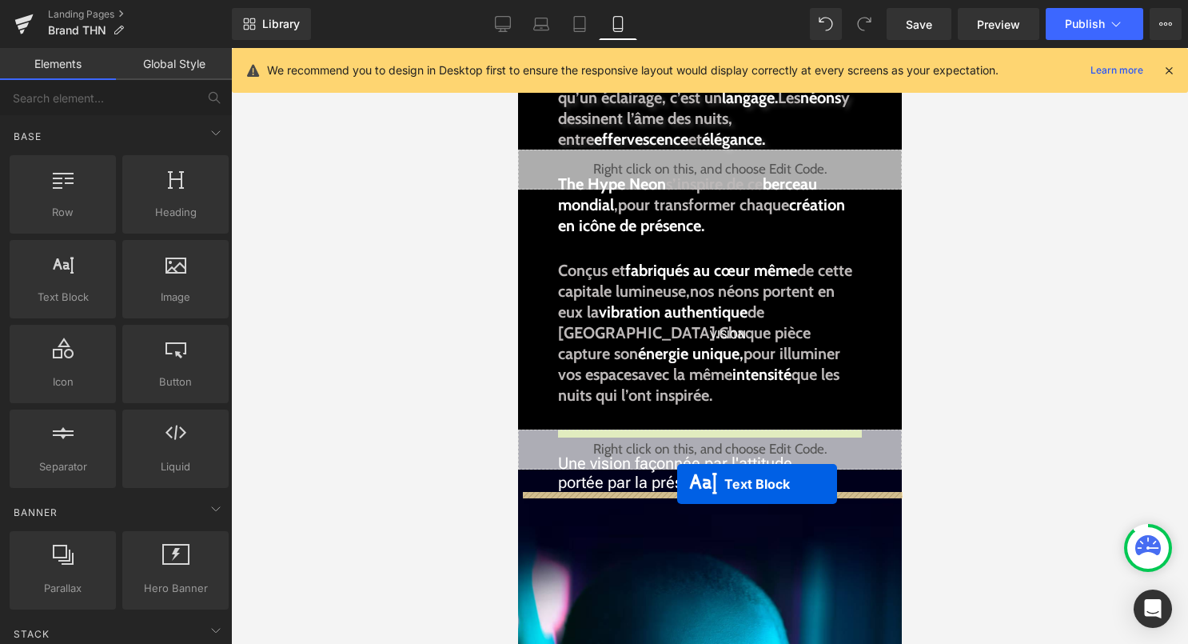
drag, startPoint x: 678, startPoint y: 430, endPoint x: 676, endPoint y: 484, distance: 53.6
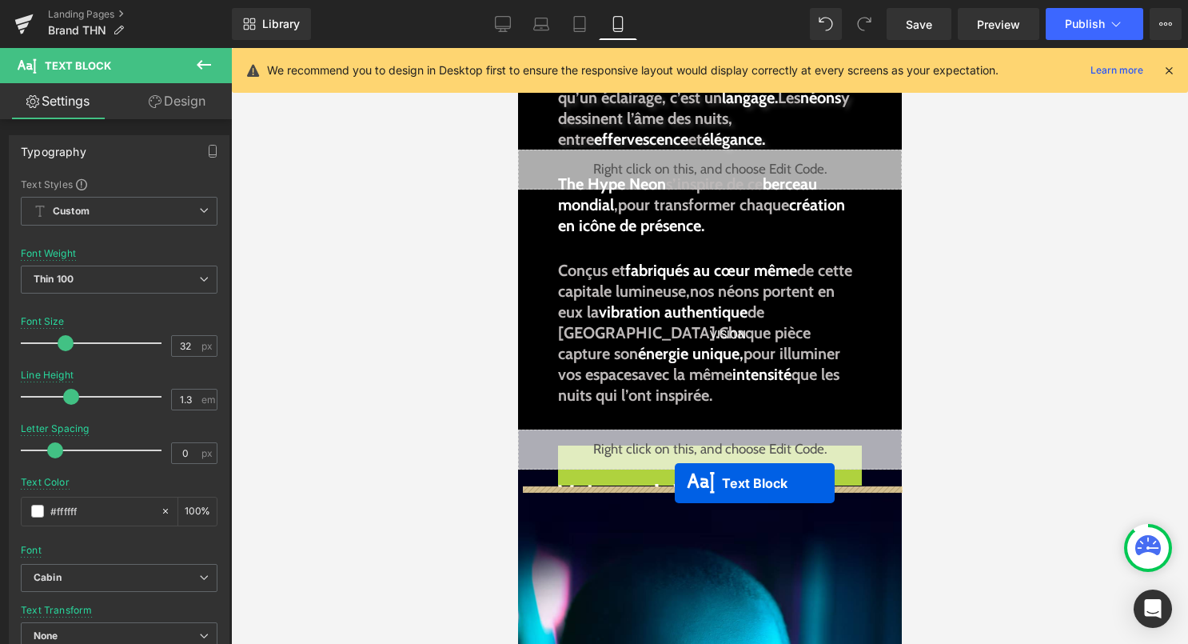
drag, startPoint x: 674, startPoint y: 461, endPoint x: 674, endPoint y: 483, distance: 21.6
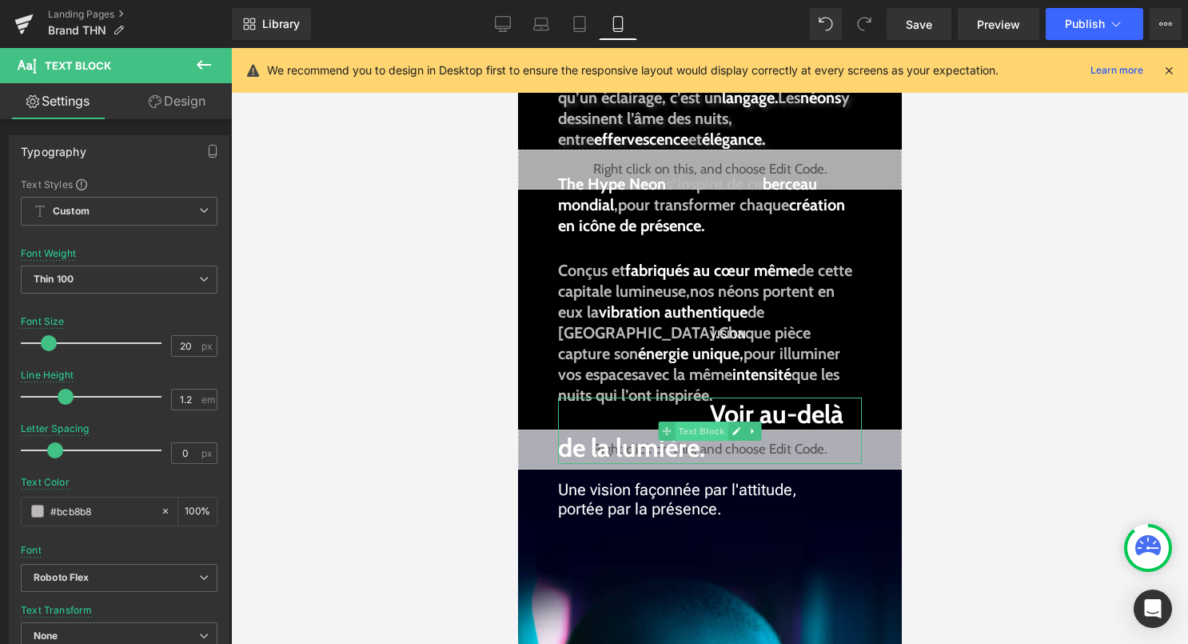
click at [716, 424] on span "Text Block" at bounding box center [700, 430] width 53 height 19
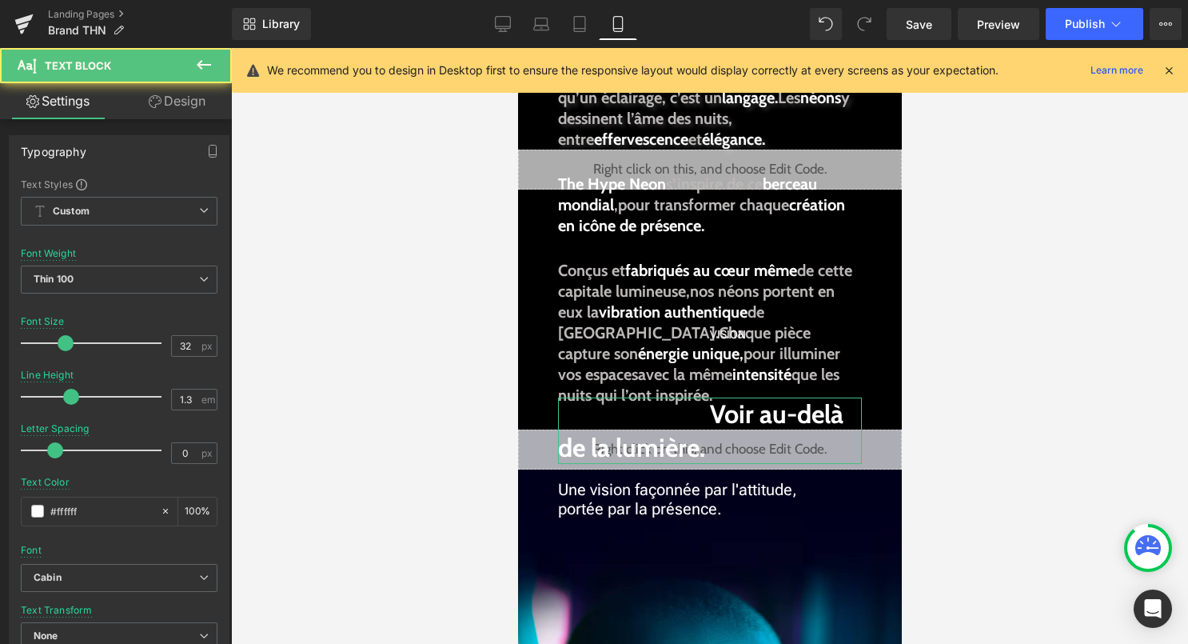
click at [189, 106] on link "Design" at bounding box center [177, 101] width 116 height 36
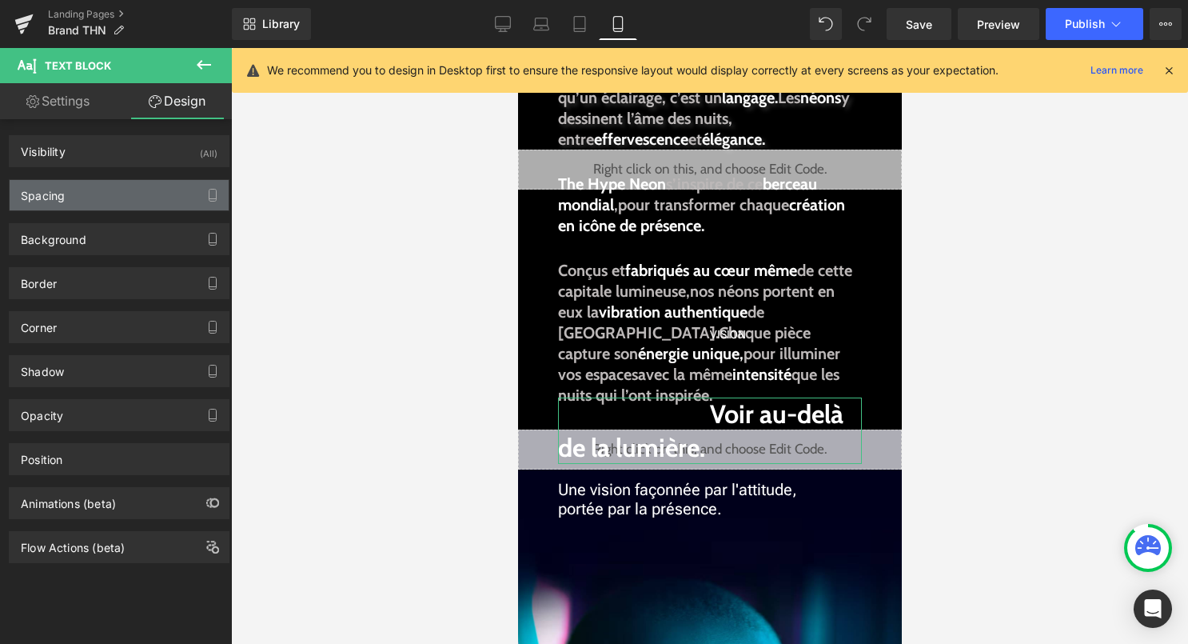
click at [137, 190] on div "Spacing" at bounding box center [119, 195] width 219 height 30
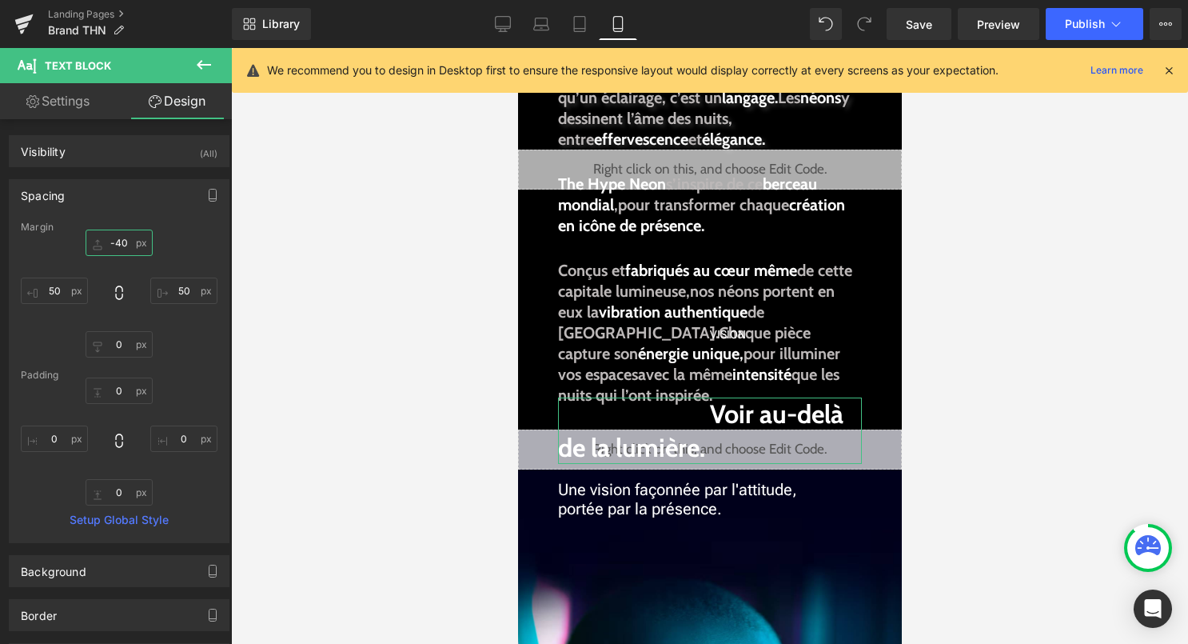
click at [120, 249] on input "-40" at bounding box center [119, 242] width 67 height 26
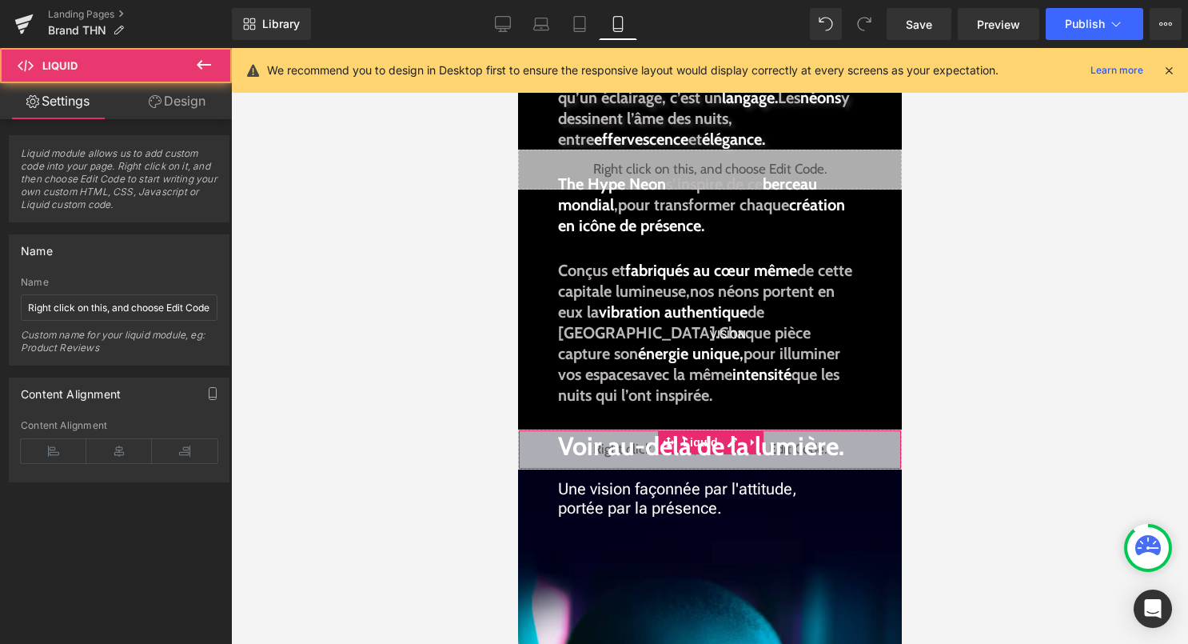
click at [883, 455] on div "Liquid" at bounding box center [709, 449] width 384 height 40
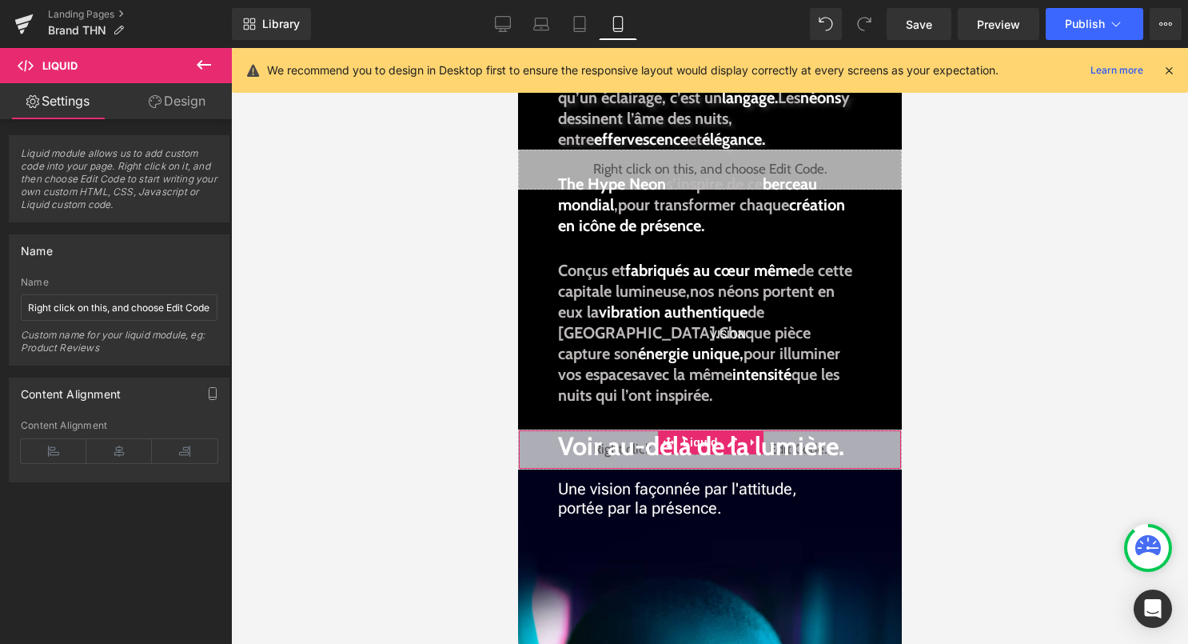
click at [167, 102] on link "Design" at bounding box center [177, 101] width 116 height 36
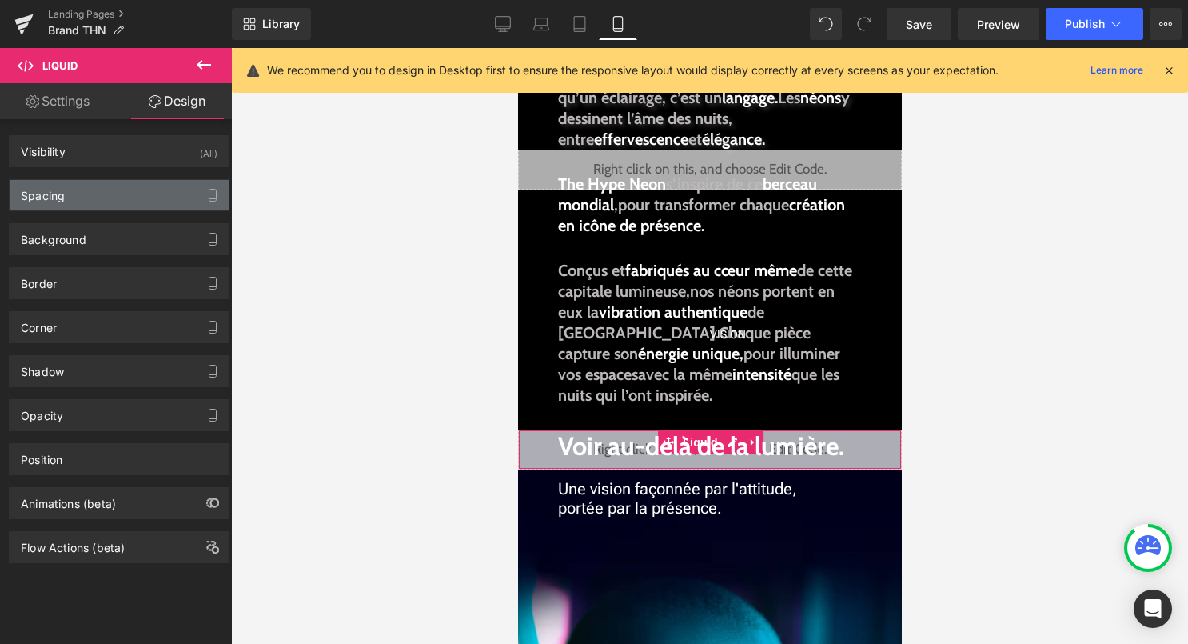
click at [128, 180] on div "Spacing" at bounding box center [119, 195] width 219 height 30
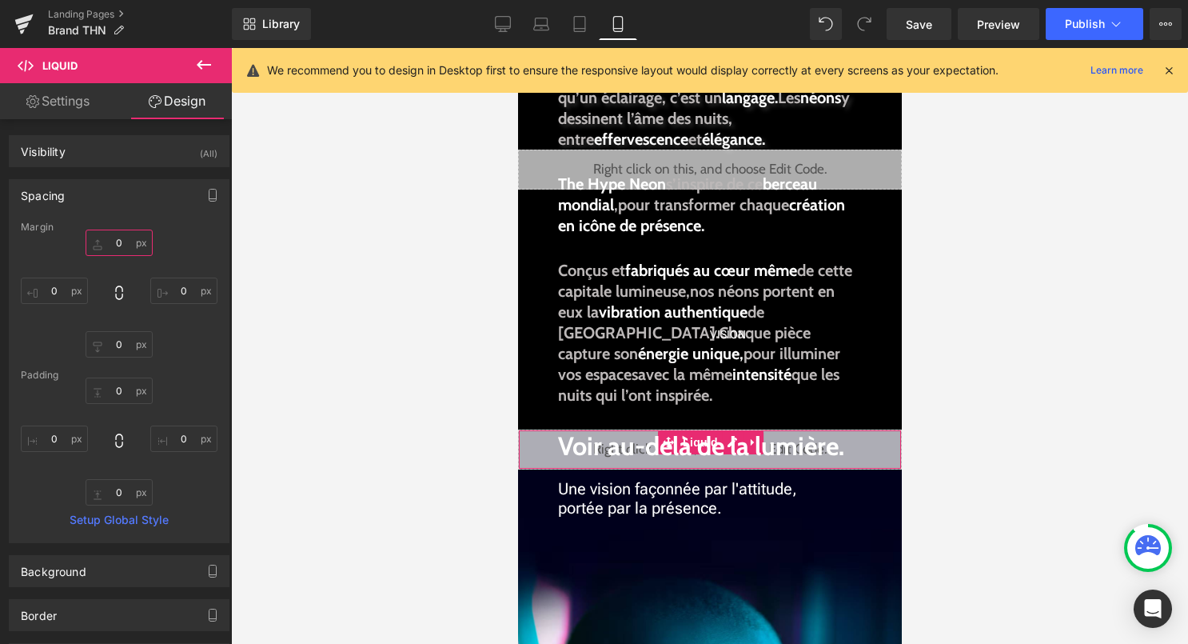
click at [118, 234] on input "0" at bounding box center [119, 242] width 67 height 26
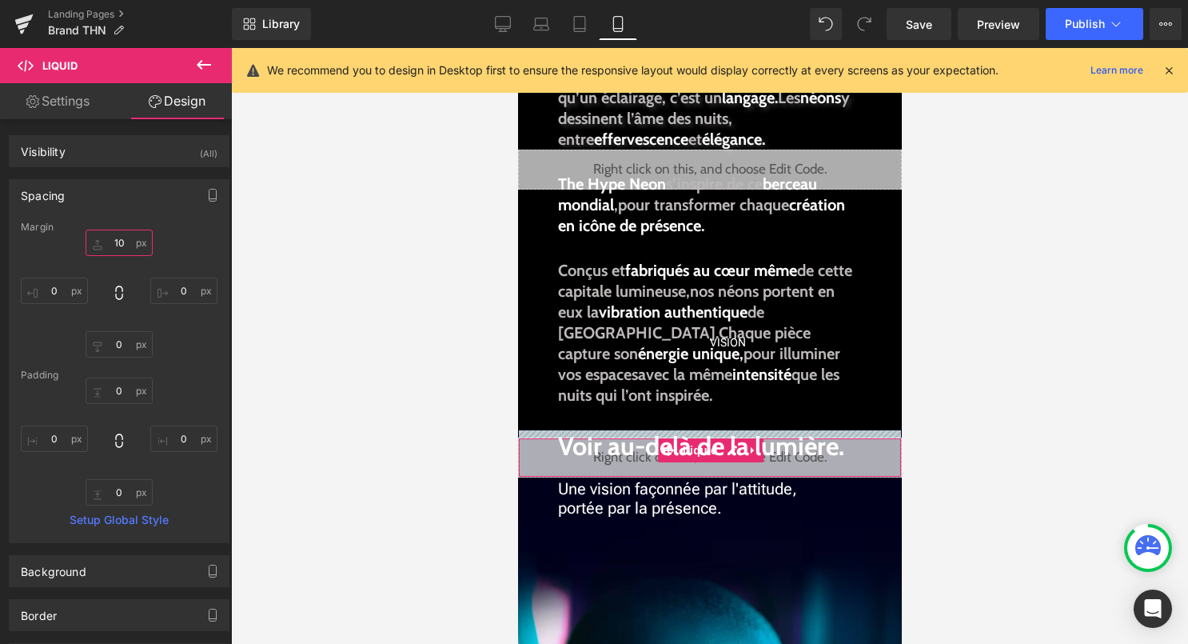
type input "100"
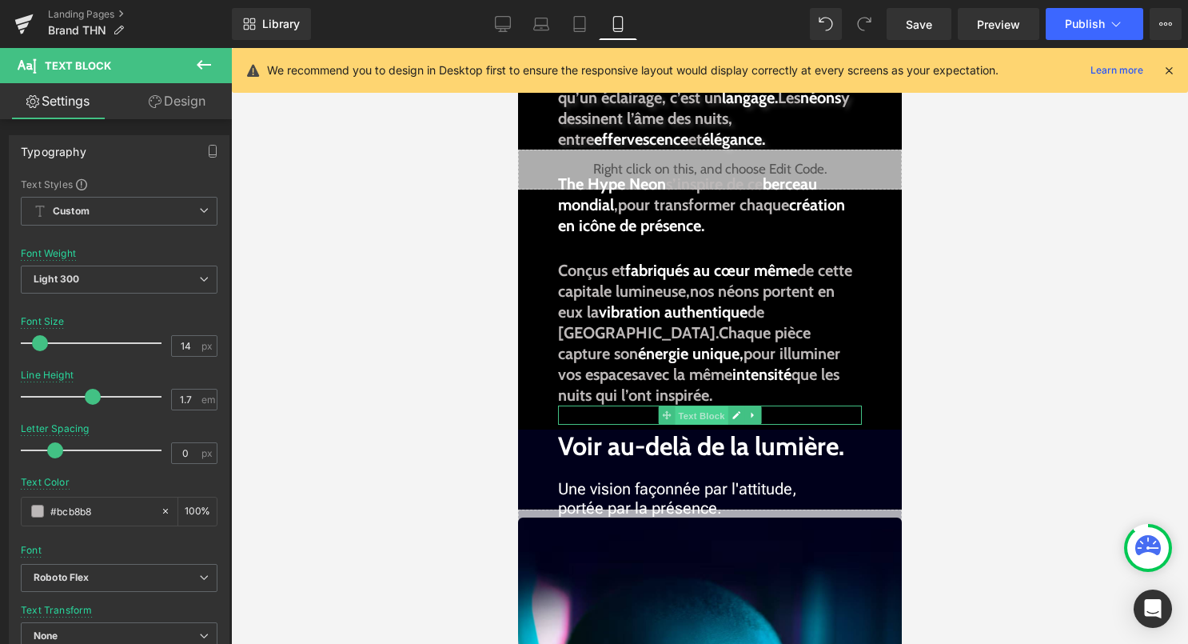
click at [721, 416] on span "Text Block" at bounding box center [700, 415] width 53 height 19
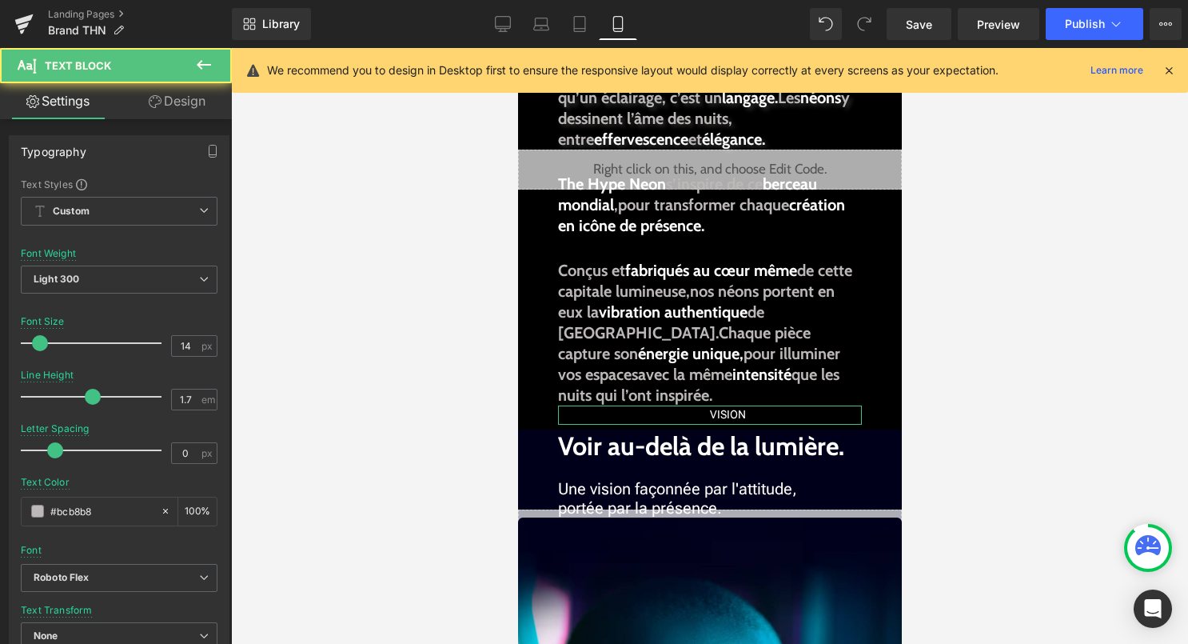
click at [193, 108] on link "Design" at bounding box center [177, 101] width 116 height 36
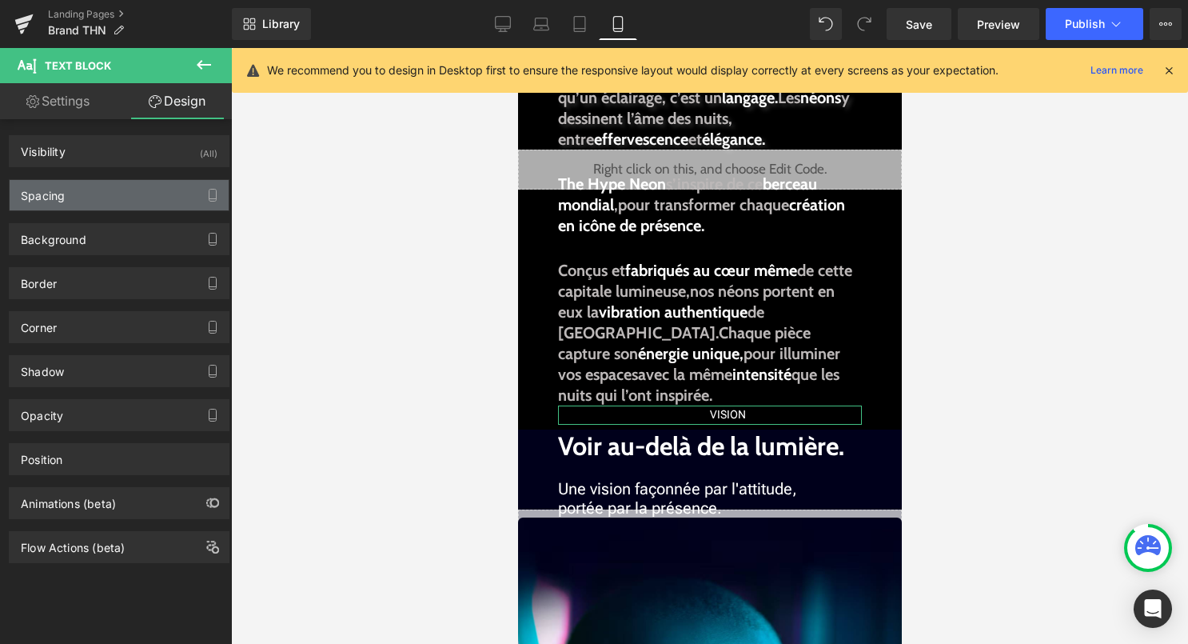
click at [141, 198] on div "Spacing" at bounding box center [119, 195] width 219 height 30
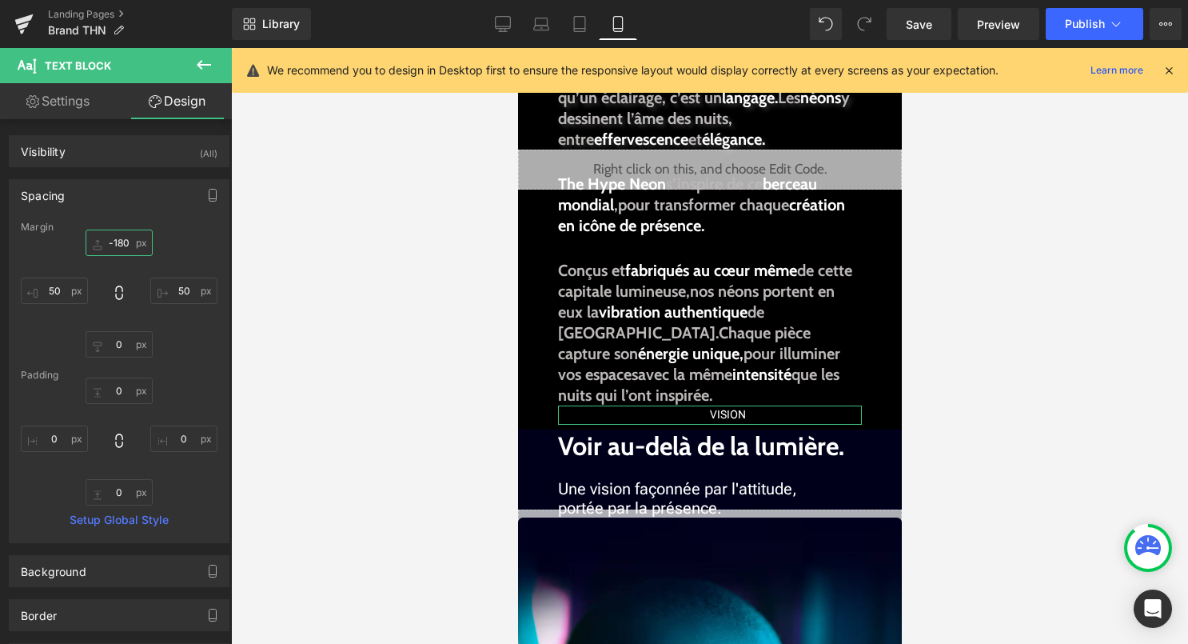
click at [122, 247] on input "-180" at bounding box center [119, 242] width 67 height 26
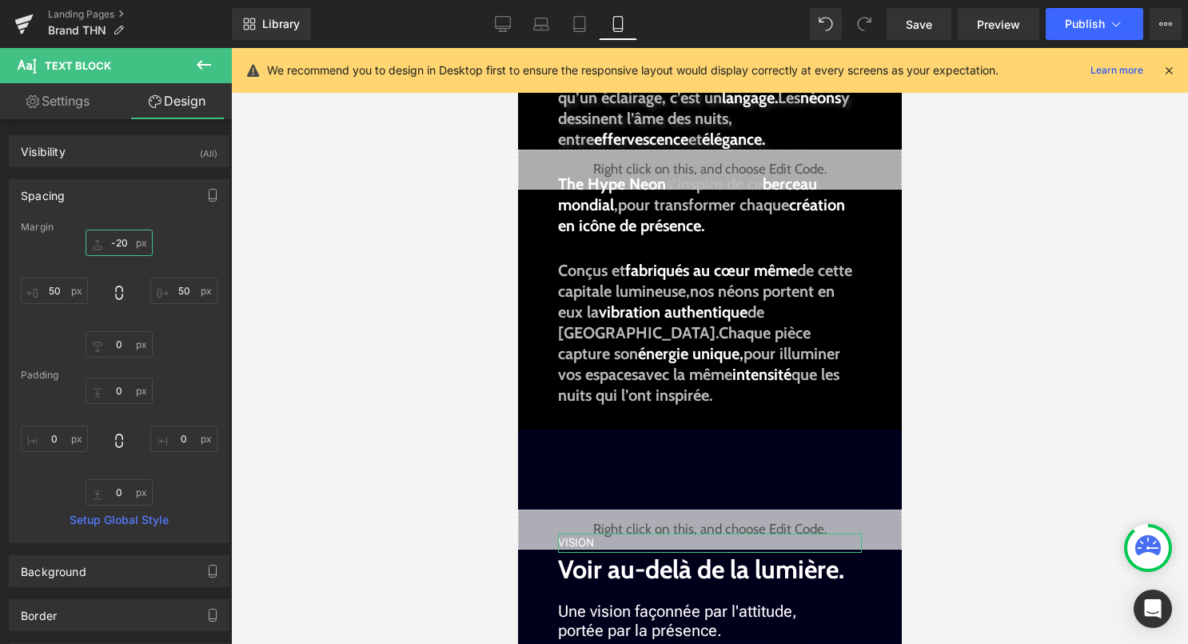
type input "-250"
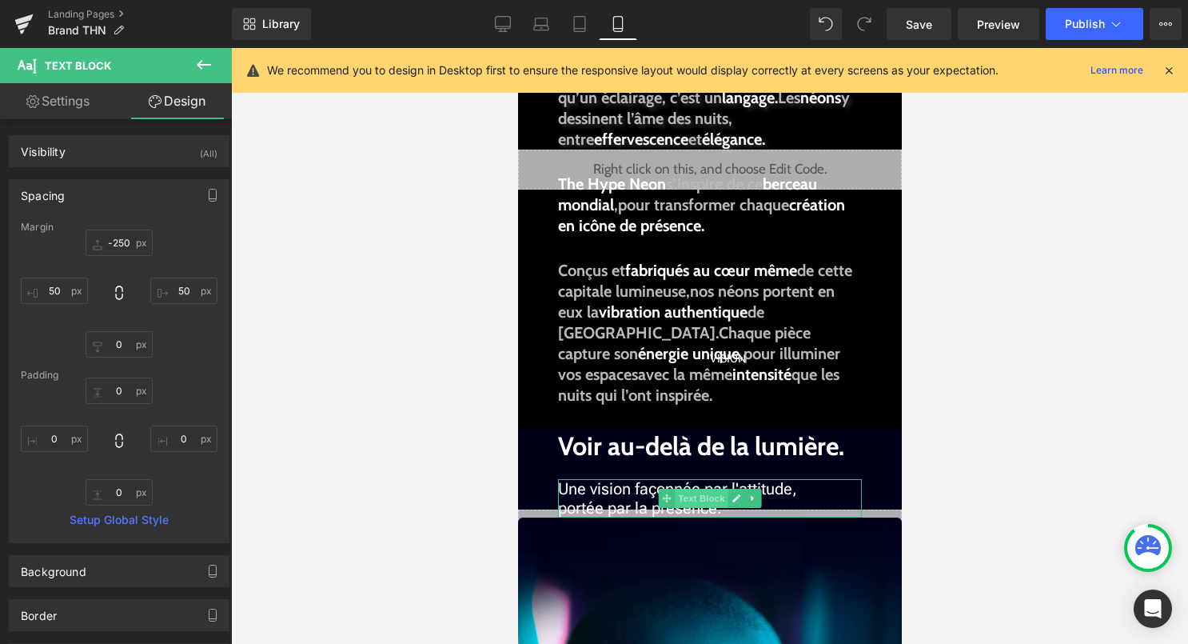
click at [707, 498] on span "Text Block" at bounding box center [700, 497] width 53 height 19
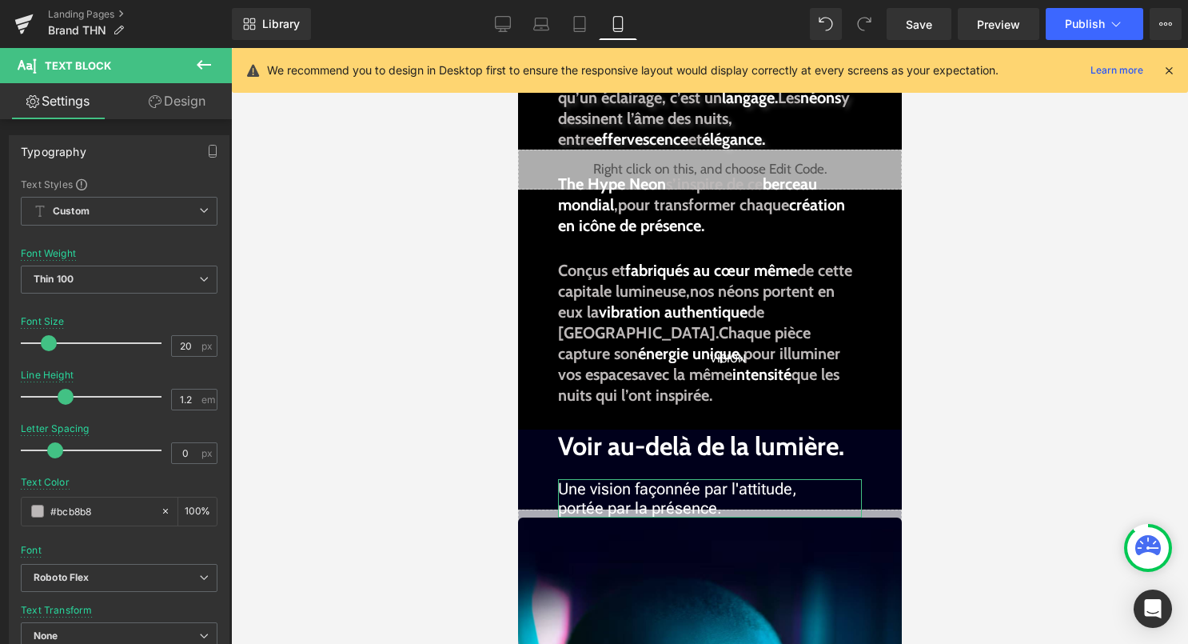
click at [196, 104] on link "Design" at bounding box center [177, 101] width 116 height 36
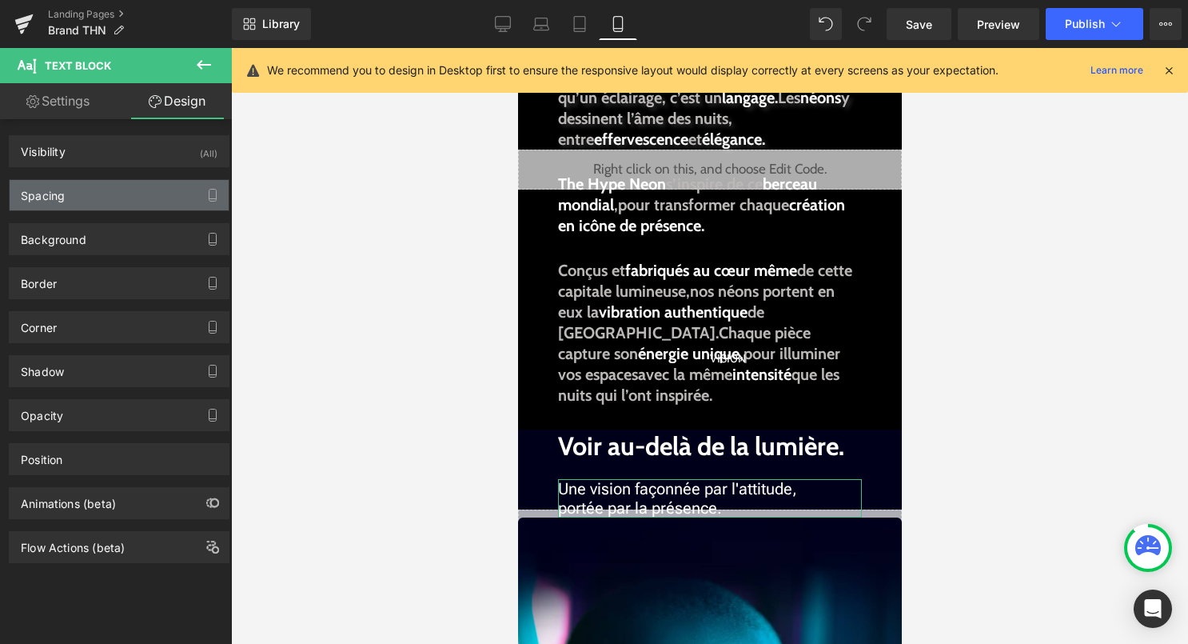
click at [145, 187] on div "Spacing" at bounding box center [119, 195] width 219 height 30
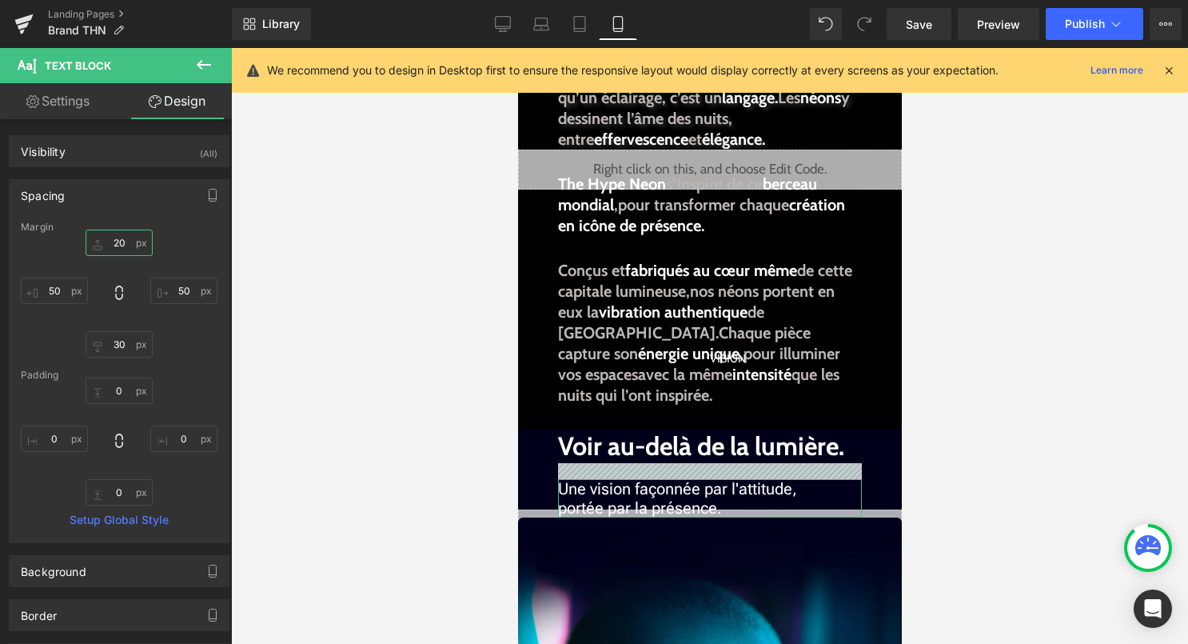
click at [124, 240] on input "20" at bounding box center [119, 242] width 67 height 26
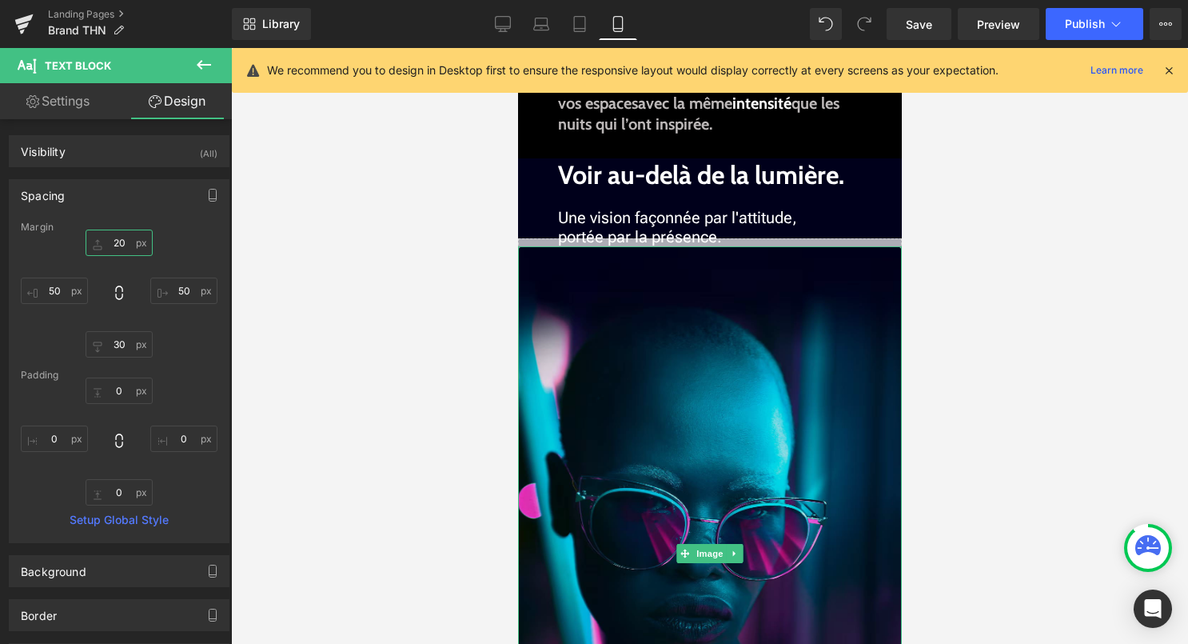
scroll to position [511, 0]
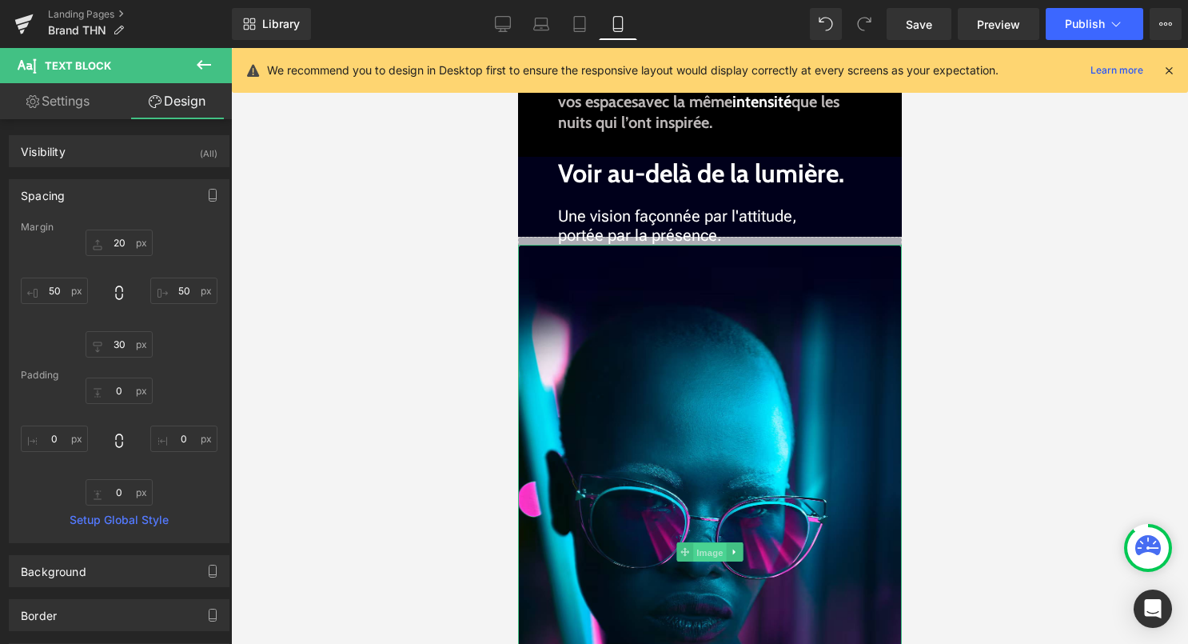
click at [706, 552] on span "Image" at bounding box center [709, 552] width 34 height 19
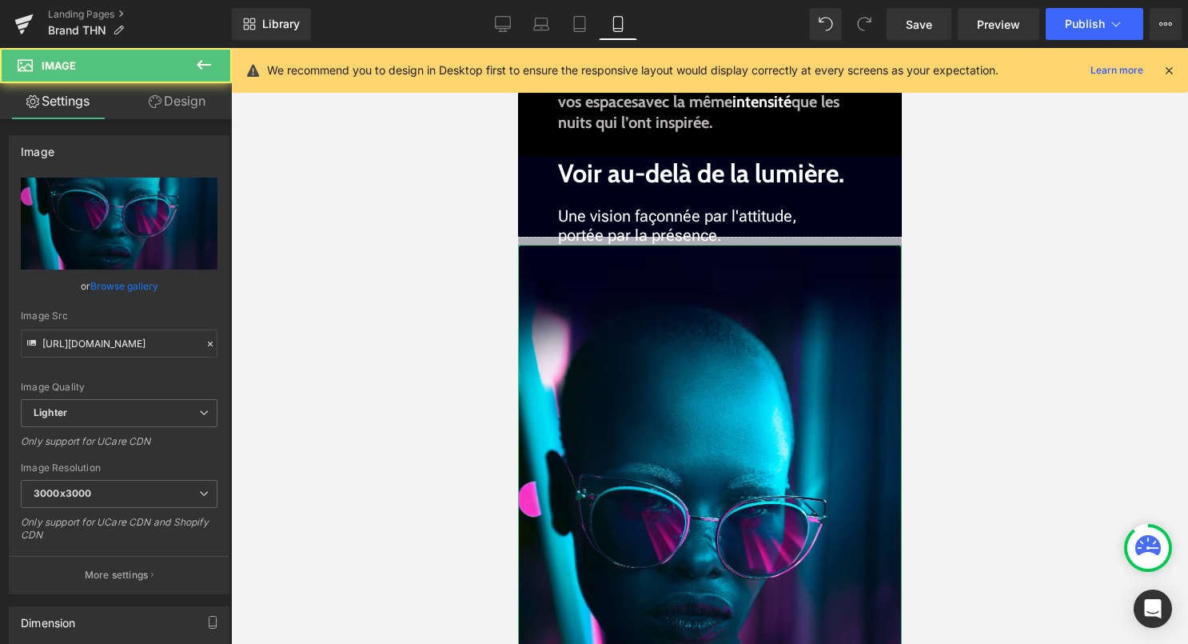
click at [197, 105] on link "Design" at bounding box center [177, 101] width 116 height 36
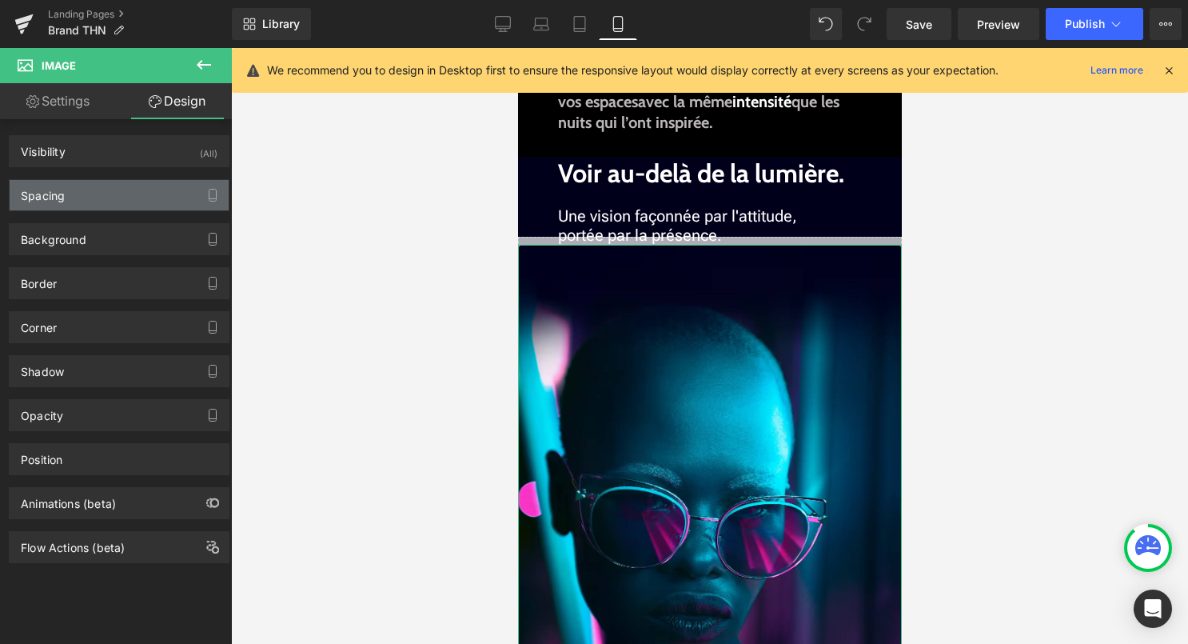
click at [147, 193] on div "Spacing" at bounding box center [119, 195] width 219 height 30
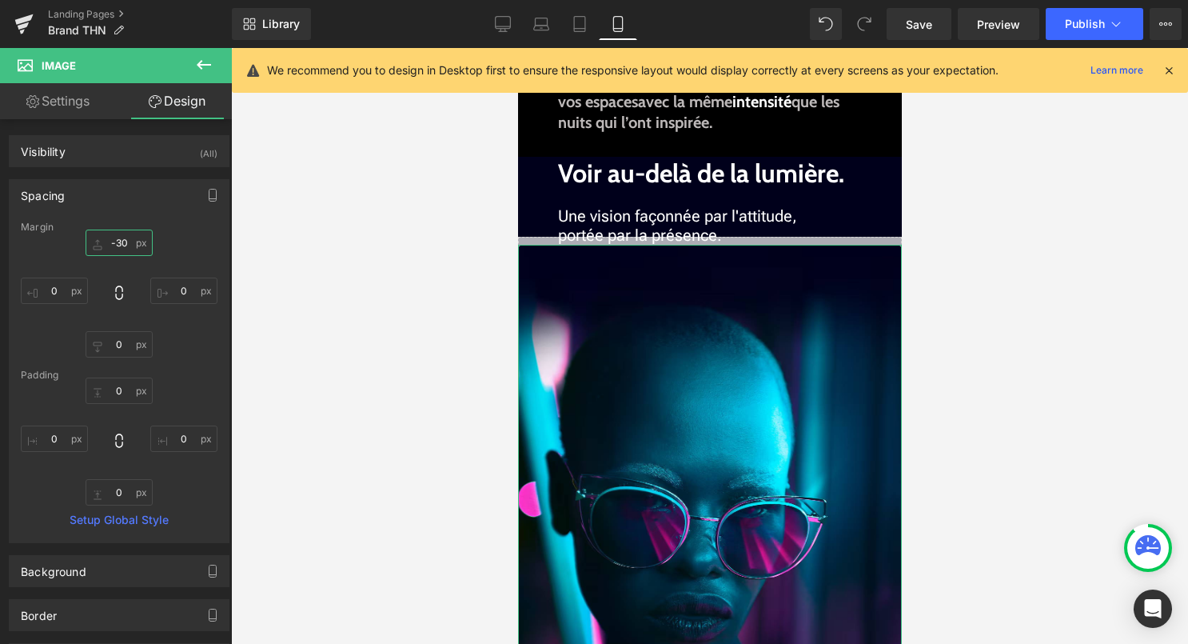
click at [122, 242] on input "-30" at bounding box center [119, 242] width 67 height 26
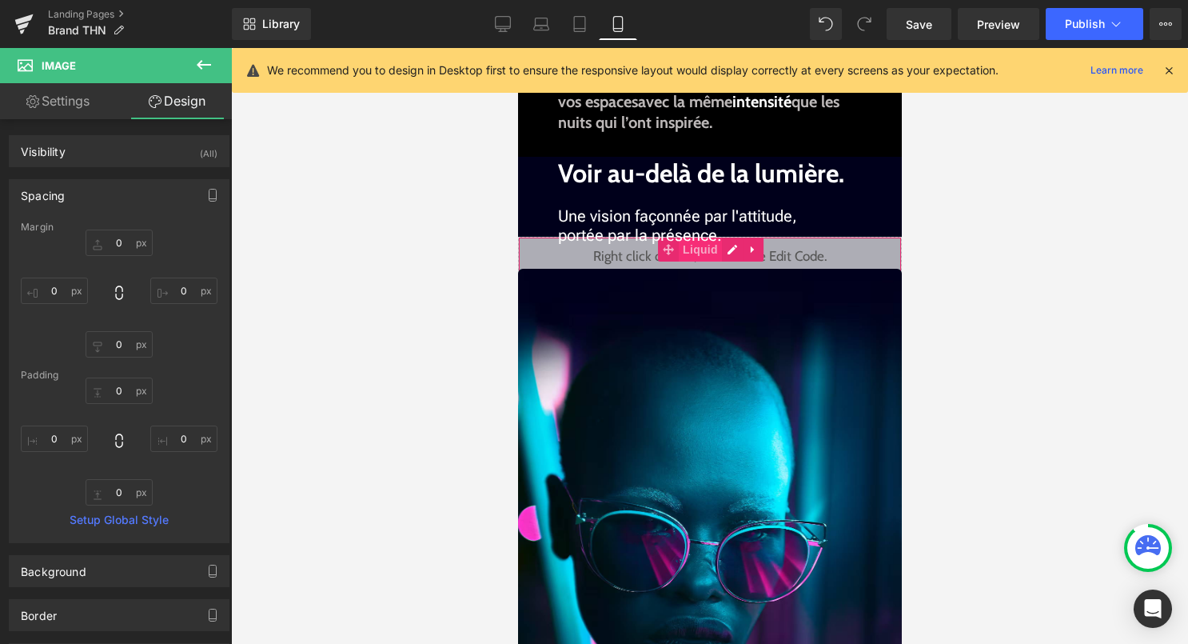
click at [710, 254] on span "Liquid" at bounding box center [699, 249] width 43 height 24
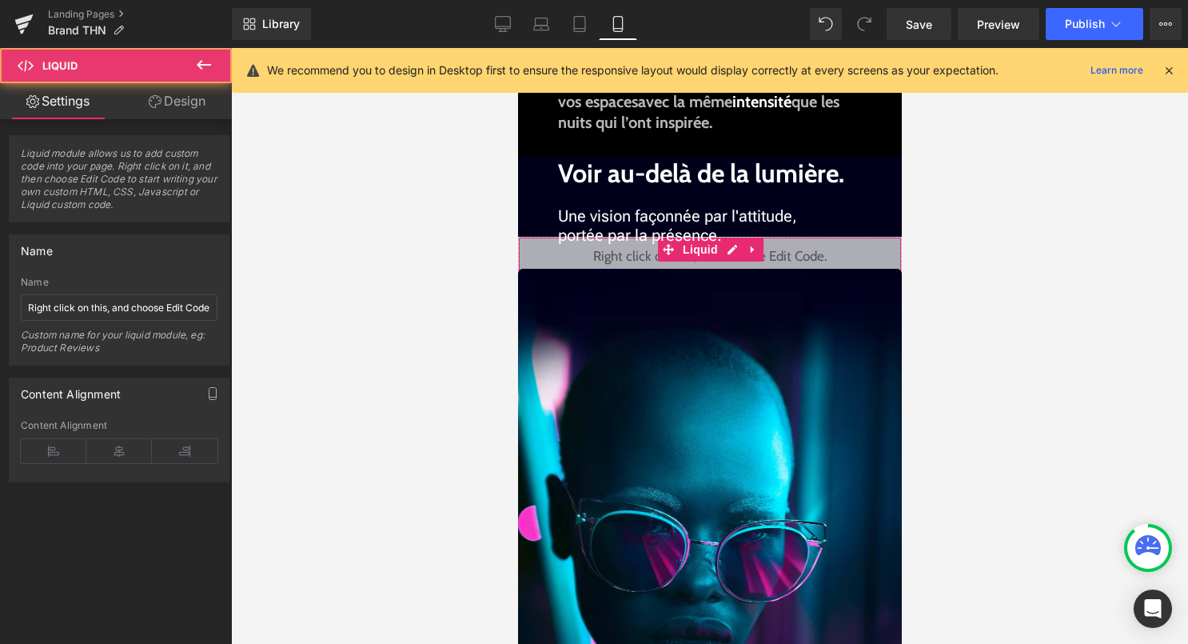
click at [188, 110] on link "Design" at bounding box center [177, 101] width 116 height 36
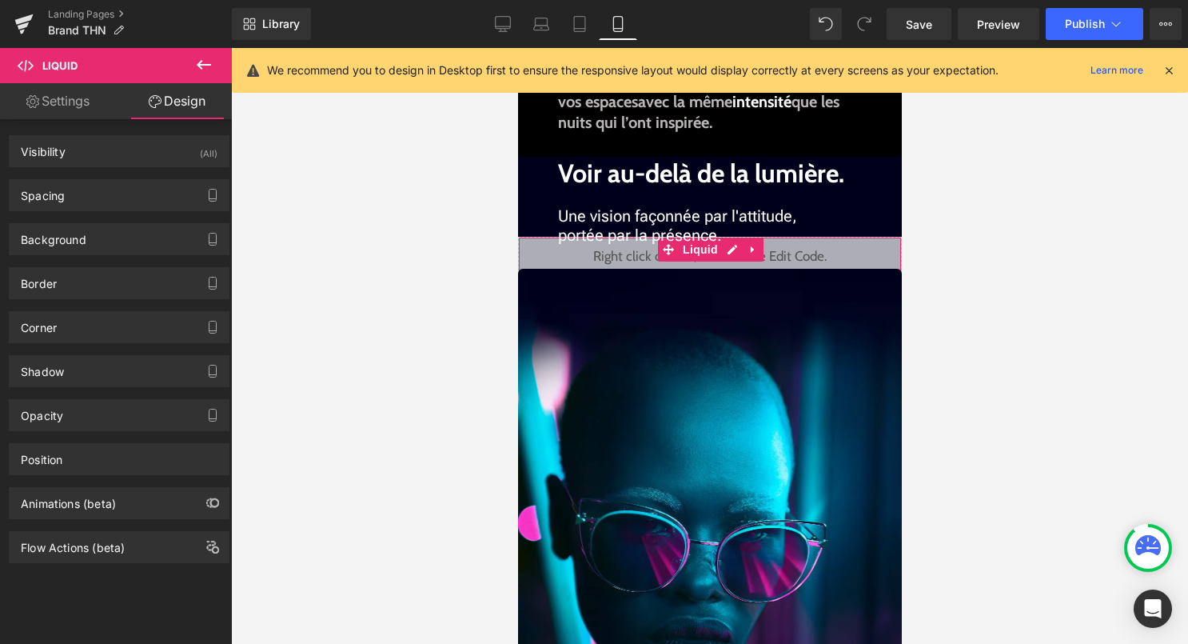
type input "100"
type input "0"
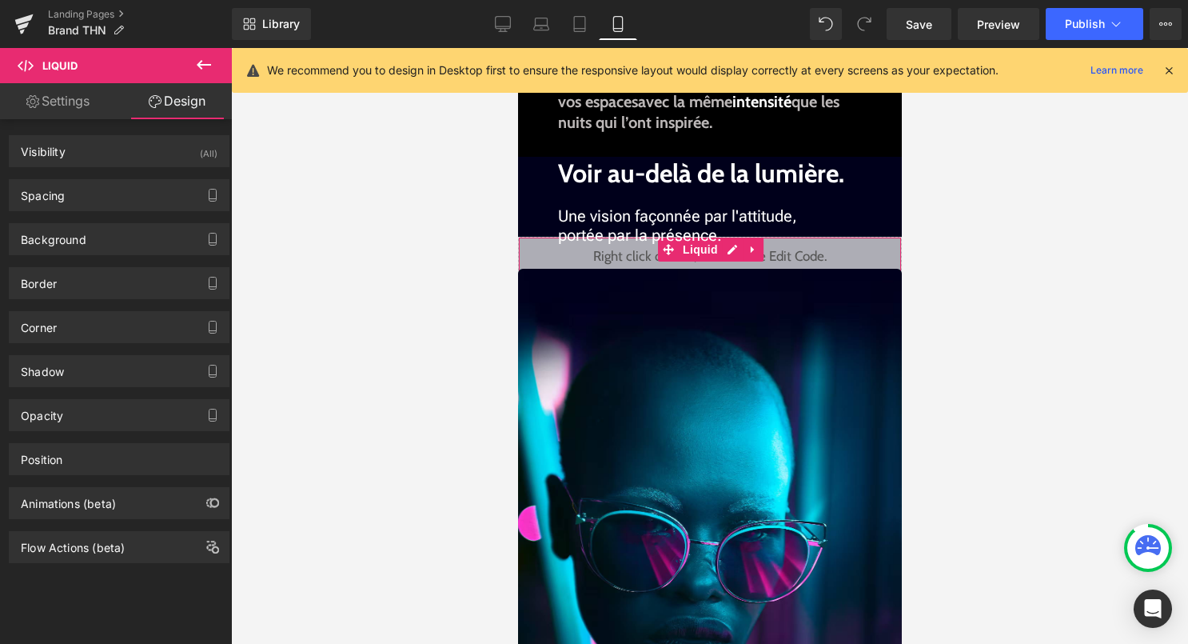
type input "0"
click at [176, 185] on div "Spacing" at bounding box center [119, 195] width 219 height 30
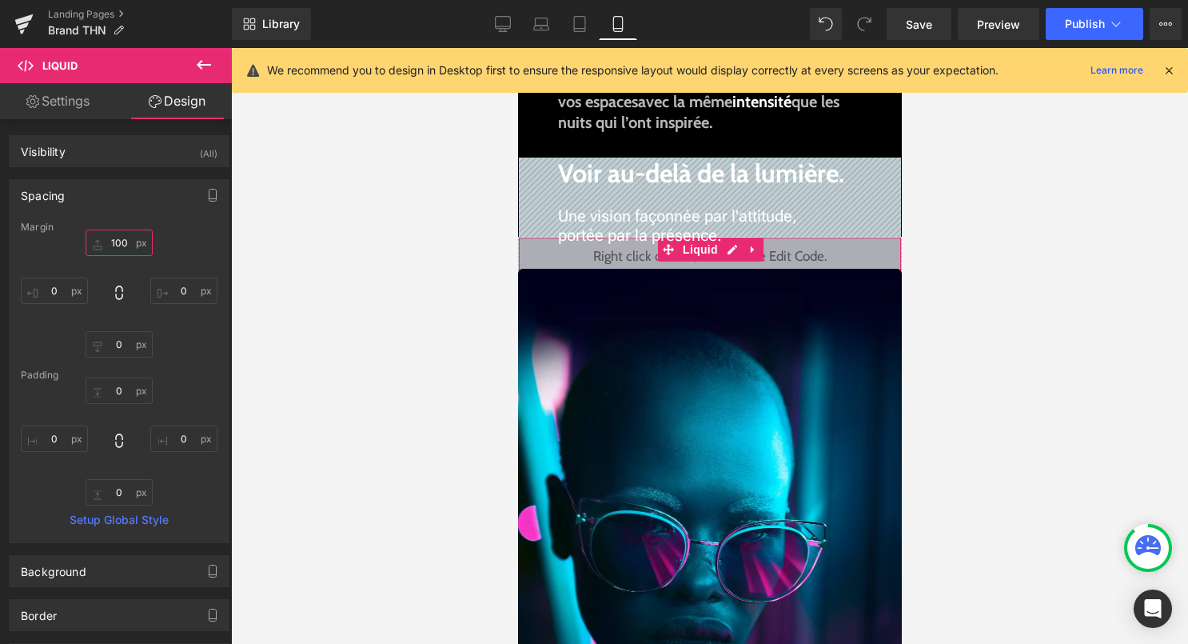
click at [124, 243] on input "100" at bounding box center [119, 242] width 67 height 26
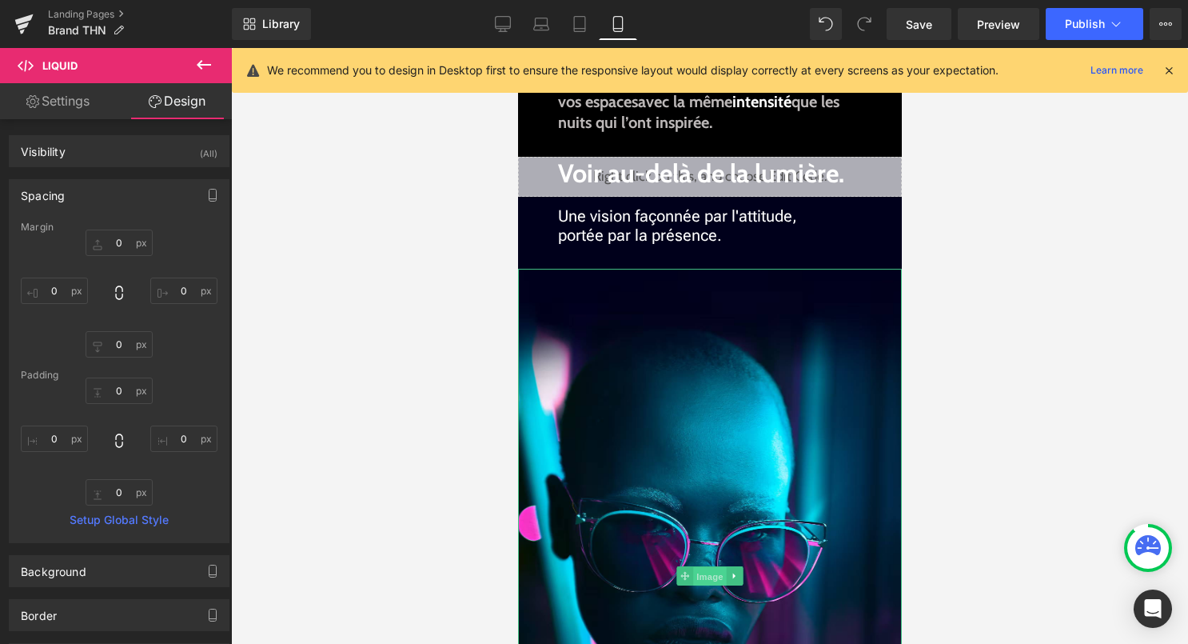
click at [702, 581] on span "Image" at bounding box center [709, 576] width 34 height 19
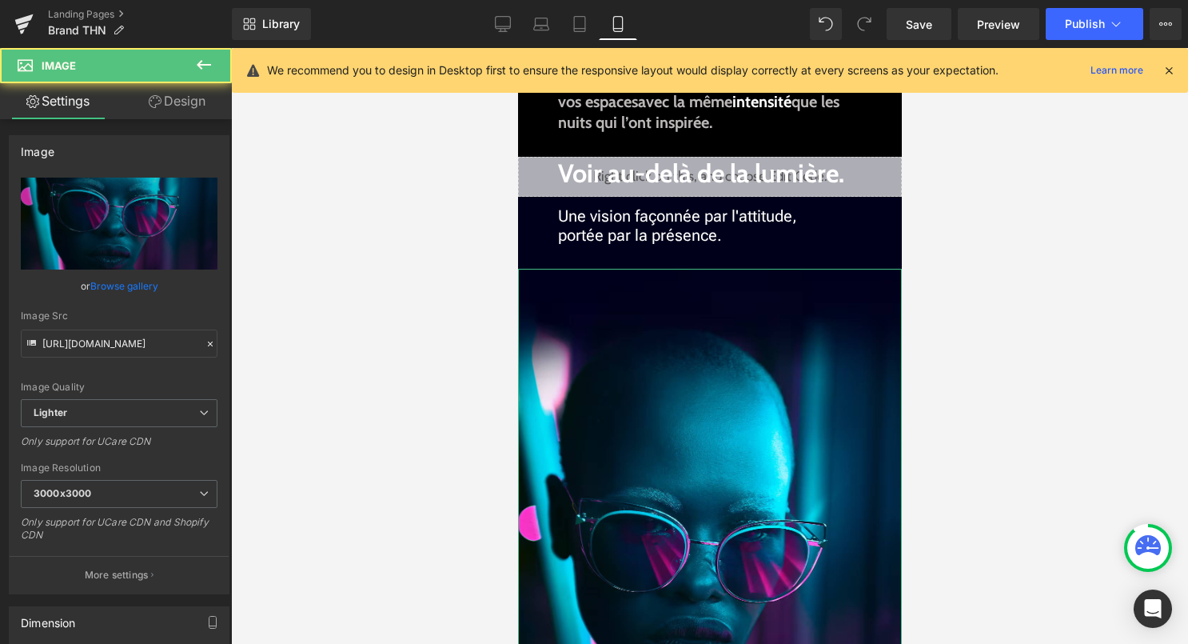
click at [206, 102] on link "Design" at bounding box center [177, 101] width 116 height 36
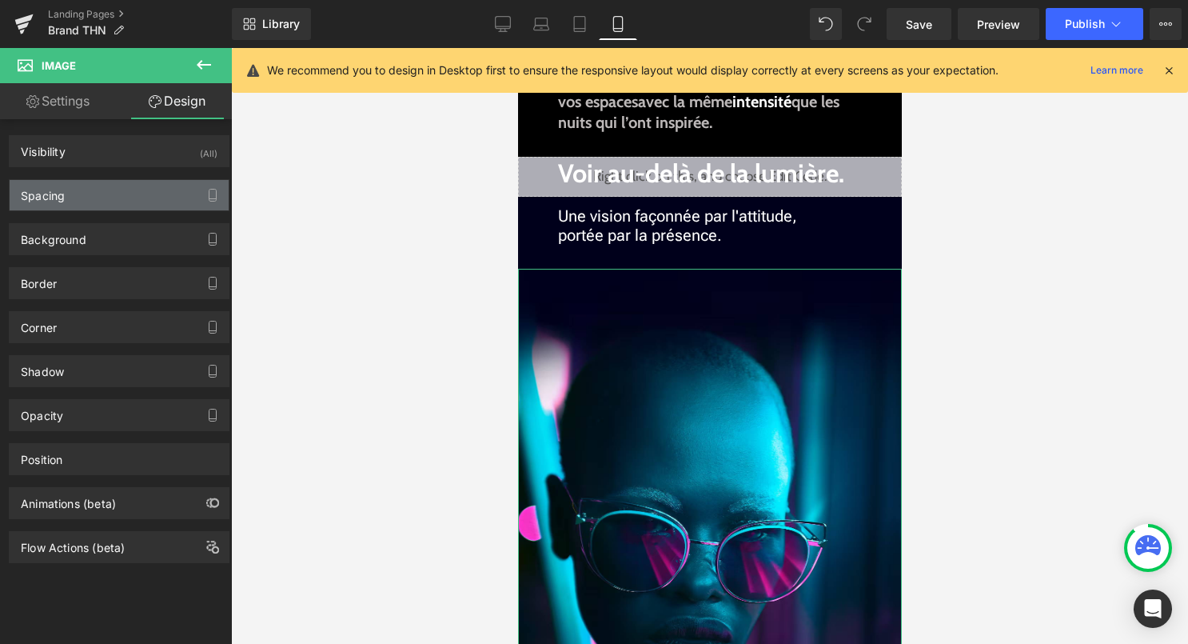
click at [110, 193] on div "Spacing" at bounding box center [119, 195] width 219 height 30
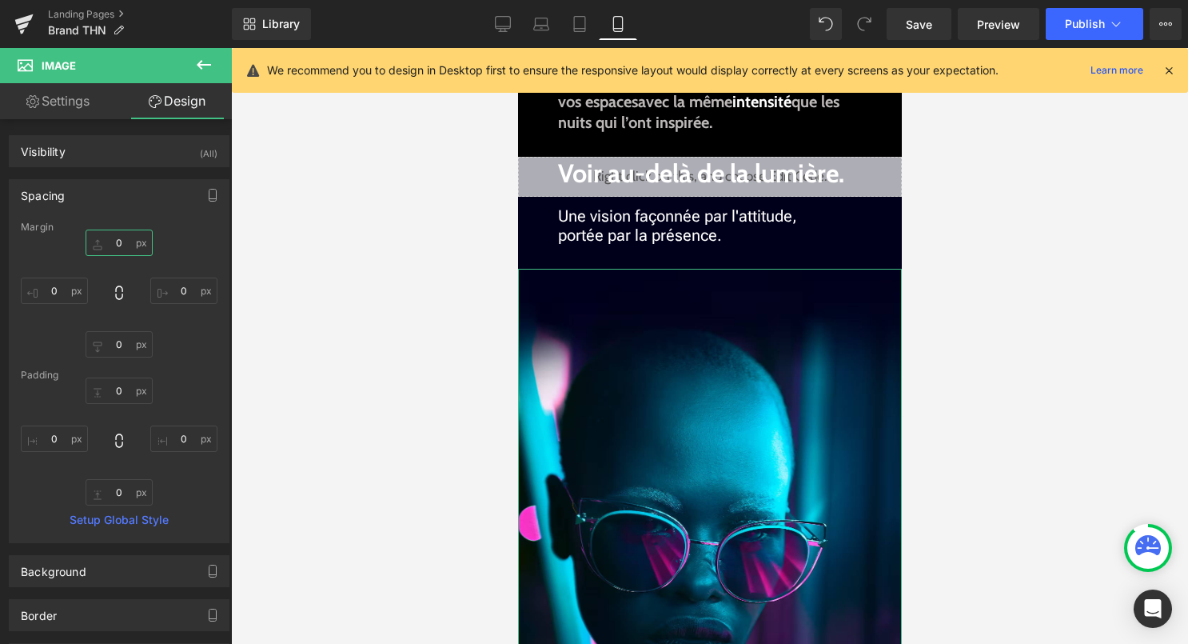
click at [116, 246] on input "0" at bounding box center [119, 242] width 67 height 26
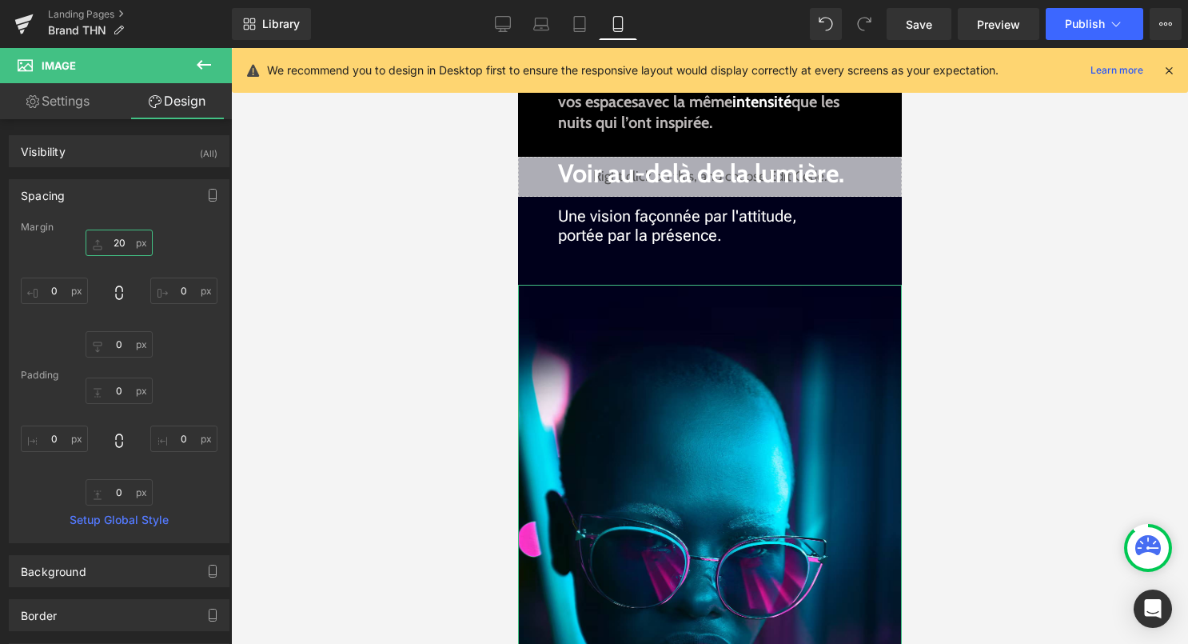
type input "2"
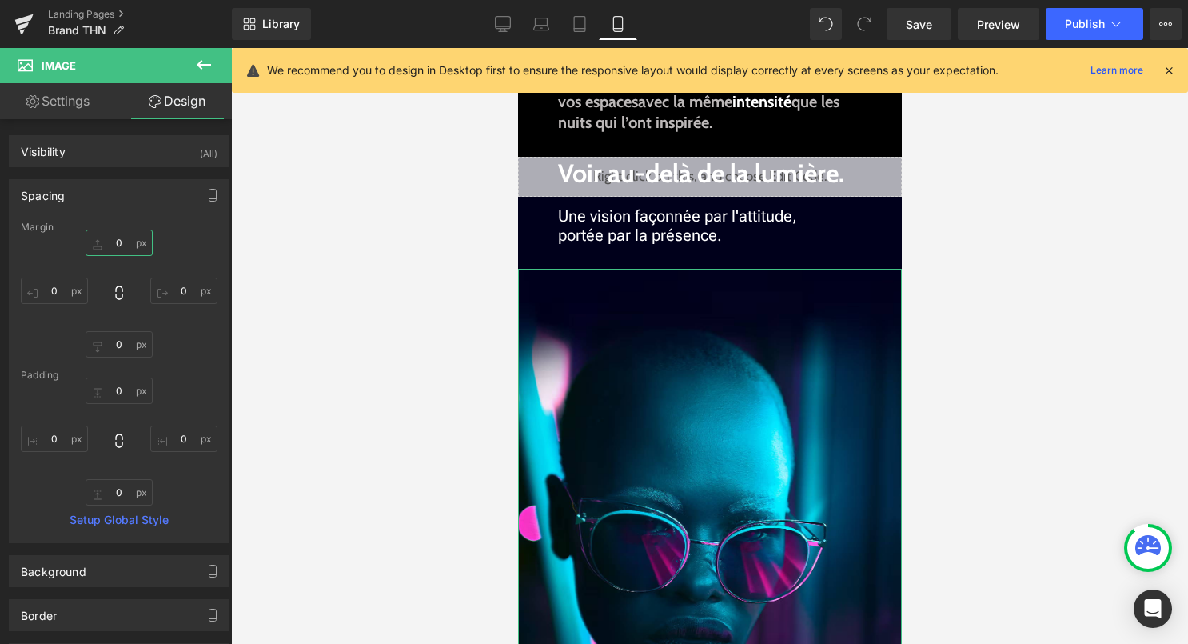
type input "_"
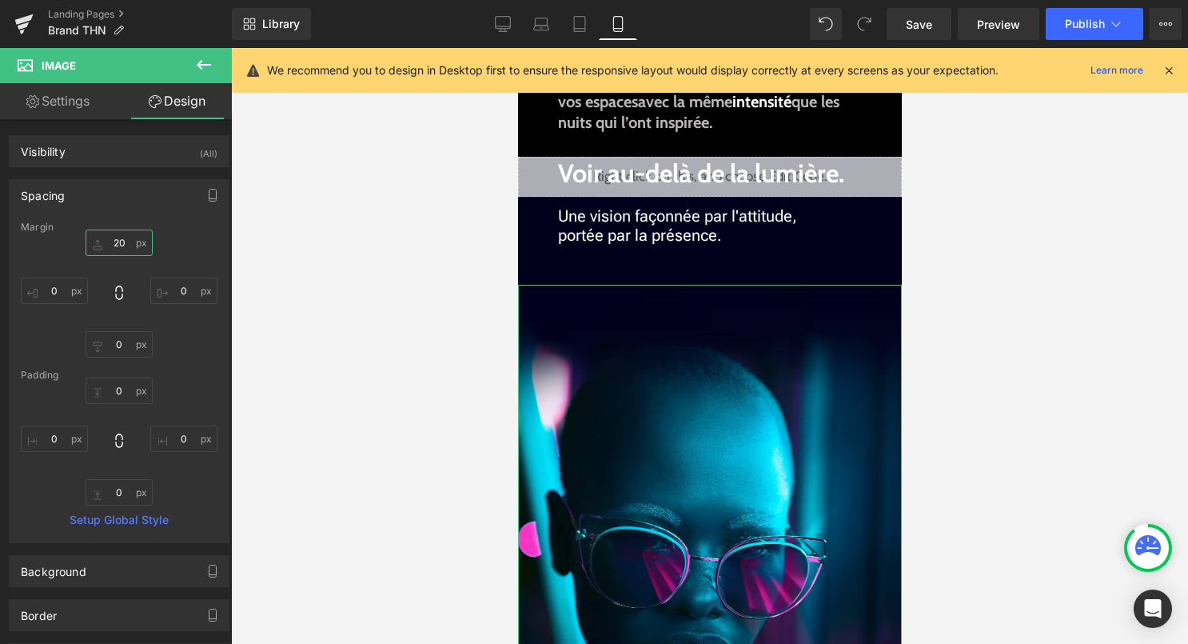
type input "2"
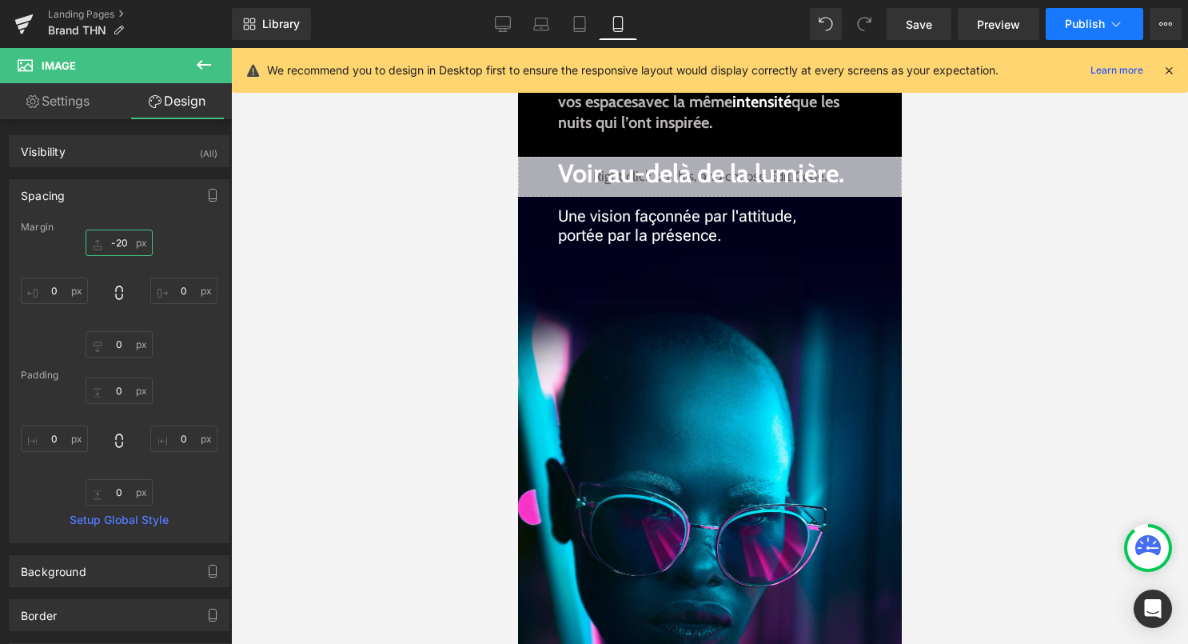
type input "-20"
click at [1110, 23] on icon at bounding box center [1116, 24] width 16 height 16
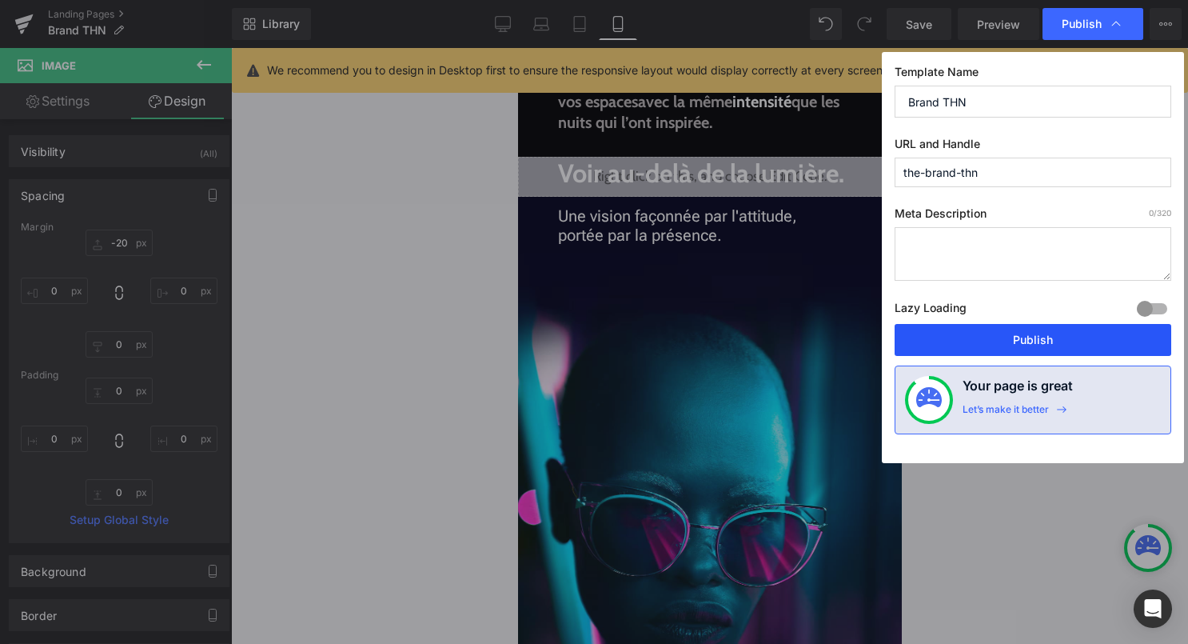
click at [1006, 325] on button "Publish" at bounding box center [1033, 340] width 277 height 32
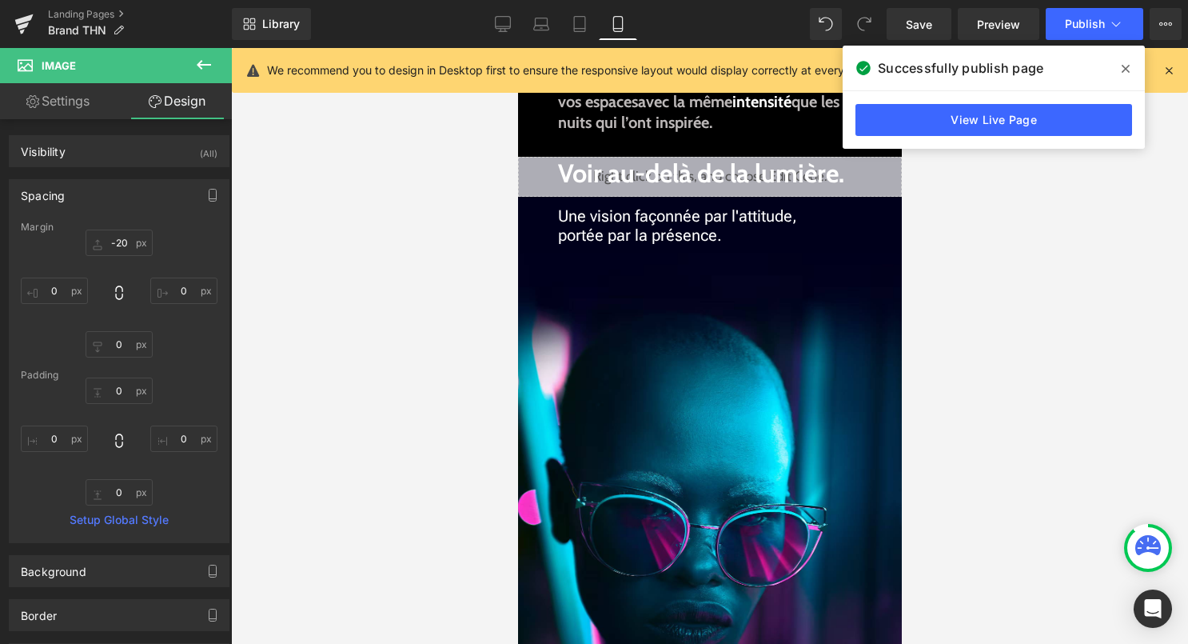
click at [1116, 66] on span at bounding box center [1126, 69] width 26 height 26
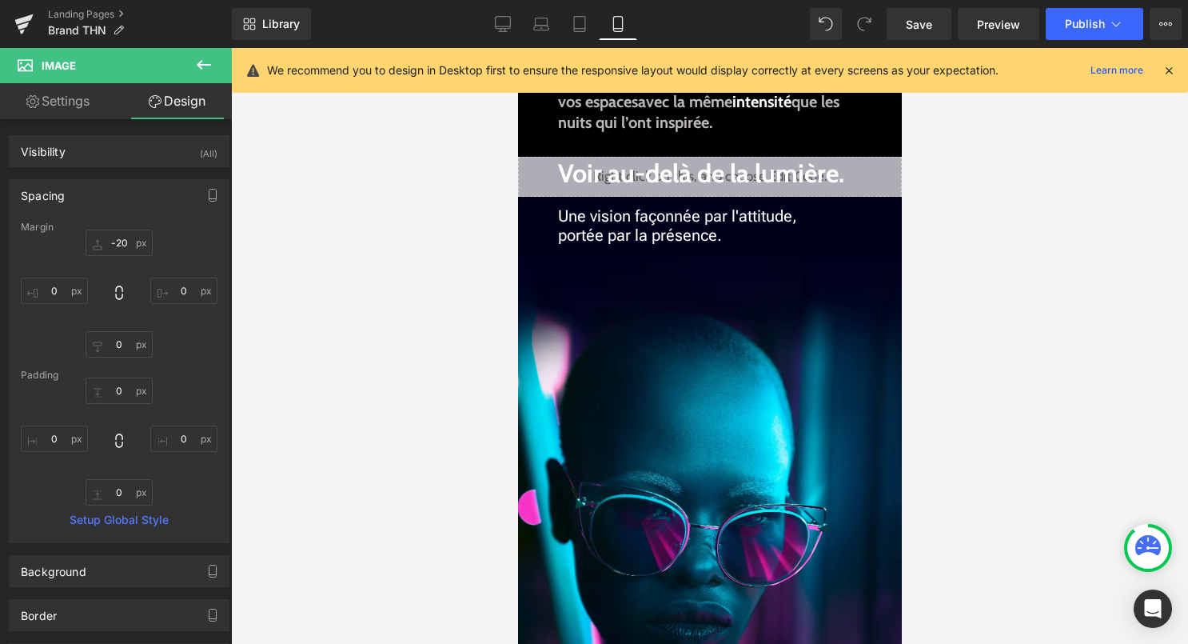
click at [1171, 75] on icon at bounding box center [1169, 70] width 14 height 14
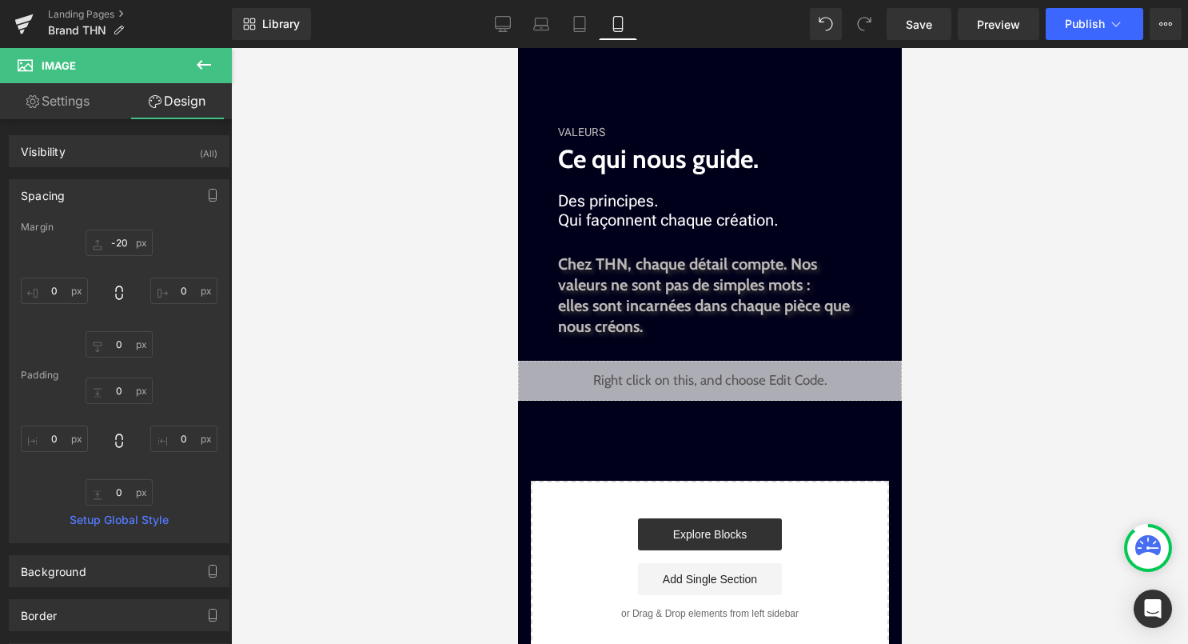
scroll to position [1537, 0]
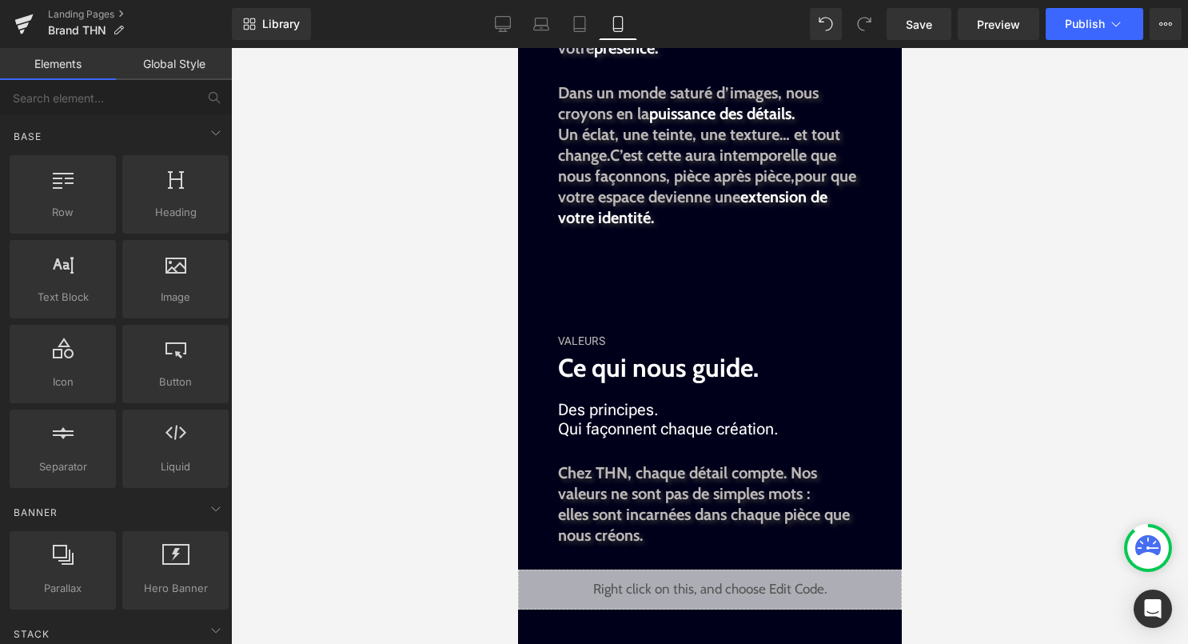
scroll to position [1327, 0]
click at [1010, 325] on div at bounding box center [709, 346] width 957 height 596
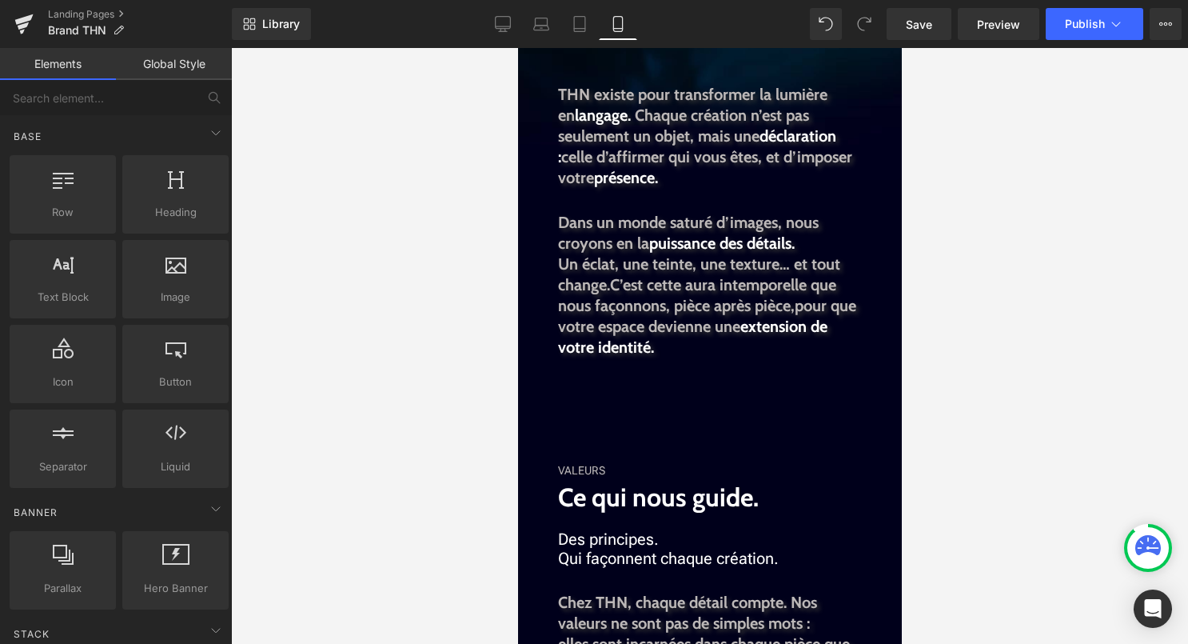
scroll to position [1676, 0]
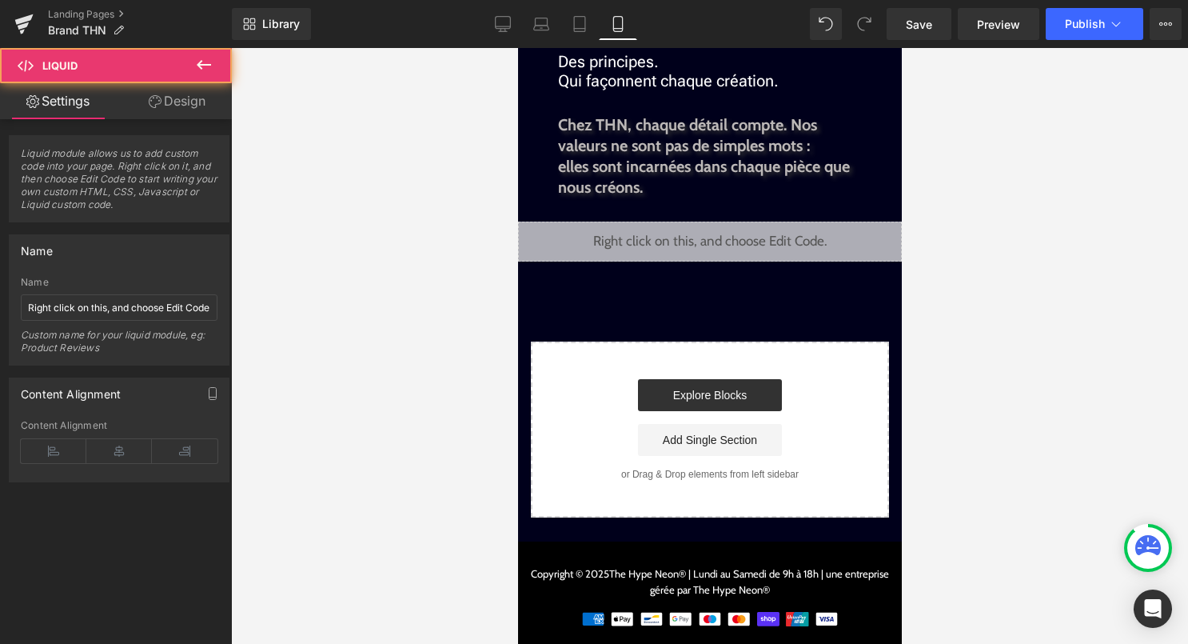
click at [737, 260] on div "Liquid" at bounding box center [709, 241] width 384 height 40
click at [734, 225] on div "Liquid" at bounding box center [709, 241] width 384 height 40
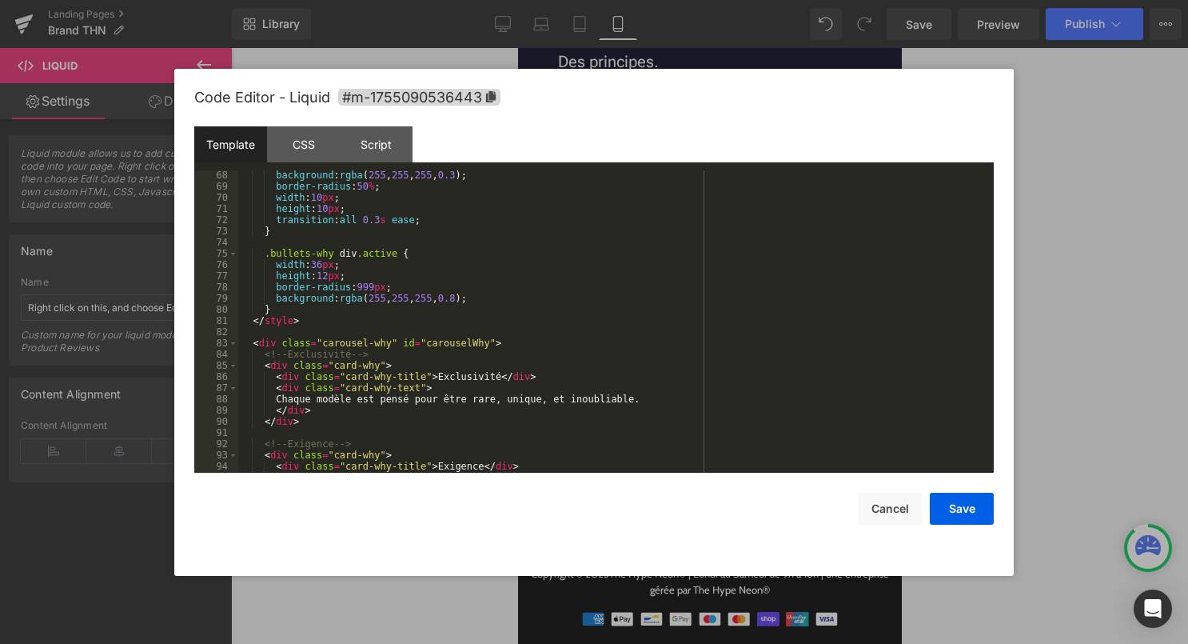
scroll to position [0, 0]
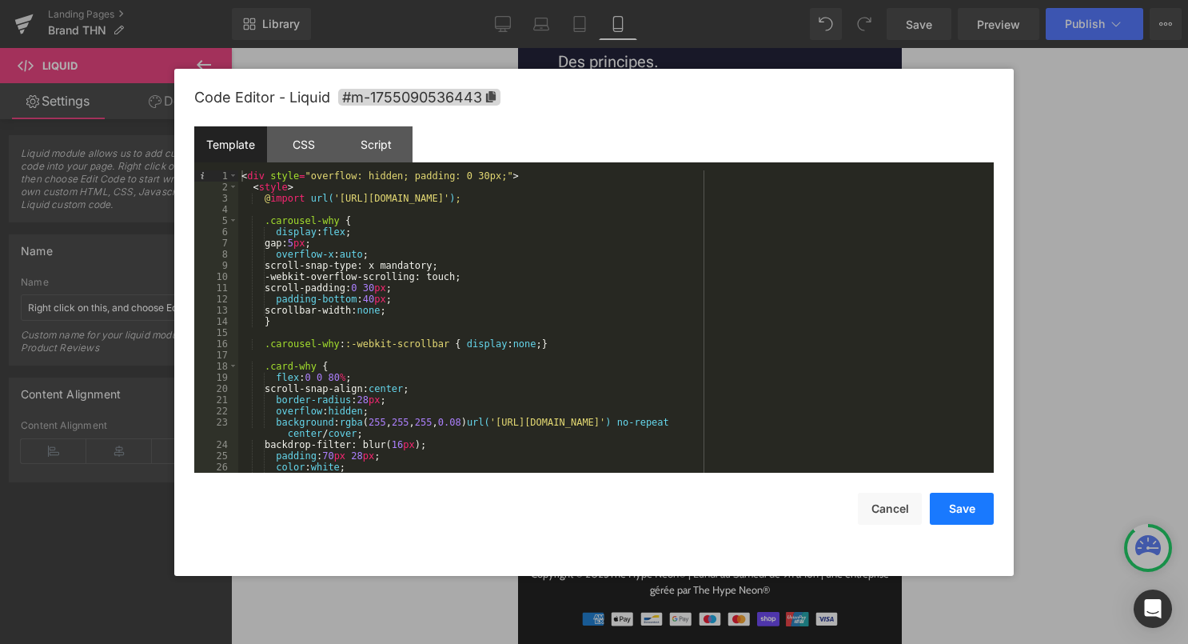
click at [941, 512] on button "Save" at bounding box center [962, 508] width 64 height 32
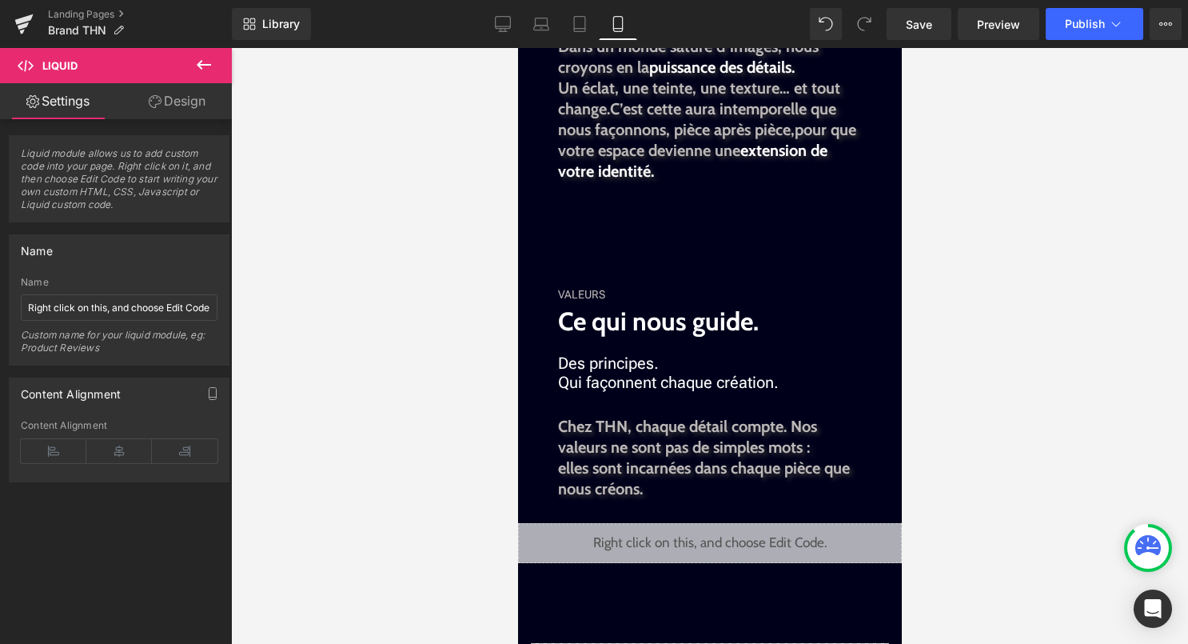
scroll to position [1372, 0]
